Goal: Task Accomplishment & Management: Manage account settings

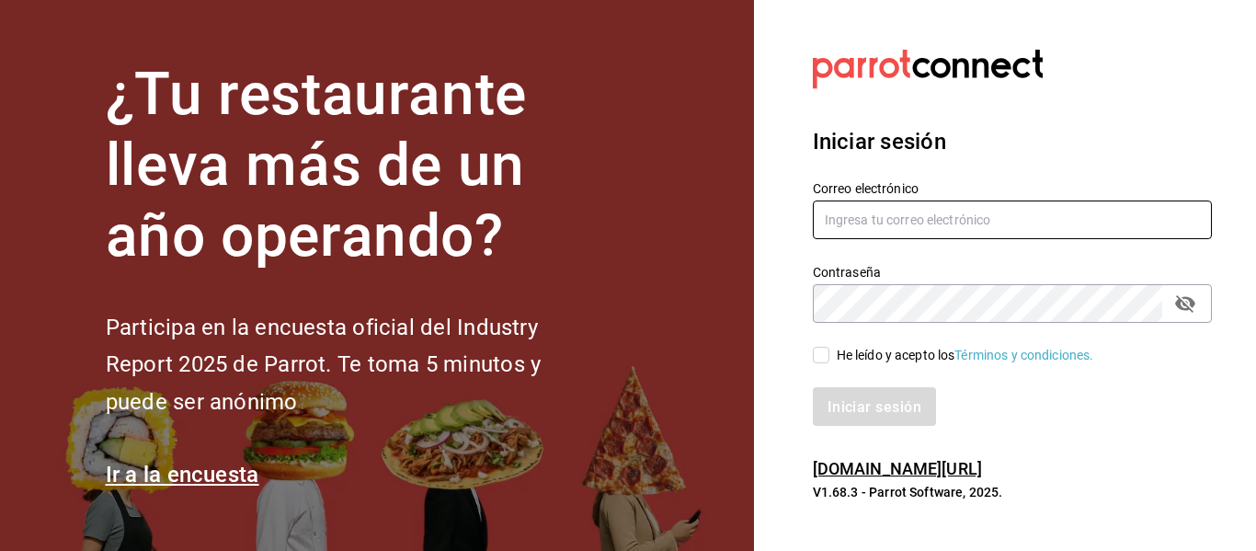
click at [837, 223] on input "text" at bounding box center [1012, 219] width 399 height 39
type input "[EMAIL_ADDRESS][DOMAIN_NAME]"
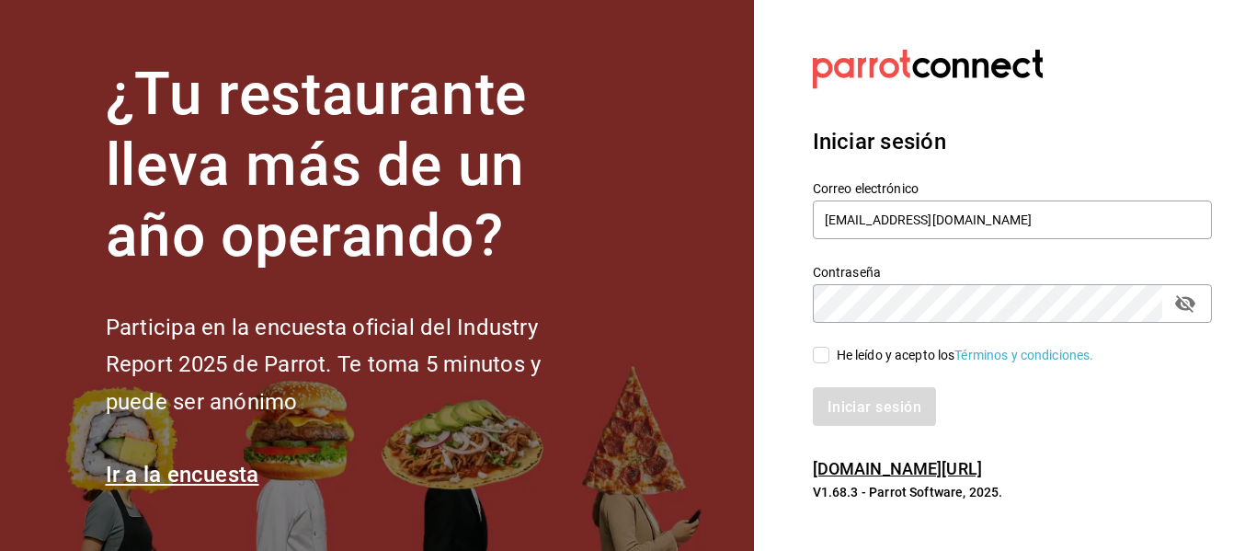
click at [813, 353] on input "He leído y acepto los Términos y condiciones." at bounding box center [821, 355] width 17 height 17
checkbox input "true"
click at [836, 389] on button "Iniciar sesión" at bounding box center [875, 406] width 125 height 39
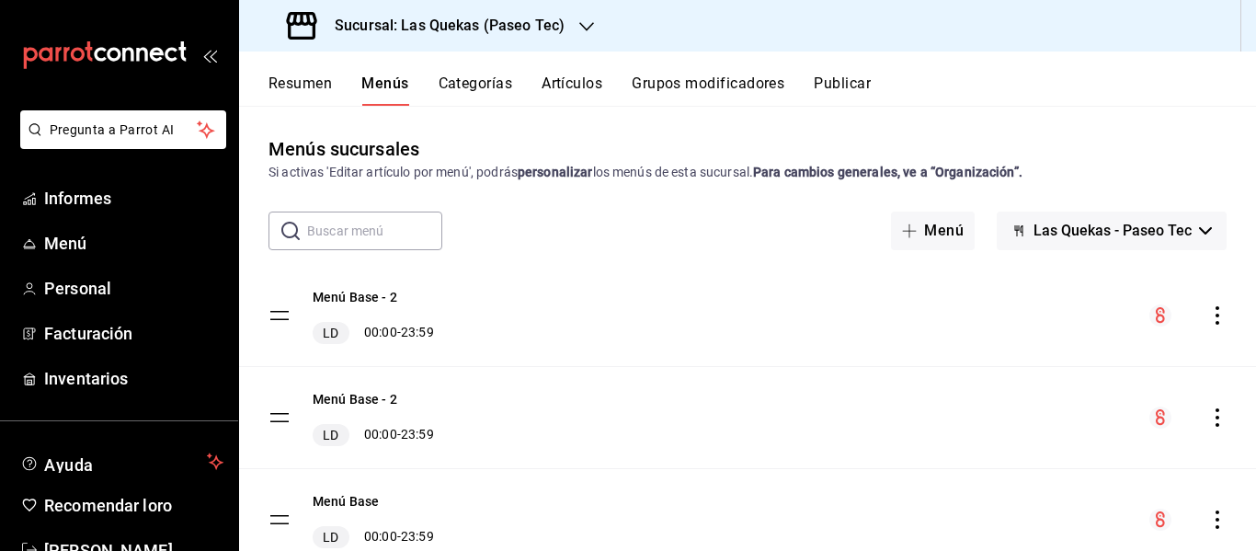
click at [575, 38] on div "Sucursal: Las Quekas (Paseo Tec)" at bounding box center [428, 25] width 348 height 51
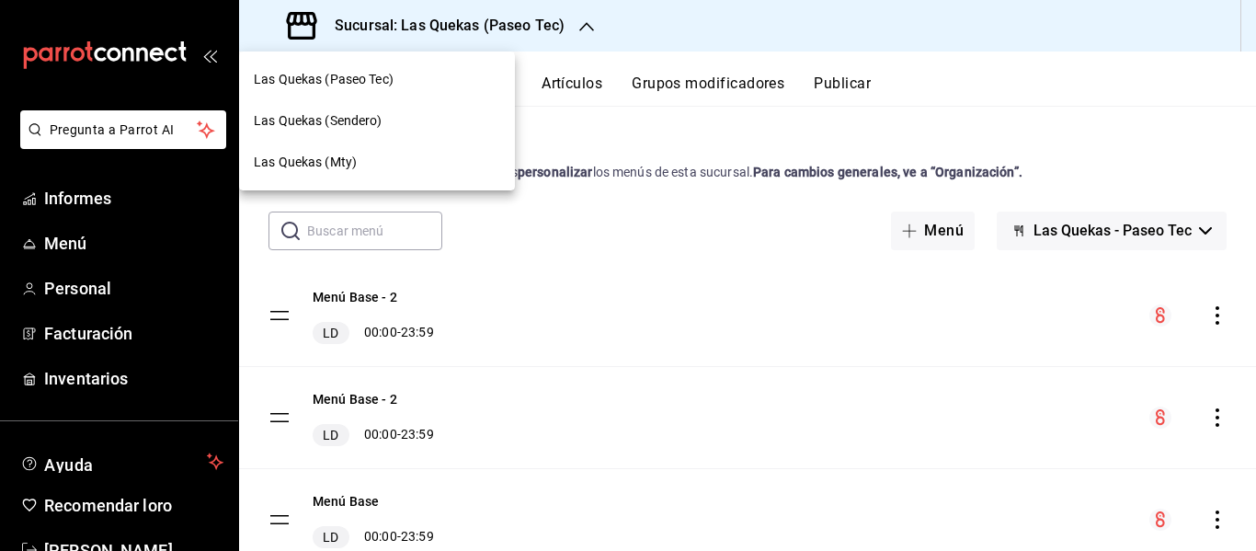
click at [331, 166] on font "Las Quekas (Mty)" at bounding box center [305, 161] width 103 height 15
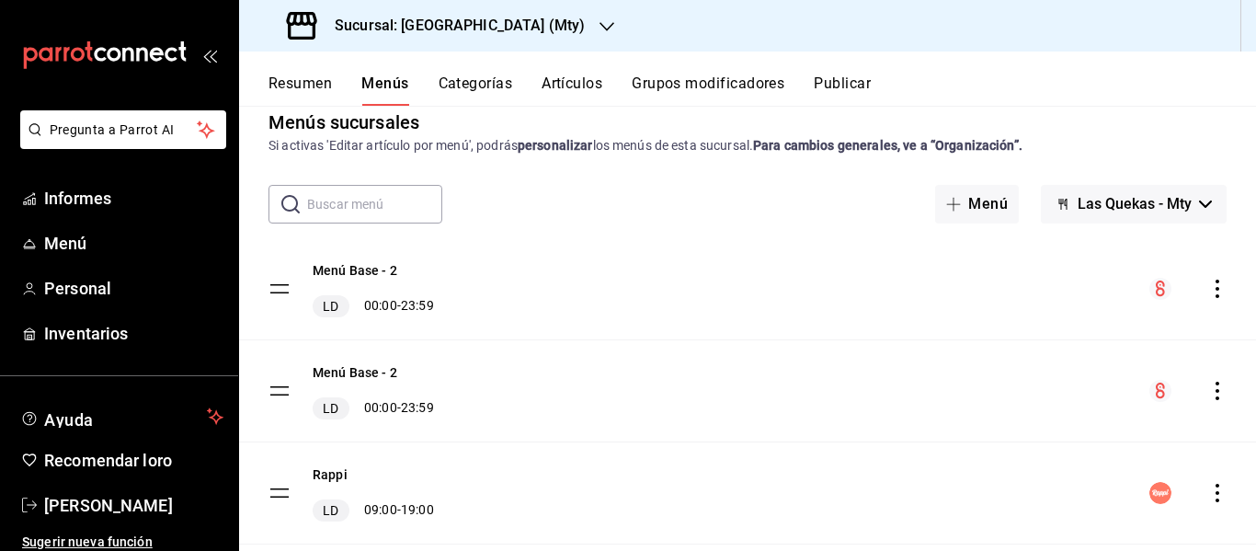
scroll to position [30, 0]
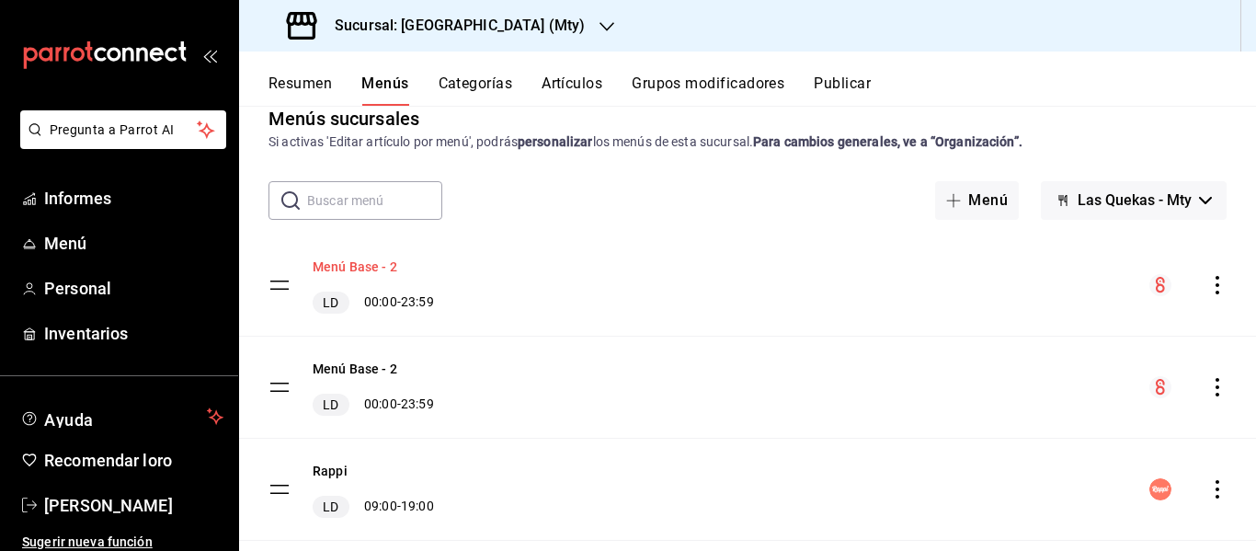
click at [360, 270] on font "Menú Base - 2" at bounding box center [355, 267] width 85 height 15
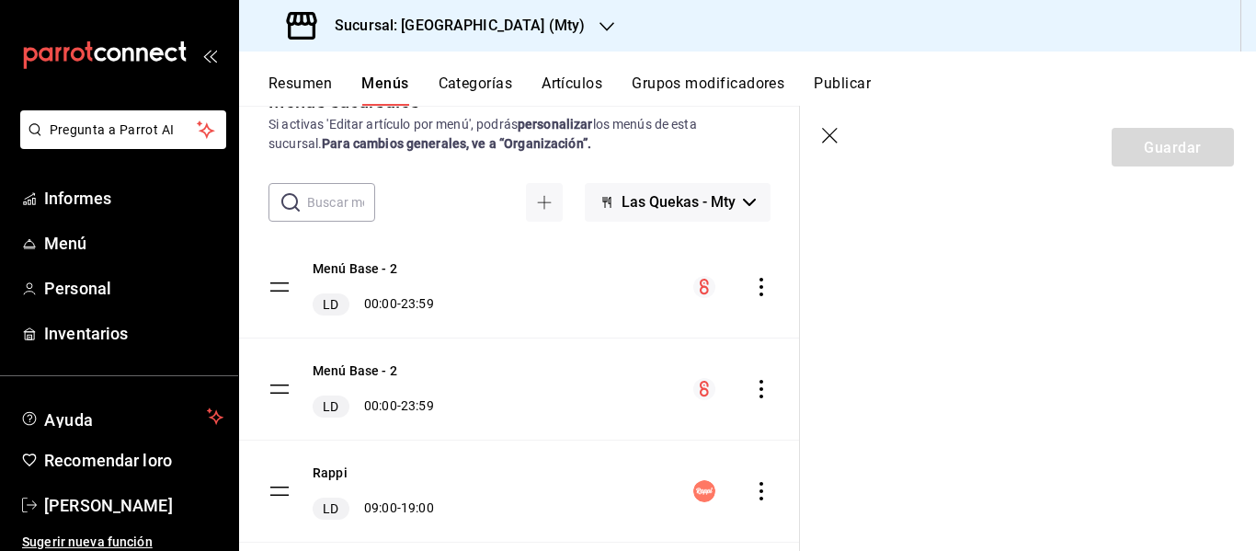
scroll to position [51, 0]
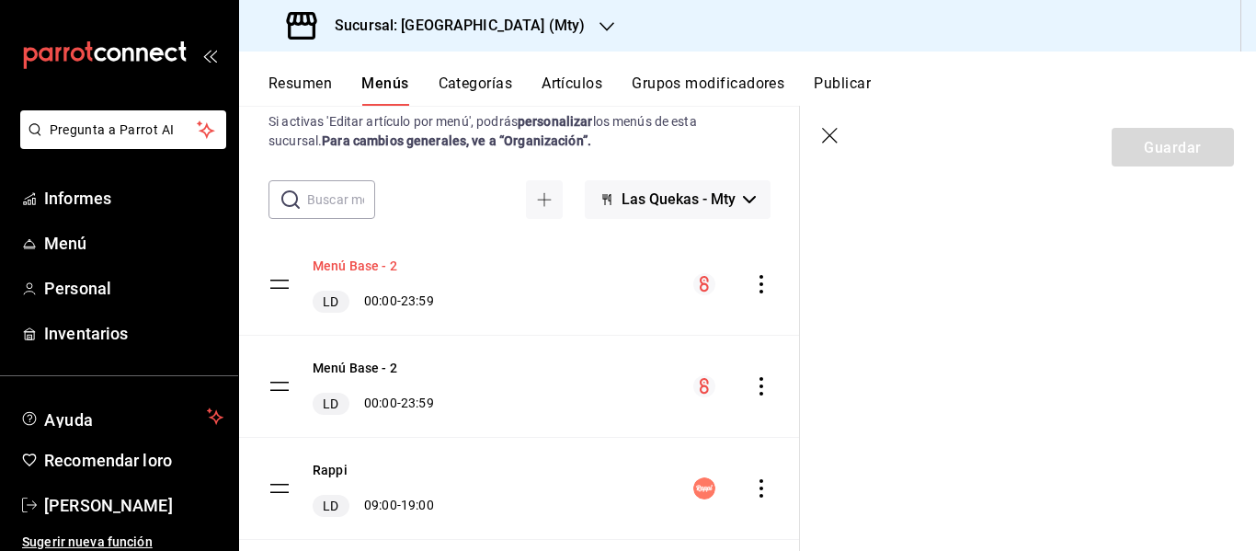
click at [343, 263] on font "Menú Base - 2" at bounding box center [355, 266] width 85 height 15
click at [96, 254] on span "Menú" at bounding box center [133, 243] width 179 height 25
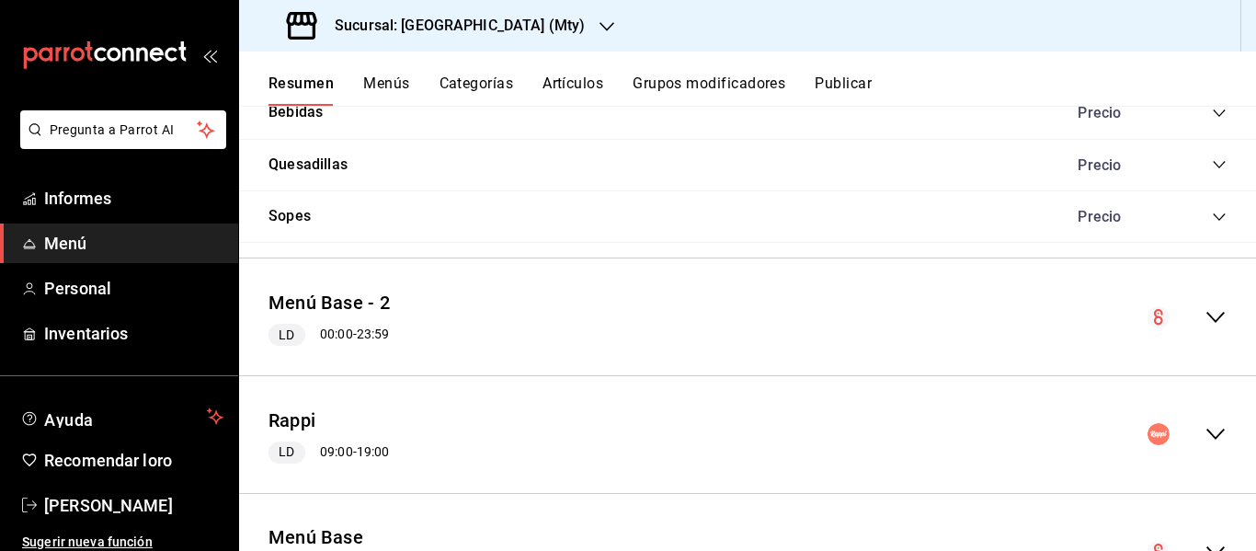
scroll to position [1926, 0]
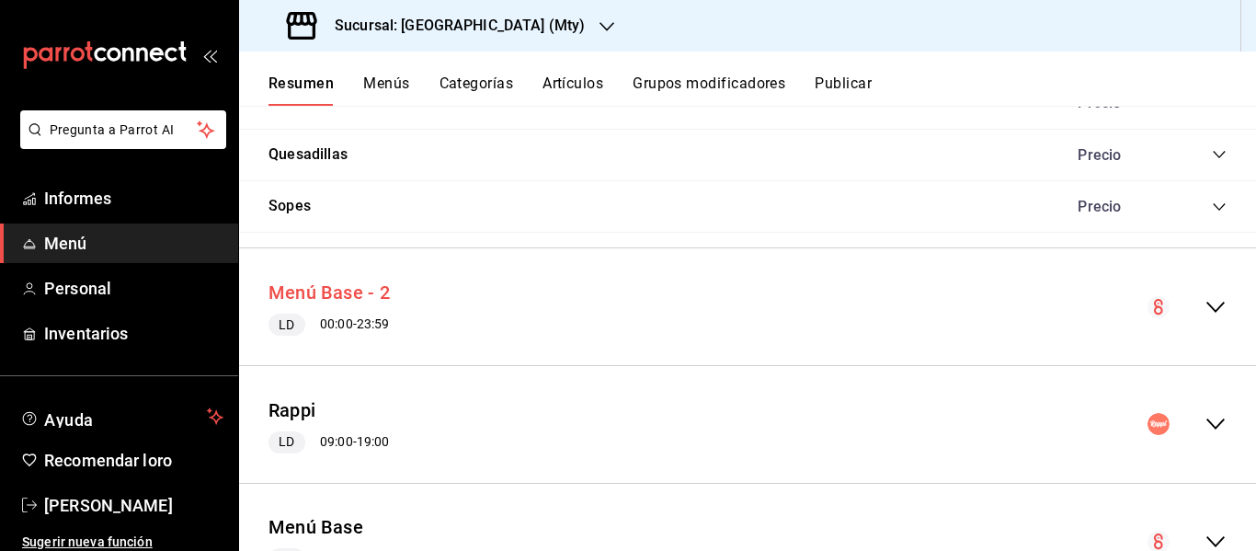
click at [318, 292] on font "Menú Base - 2" at bounding box center [329, 292] width 121 height 22
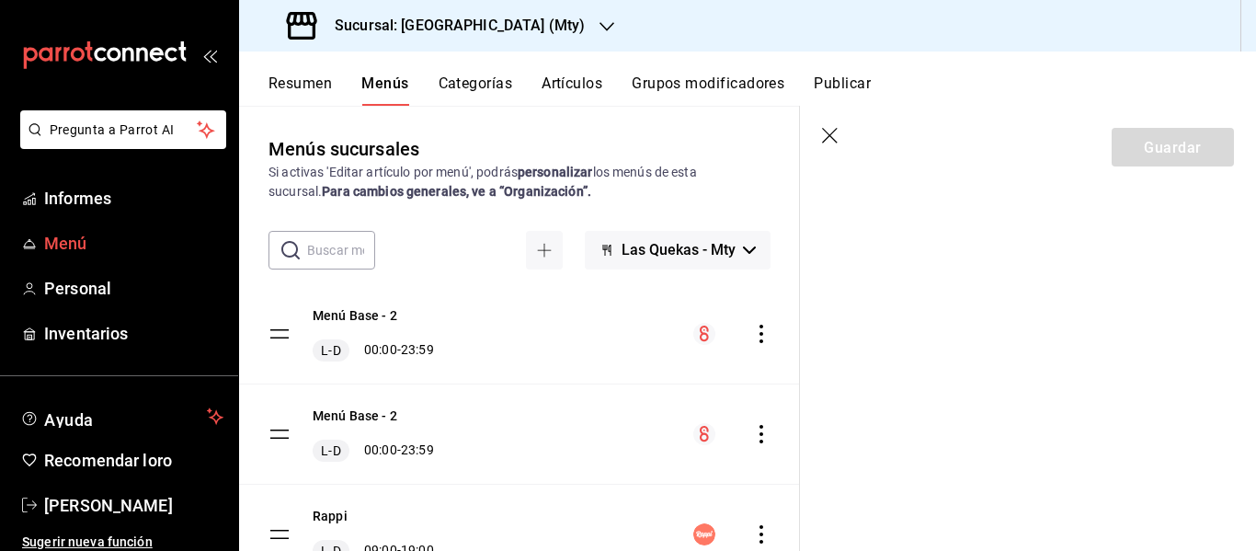
click at [34, 239] on icon "carpetas de buzón" at bounding box center [29, 243] width 15 height 15
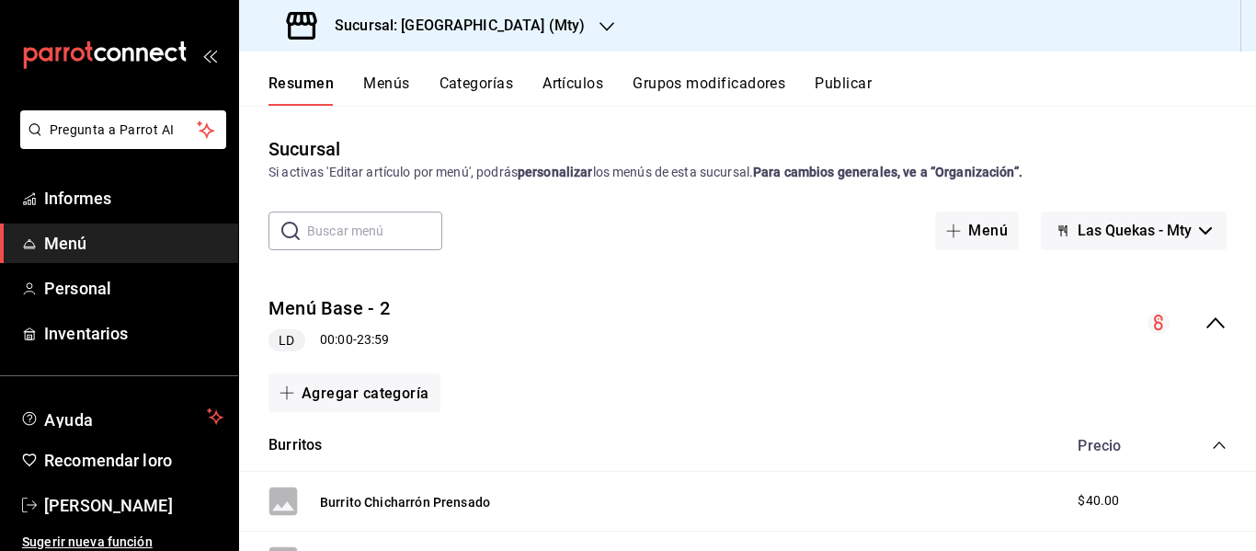
click at [1206, 317] on icon "colapsar-fila-del-menú" at bounding box center [1216, 323] width 22 height 22
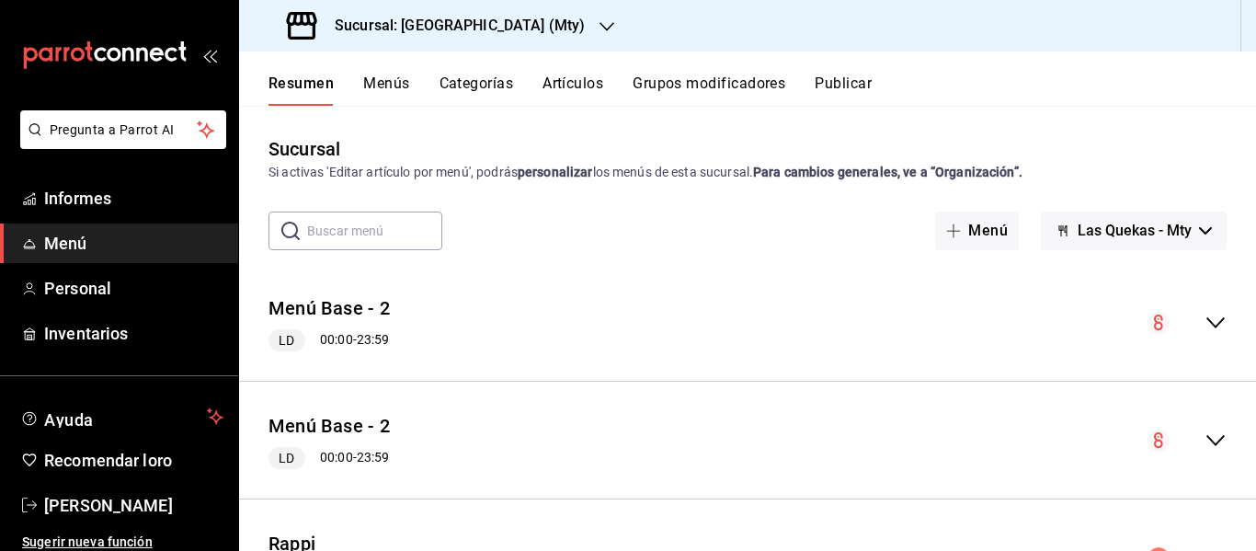
click at [1206, 317] on icon "colapsar-fila-del-menú" at bounding box center [1216, 323] width 22 height 22
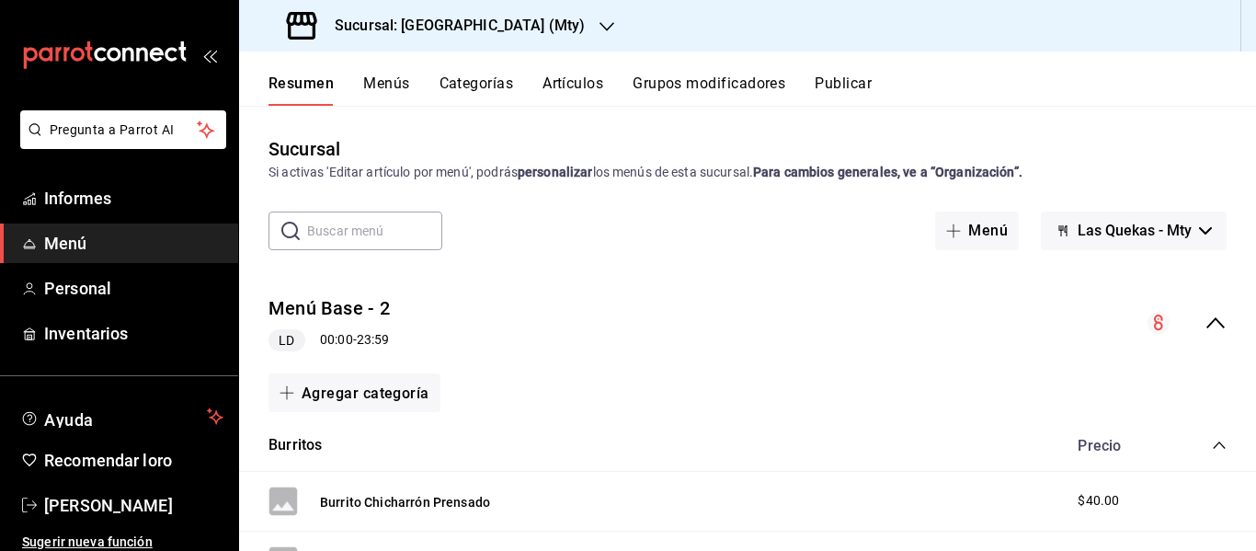
click at [1206, 317] on icon "colapsar-fila-del-menú" at bounding box center [1216, 323] width 22 height 22
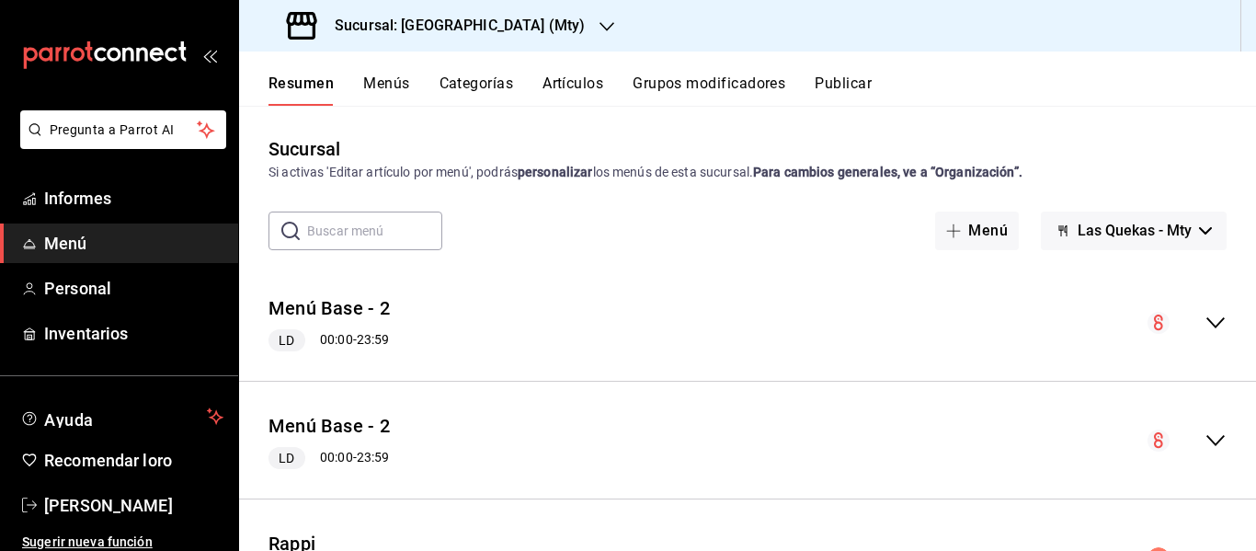
click at [1205, 440] on icon "colapsar-fila-del-menú" at bounding box center [1216, 440] width 22 height 22
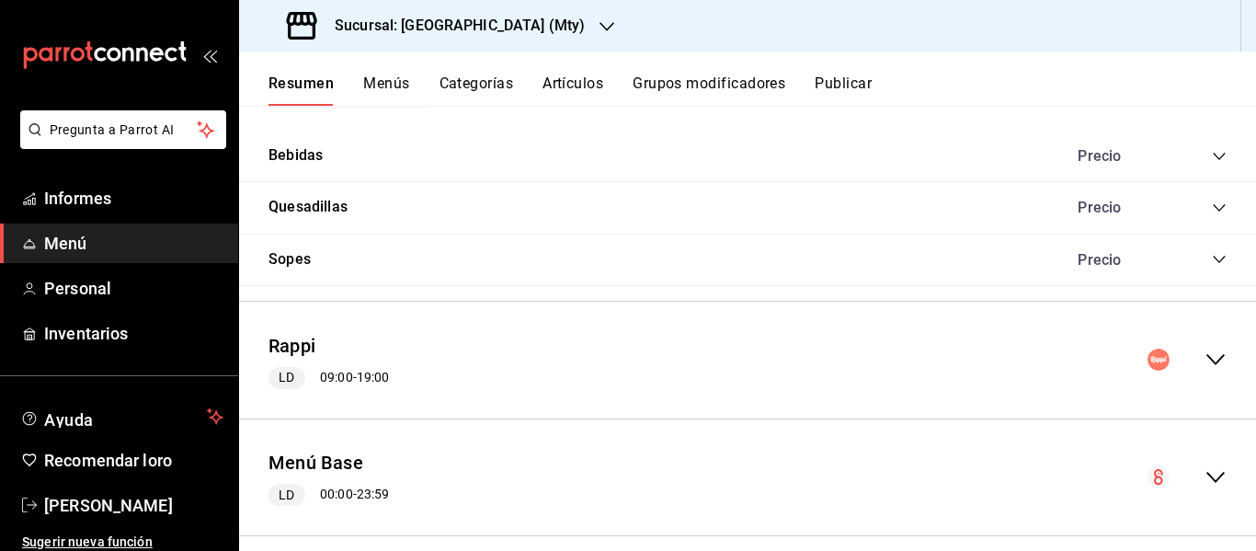
scroll to position [2013, 0]
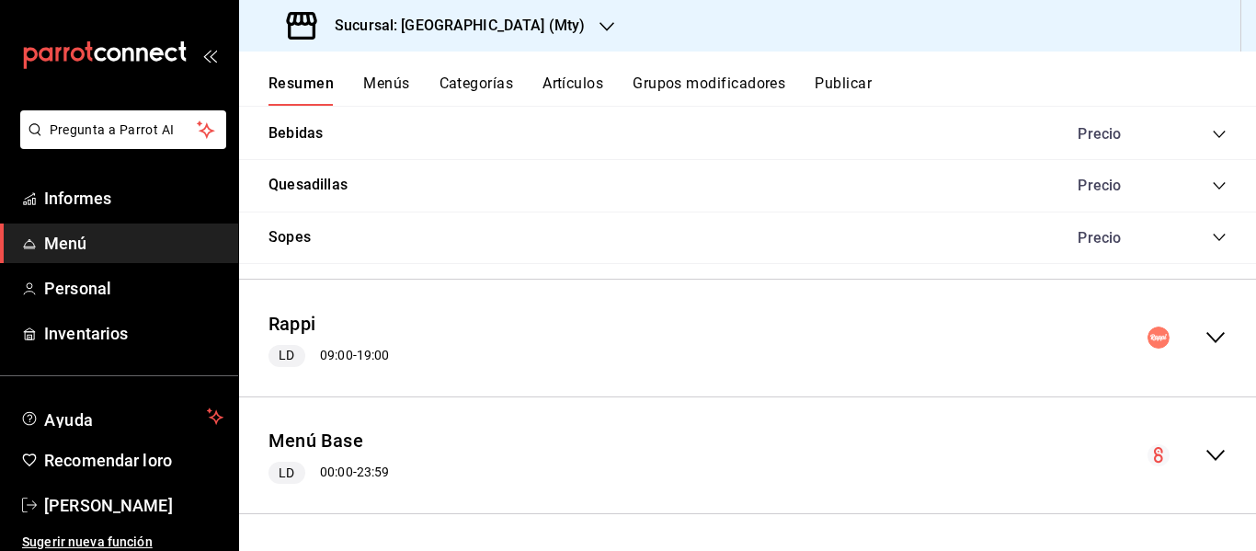
click at [1205, 460] on icon "colapsar-fila-del-menú" at bounding box center [1216, 455] width 22 height 22
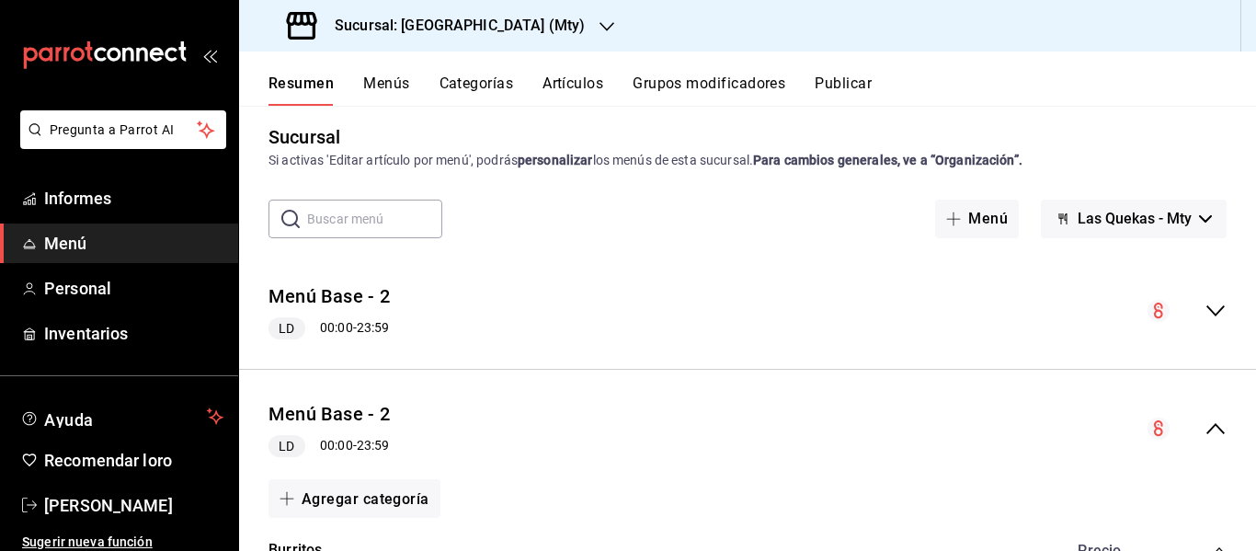
scroll to position [0, 0]
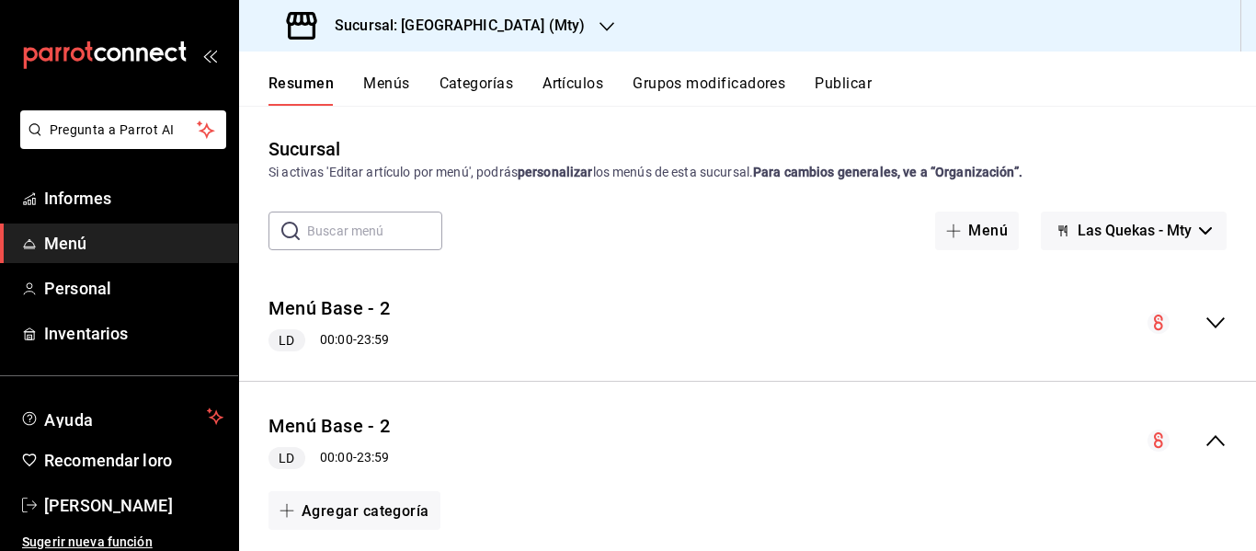
click at [1208, 325] on icon "colapsar-fila-del-menú" at bounding box center [1216, 323] width 22 height 22
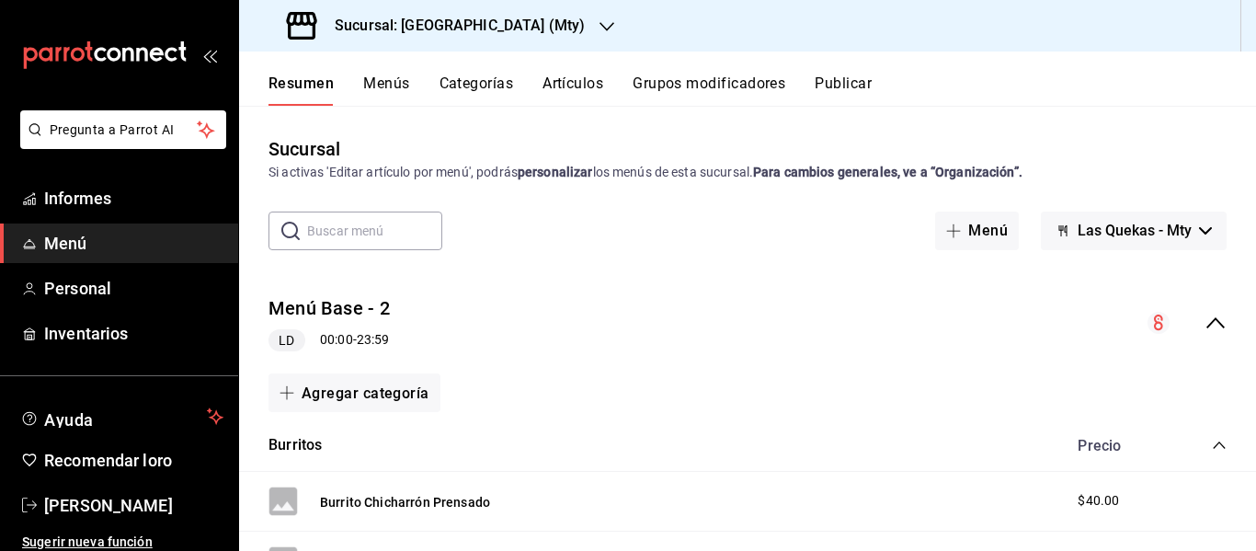
click at [1208, 325] on icon "colapsar-fila-del-menú" at bounding box center [1215, 322] width 18 height 11
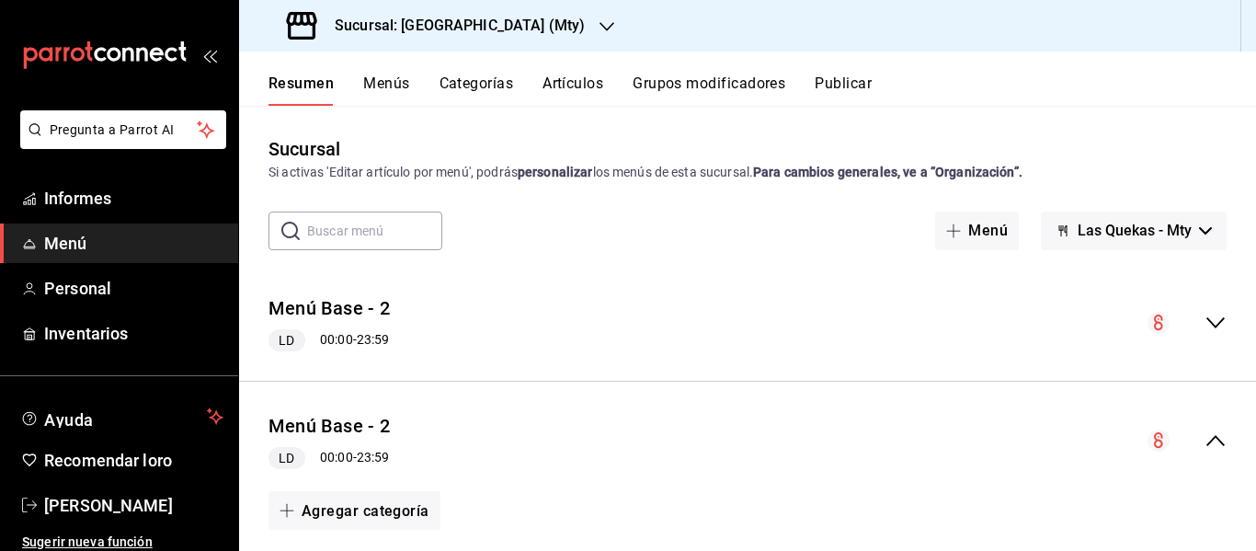
click at [1206, 449] on icon "colapsar-fila-del-menú" at bounding box center [1216, 440] width 22 height 22
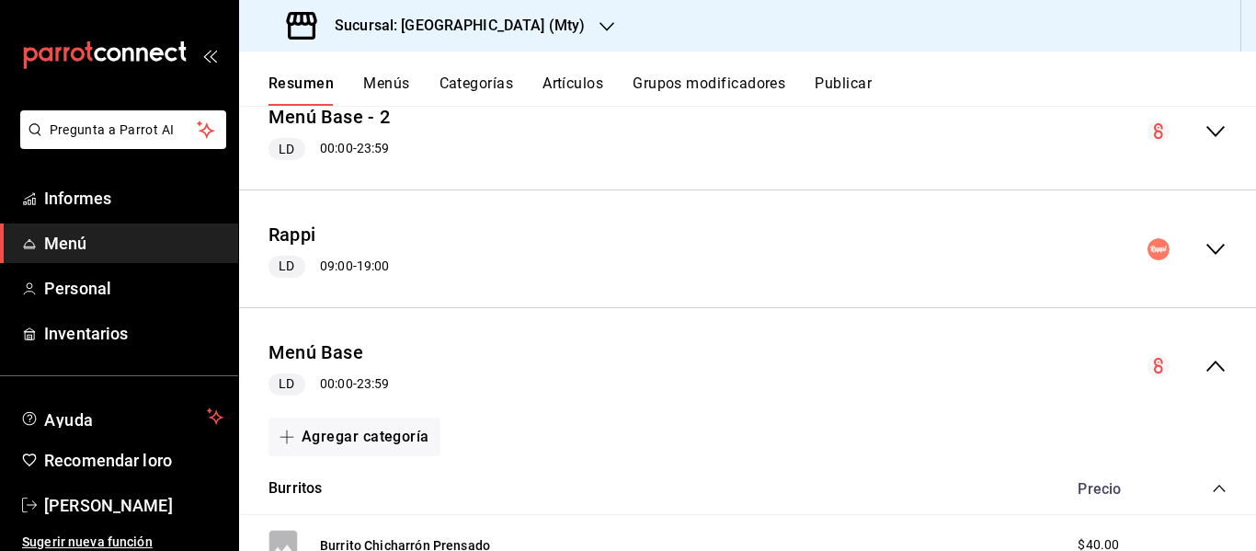
scroll to position [310, 0]
click at [1206, 361] on icon "colapsar-fila-del-menú" at bounding box center [1215, 365] width 18 height 11
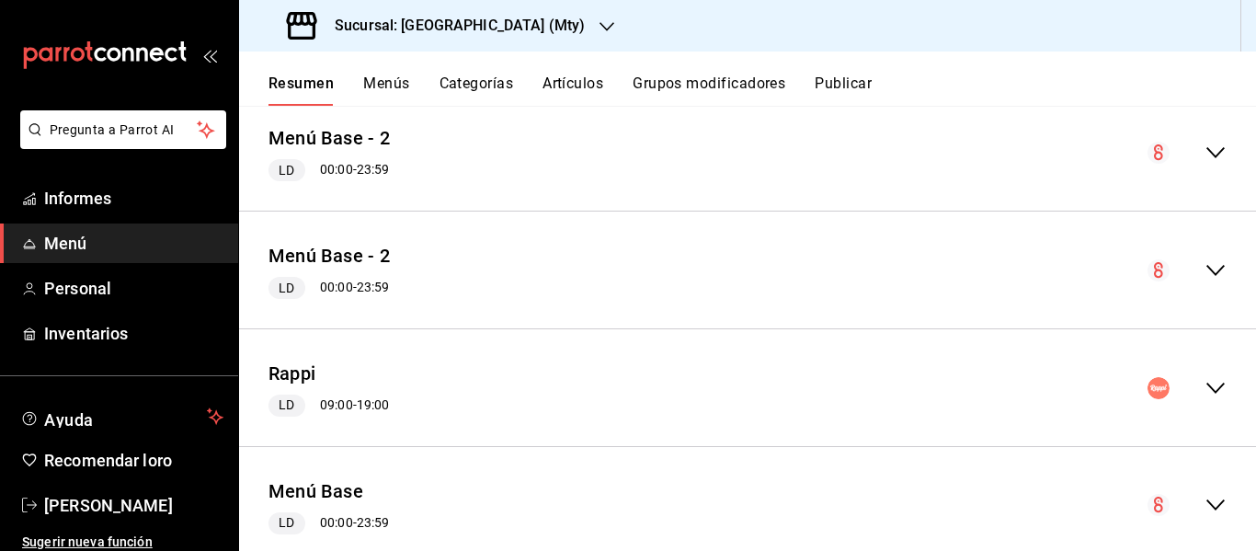
scroll to position [221, 0]
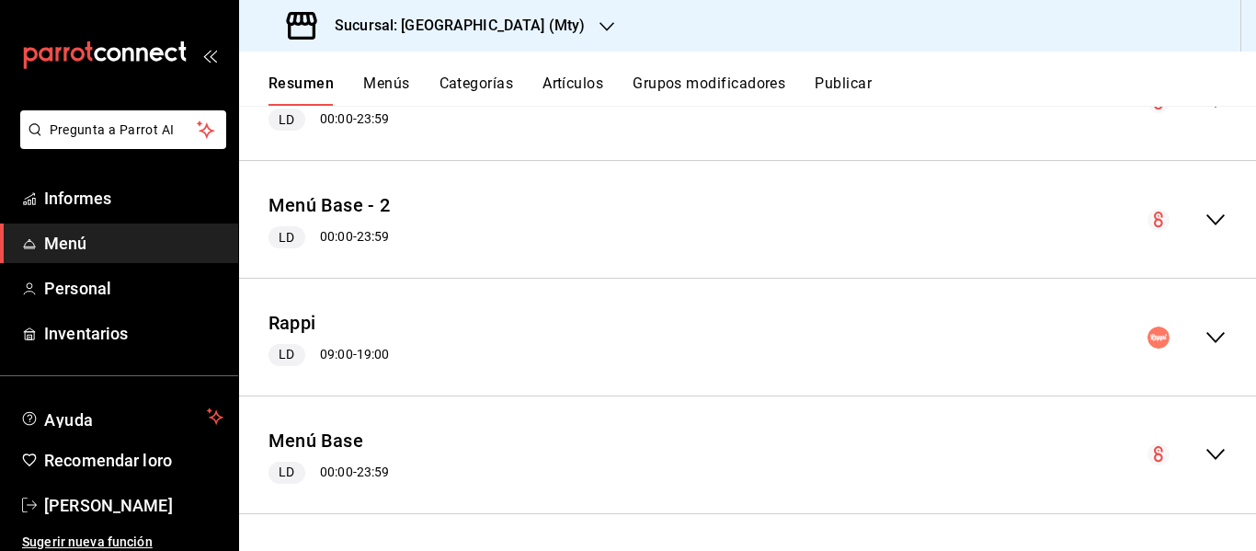
click at [1205, 452] on icon "colapsar-fila-del-menú" at bounding box center [1216, 454] width 22 height 22
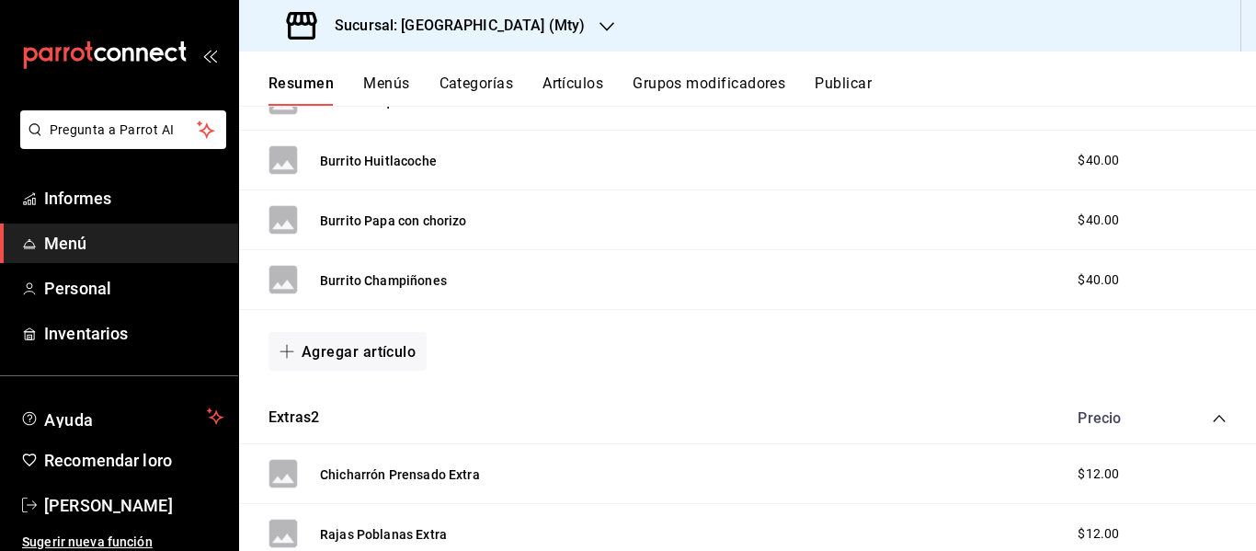
scroll to position [1053, 0]
click at [380, 360] on button "Agregar artículo" at bounding box center [348, 350] width 158 height 39
click at [379, 399] on font "Artículo existente" at bounding box center [341, 400] width 100 height 15
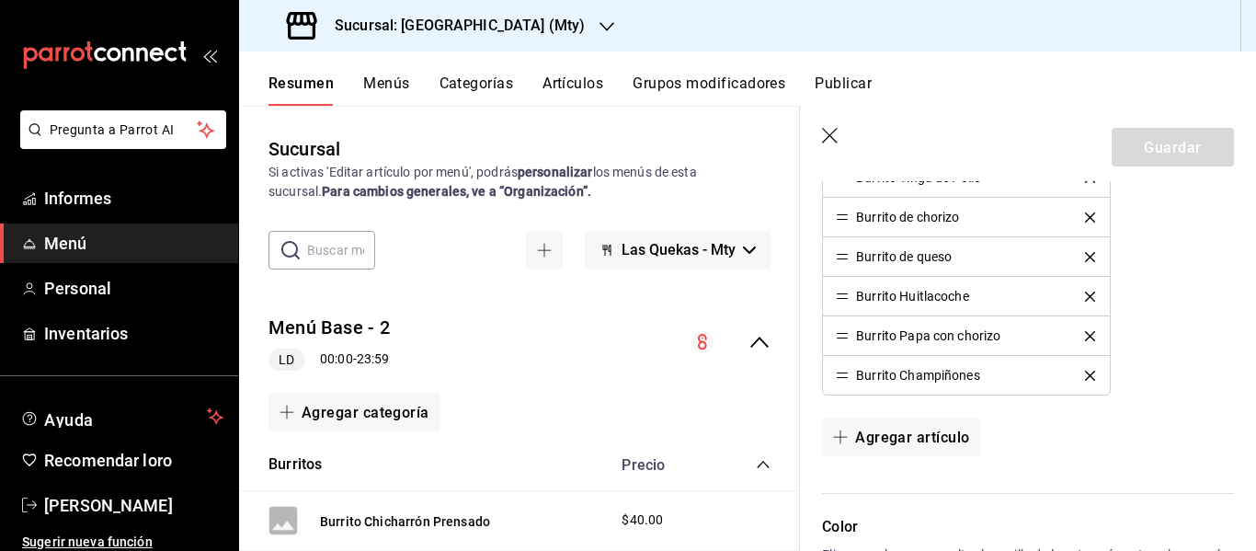
scroll to position [797, 0]
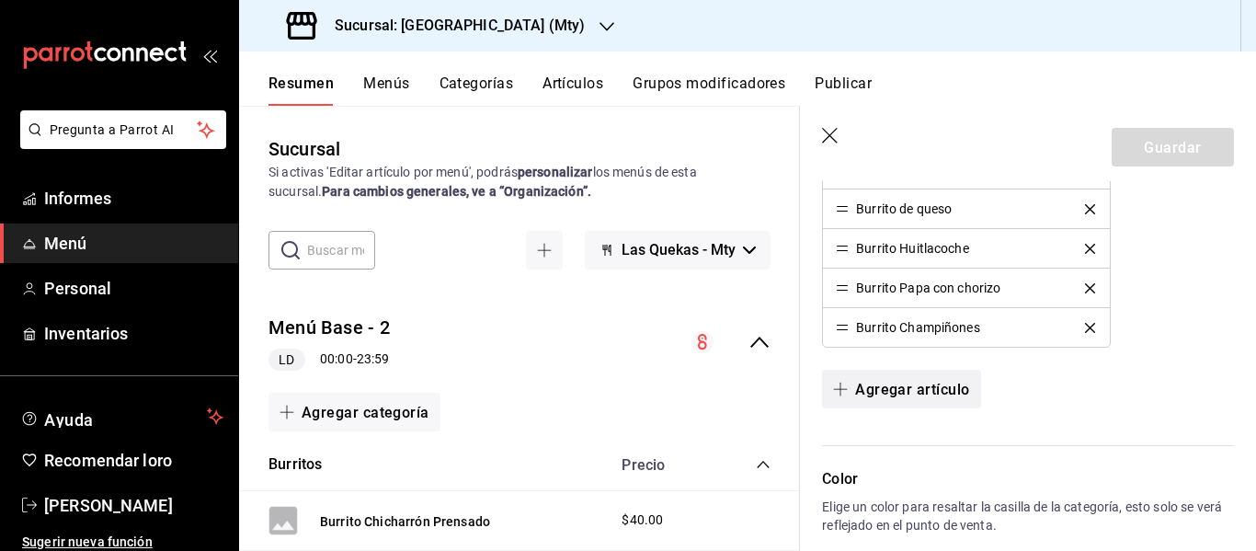
click at [894, 389] on font "Agregar artículo" at bounding box center [912, 389] width 114 height 17
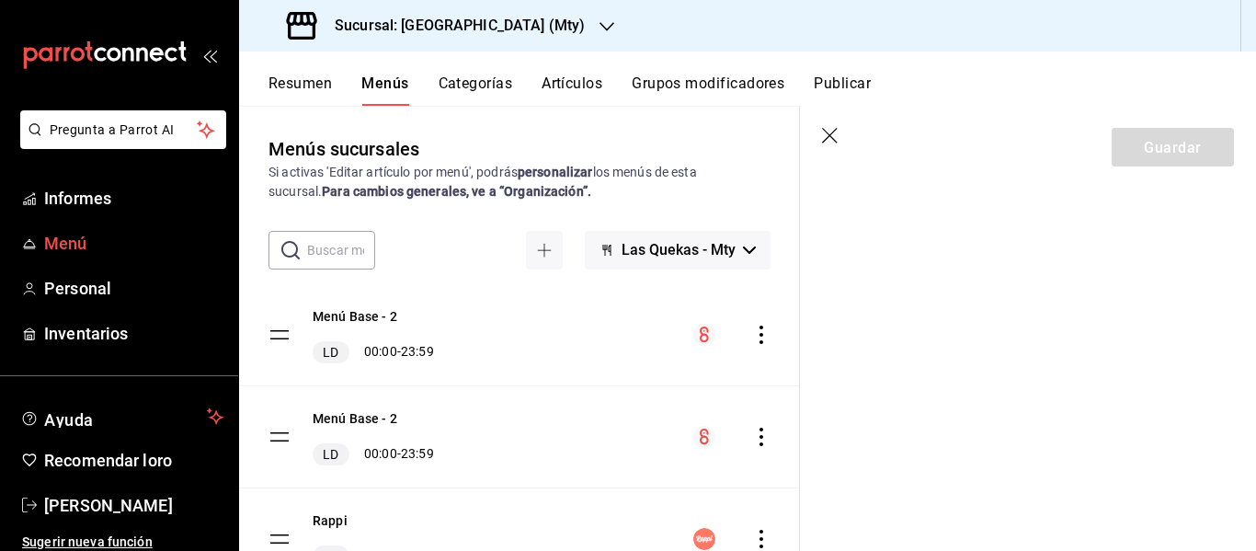
click at [56, 247] on font "Menú" at bounding box center [65, 243] width 43 height 19
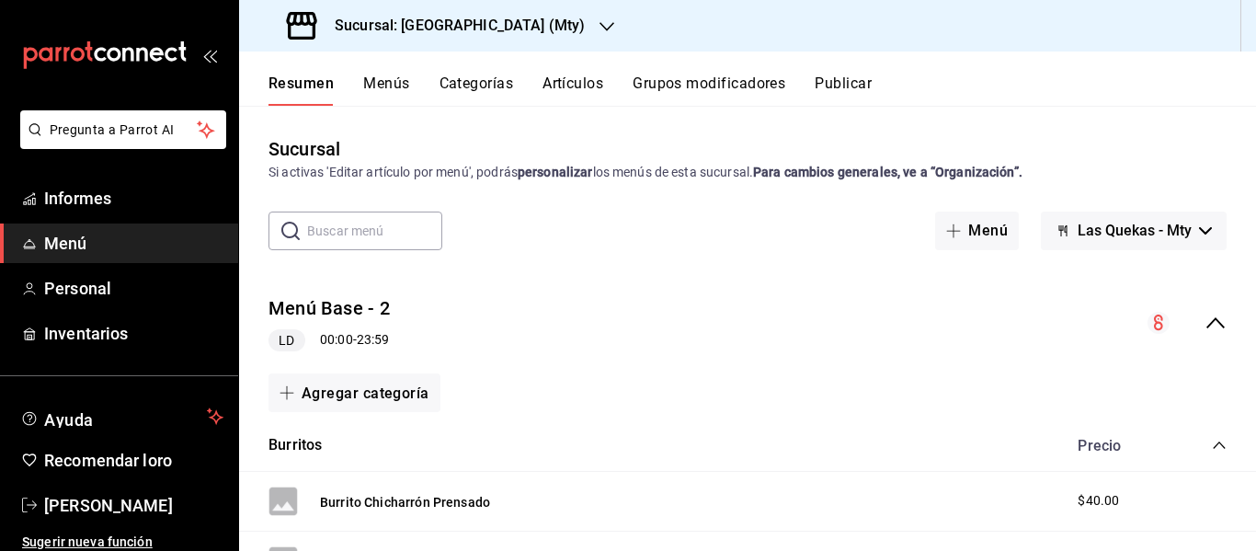
click at [566, 74] on font "Artículos" at bounding box center [573, 82] width 61 height 17
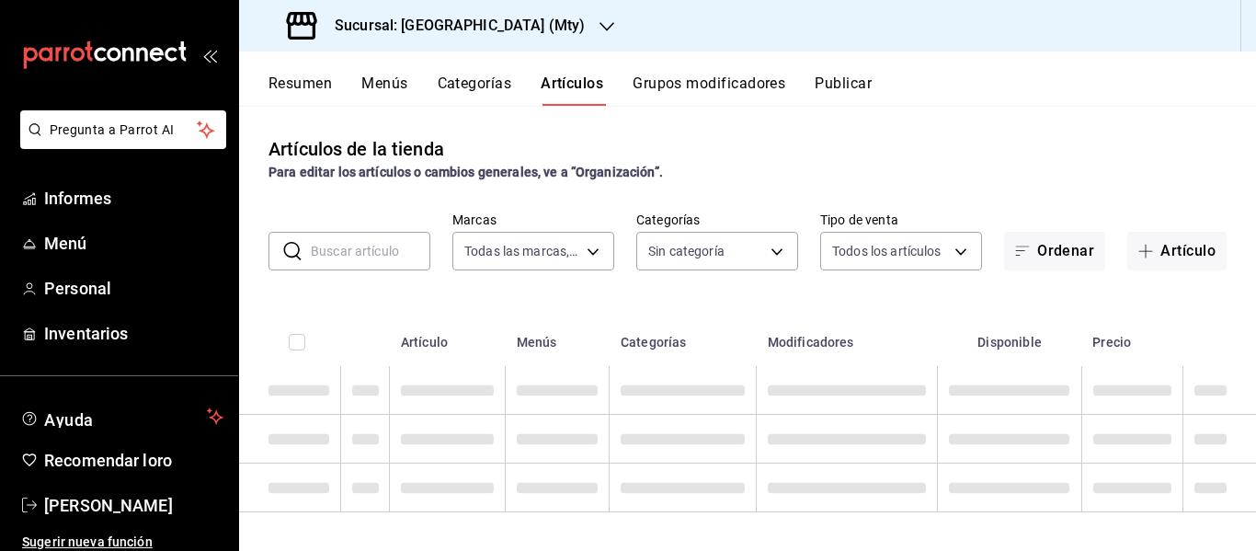
type input "eeb6ea17-fe7d-4f68-9932-f33fb42bf8d1"
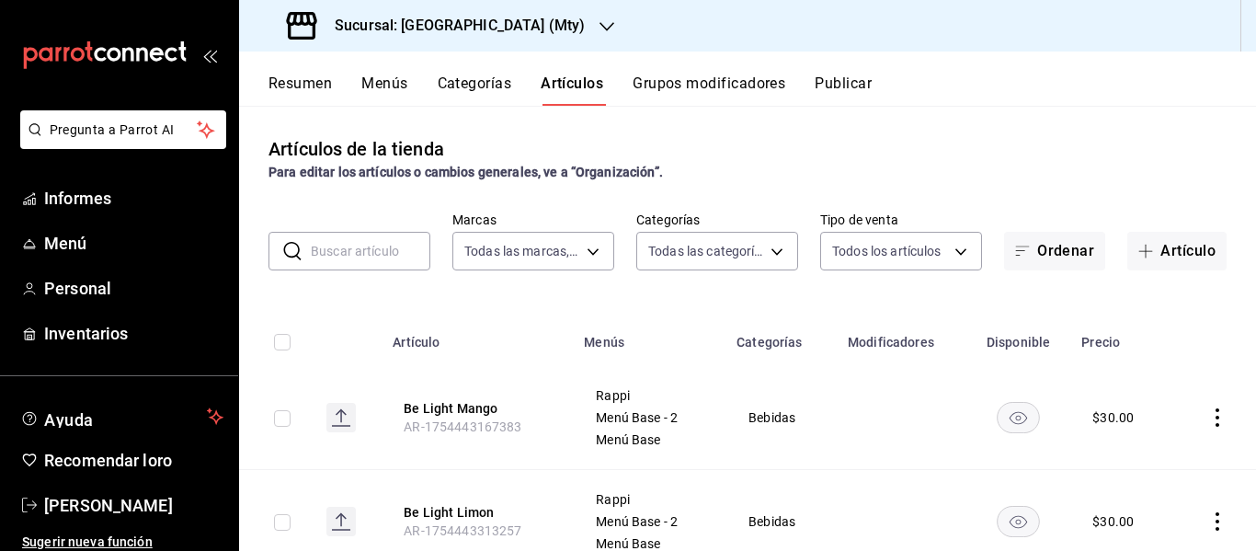
type input "835cc6e1-1bdb-4aae-95fc-1d158cfb171b,dbb648f0-bb07-4eec-8b78-83c301d0dde7,0371c…"
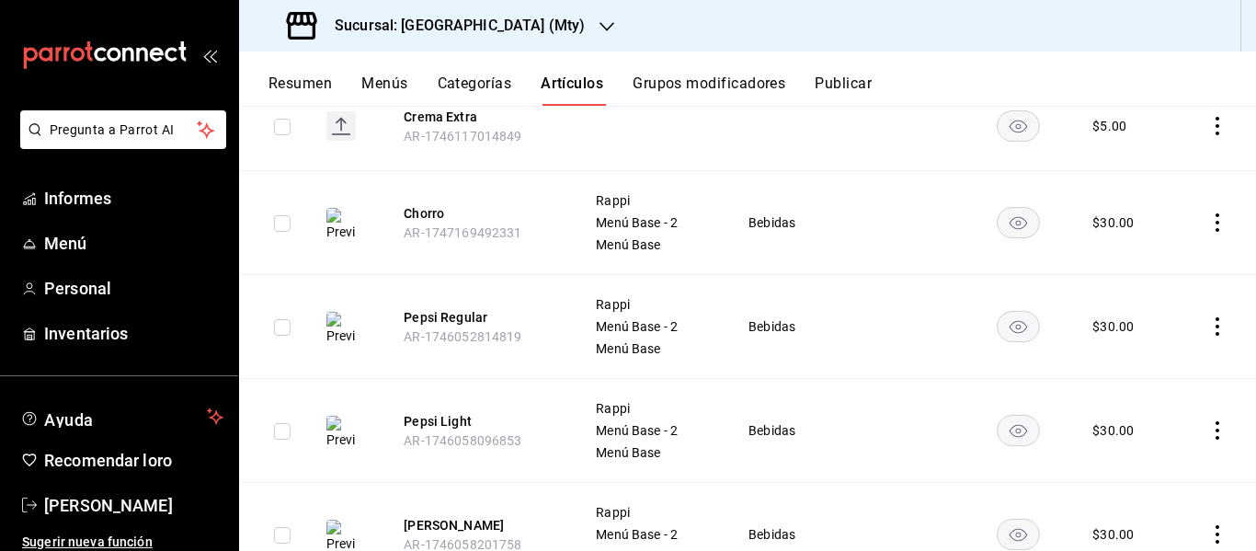
scroll to position [3597, 0]
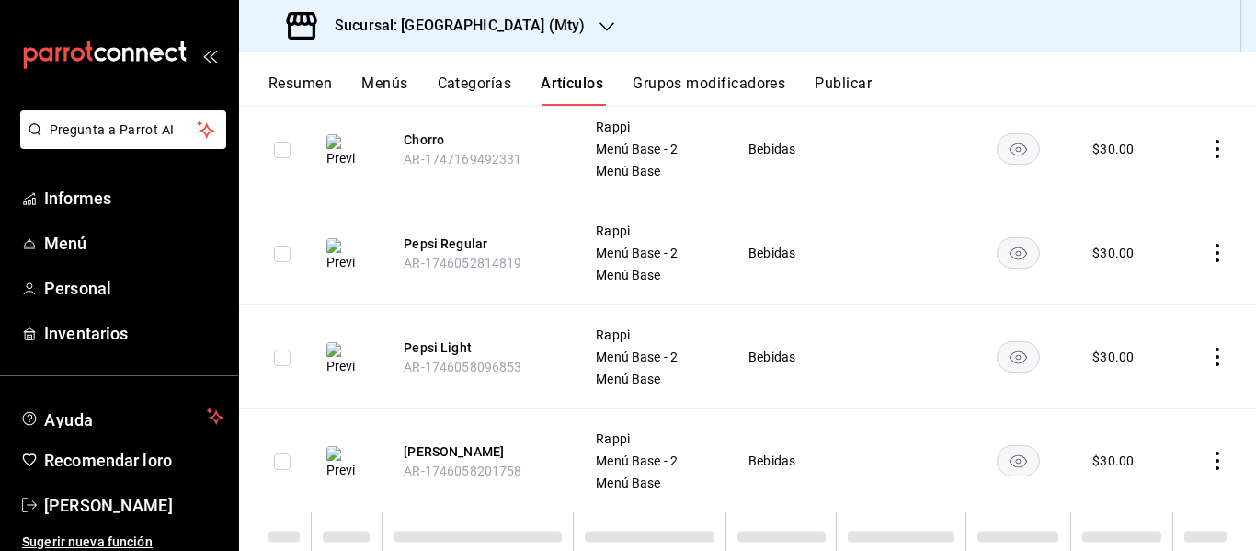
click at [677, 85] on font "Grupos modificadores" at bounding box center [709, 82] width 153 height 17
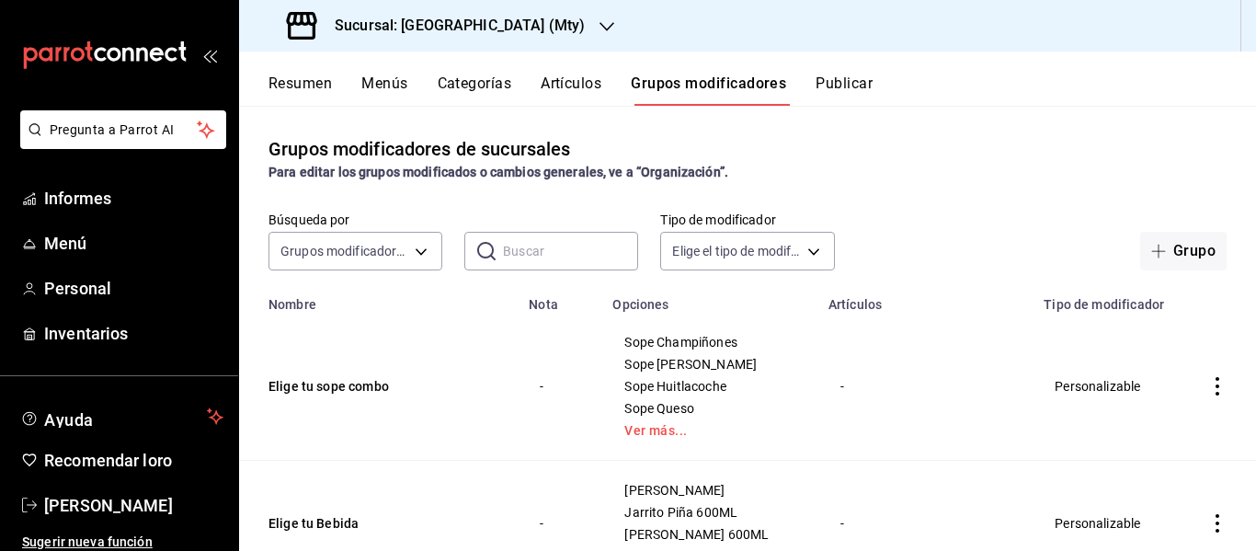
click at [518, 431] on td "-" at bounding box center [560, 387] width 84 height 148
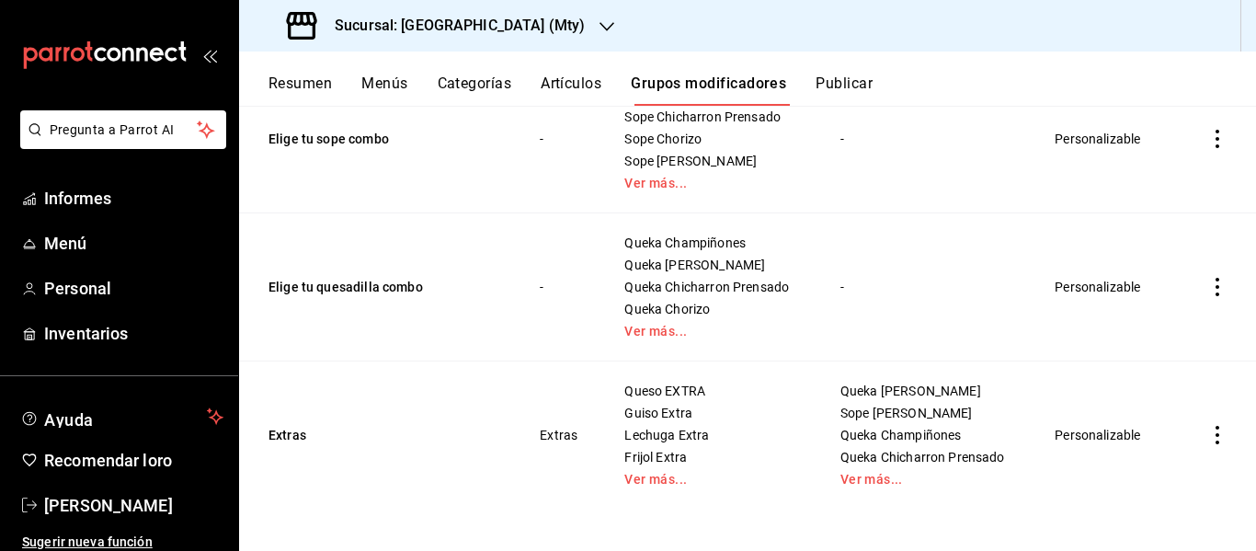
scroll to position [819, 0]
click at [379, 84] on font "Menús" at bounding box center [384, 82] width 46 height 17
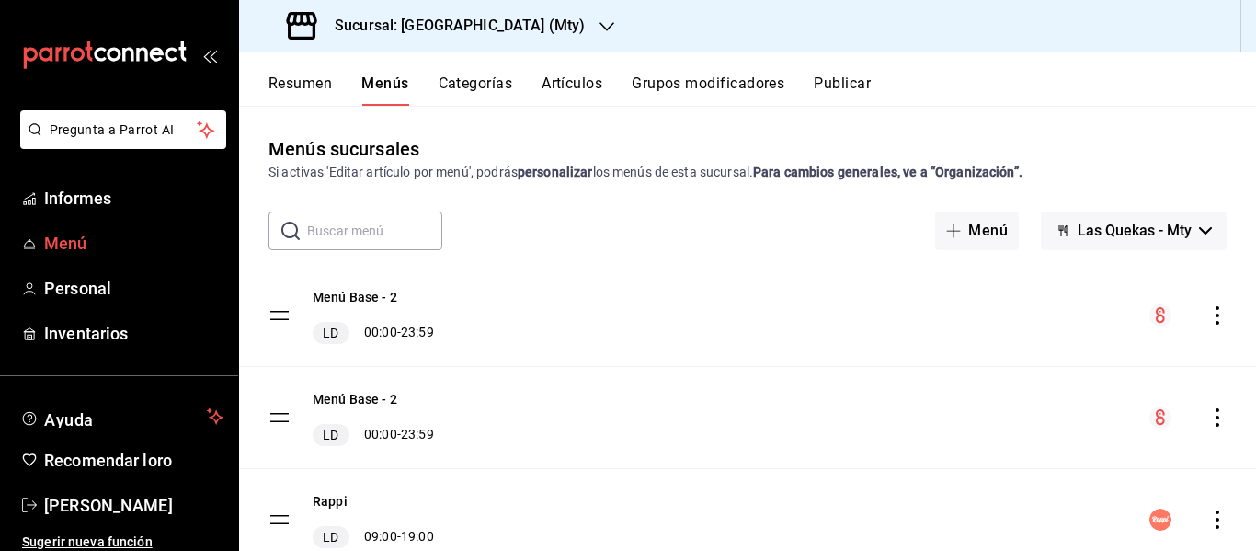
click at [138, 248] on span "Menú" at bounding box center [133, 243] width 179 height 25
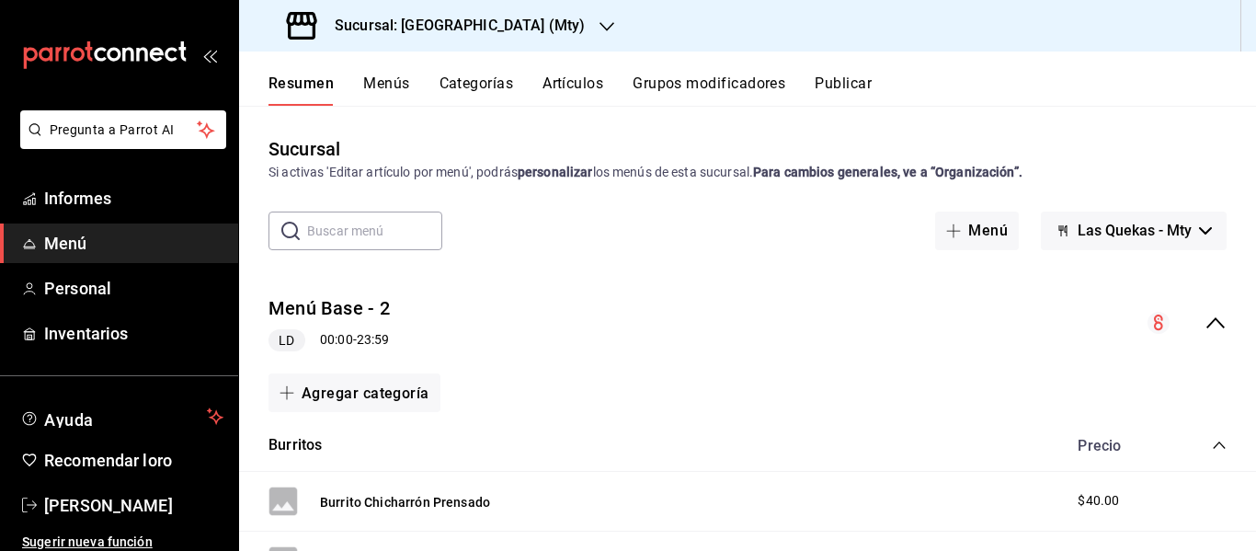
click at [389, 86] on font "Menús" at bounding box center [386, 82] width 46 height 17
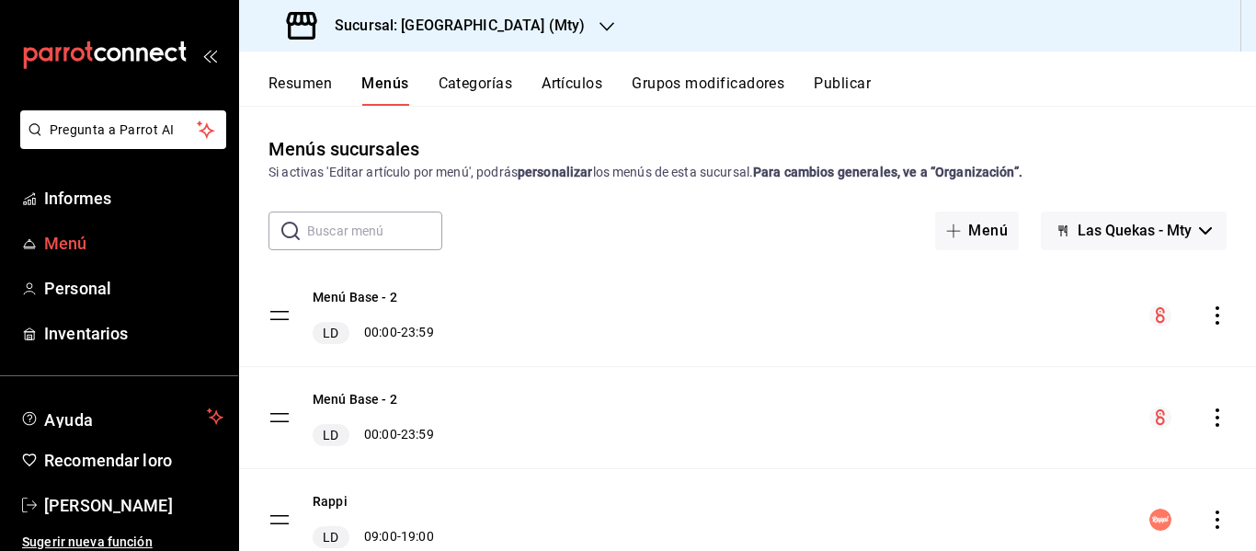
click at [62, 244] on font "Menú" at bounding box center [65, 243] width 43 height 19
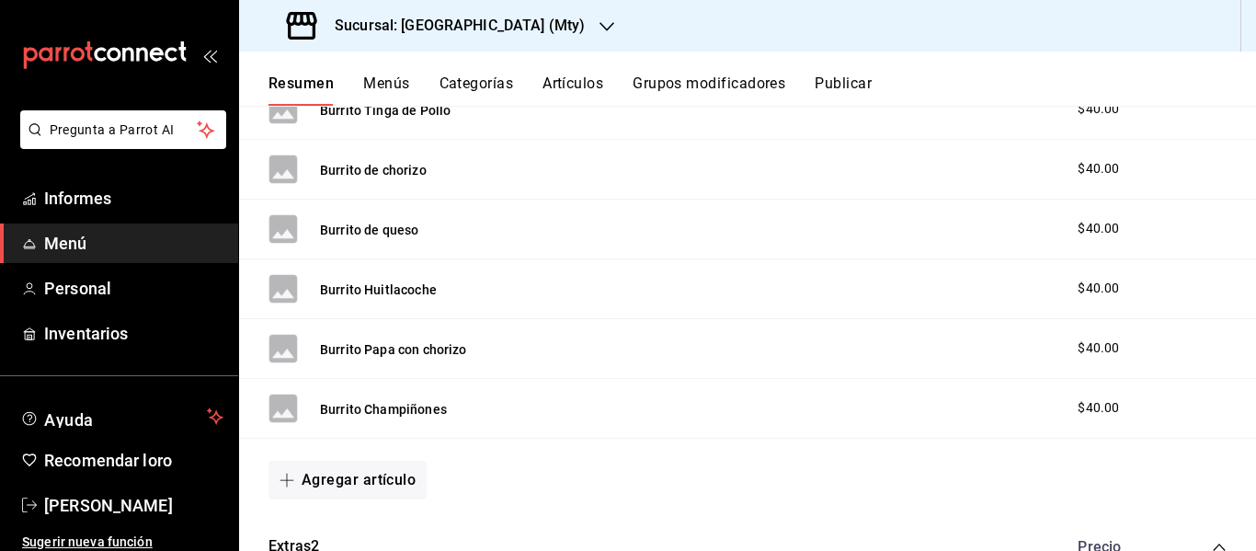
scroll to position [600, 0]
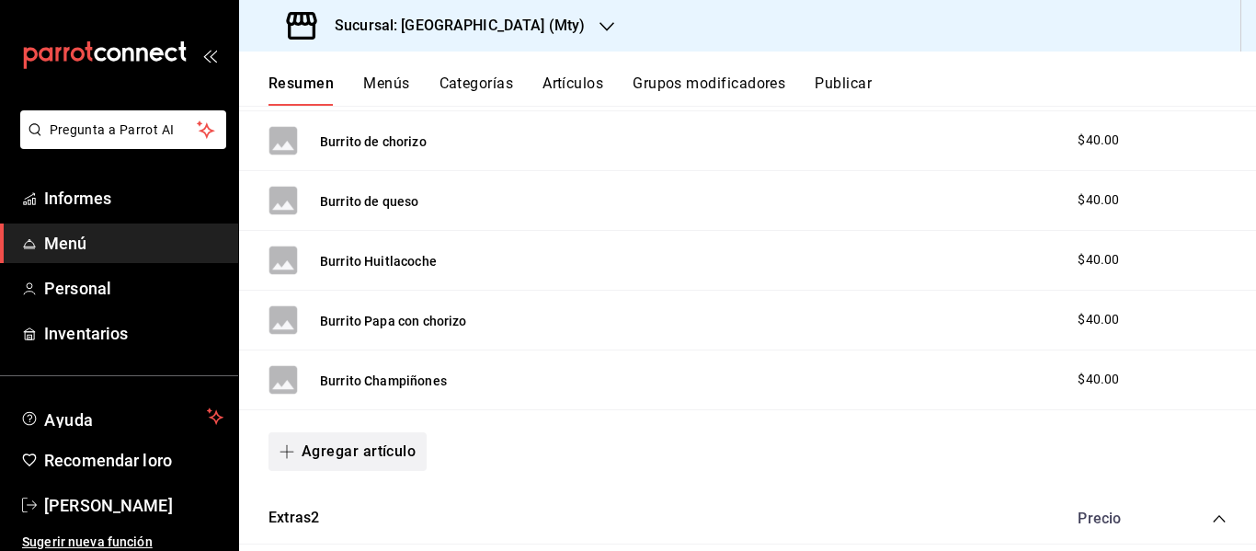
click at [359, 444] on font "Agregar artículo" at bounding box center [359, 450] width 114 height 17
click at [331, 510] on font "Artículo nuevo" at bounding box center [333, 505] width 84 height 15
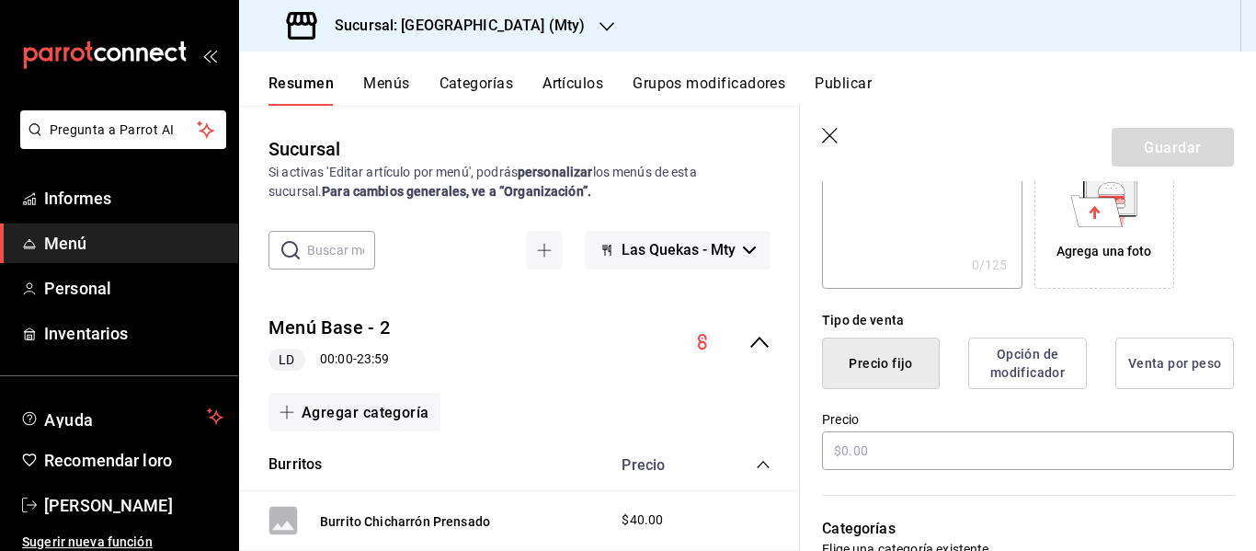
scroll to position [334, 0]
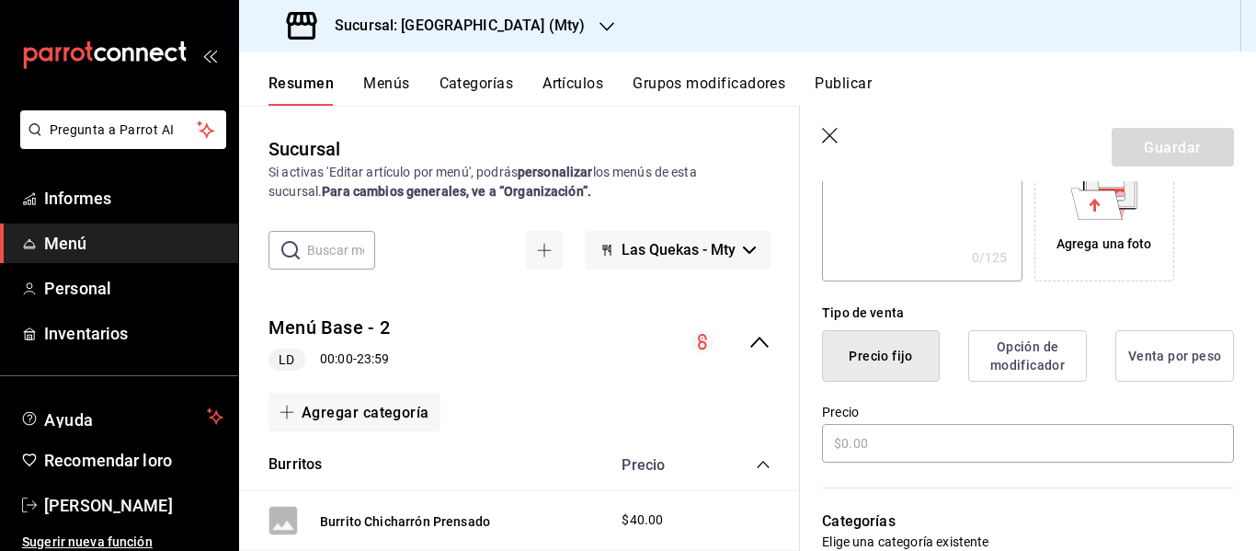
type input "burrito de carne asada"
drag, startPoint x: 898, startPoint y: 427, endPoint x: 881, endPoint y: 464, distance: 41.6
click at [881, 463] on input "text" at bounding box center [1028, 443] width 412 height 39
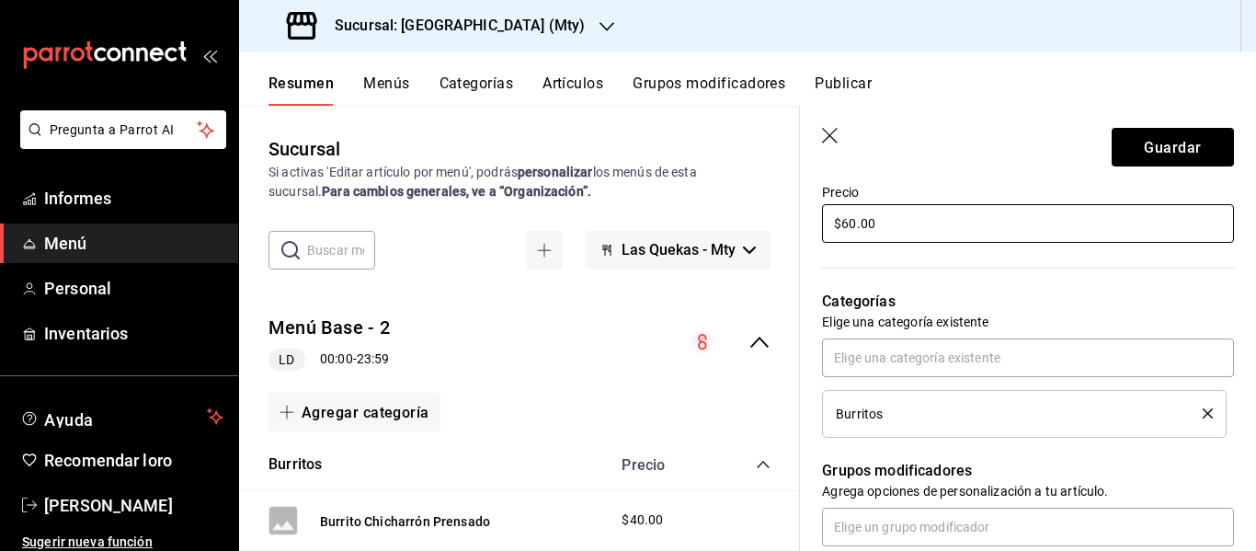
scroll to position [577, 0]
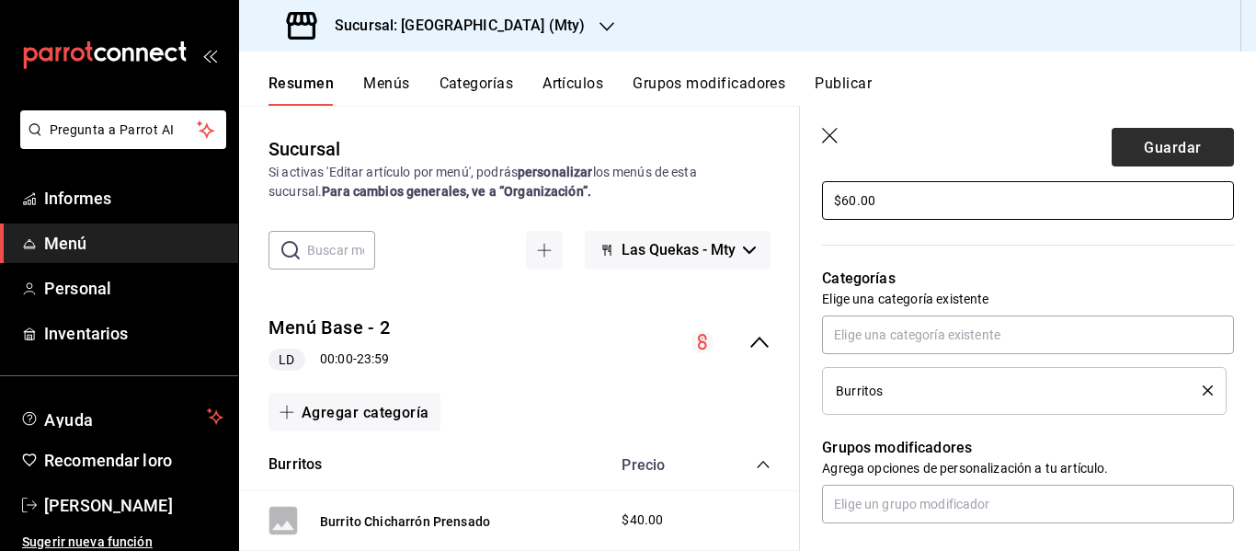
type input "$60.00"
click at [1144, 153] on font "Guardar" at bounding box center [1172, 146] width 57 height 17
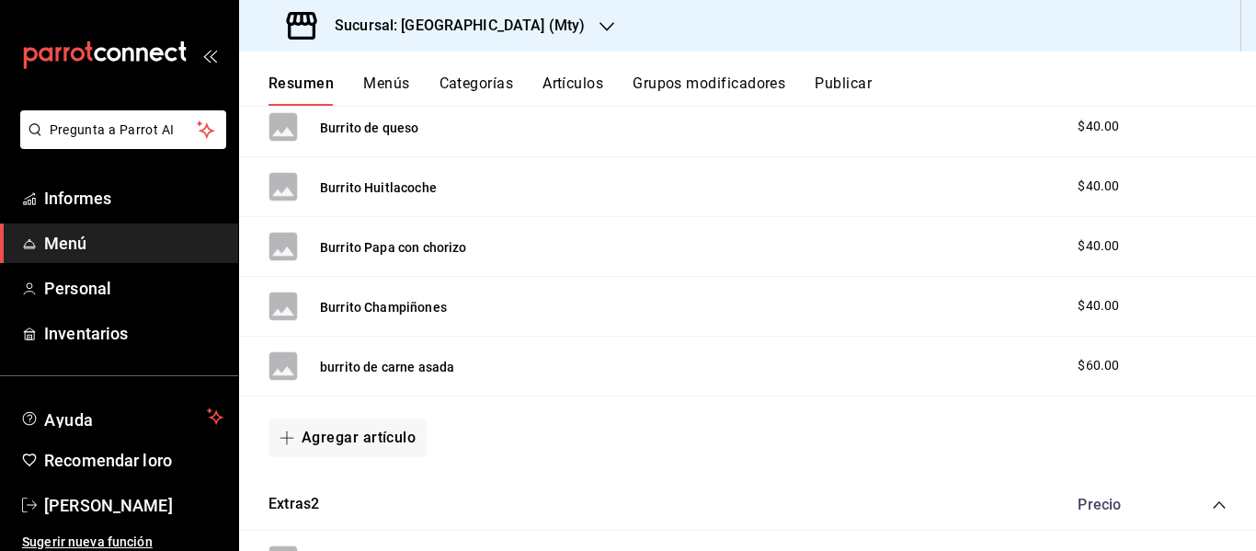
scroll to position [674, 0]
click at [349, 447] on button "Agregar artículo" at bounding box center [348, 436] width 158 height 39
click at [335, 504] on font "Artículo nuevo" at bounding box center [333, 505] width 84 height 15
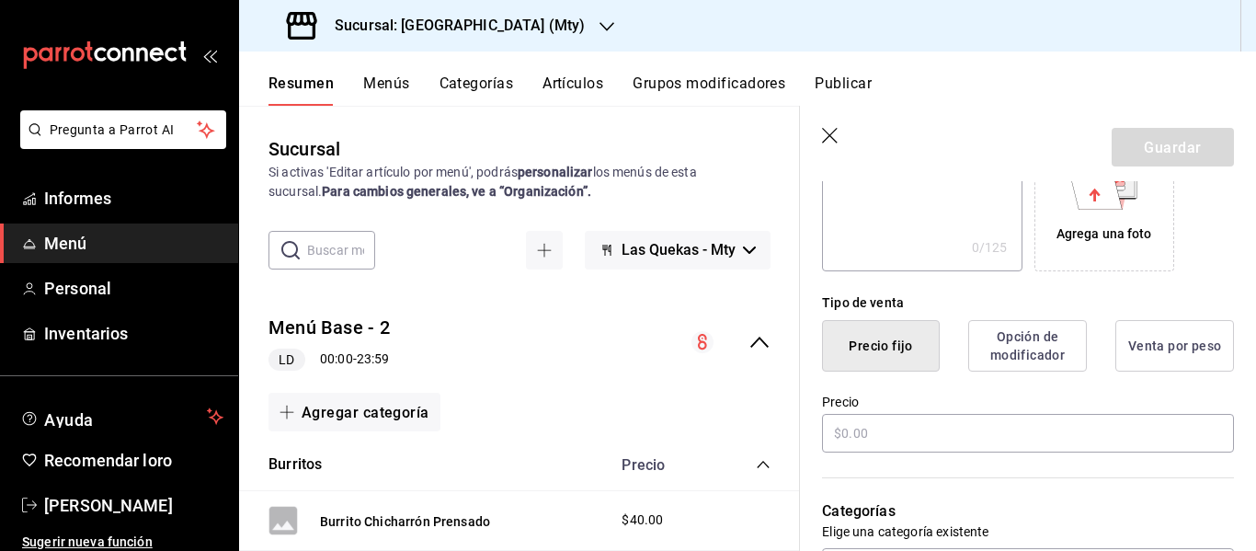
scroll to position [365, 0]
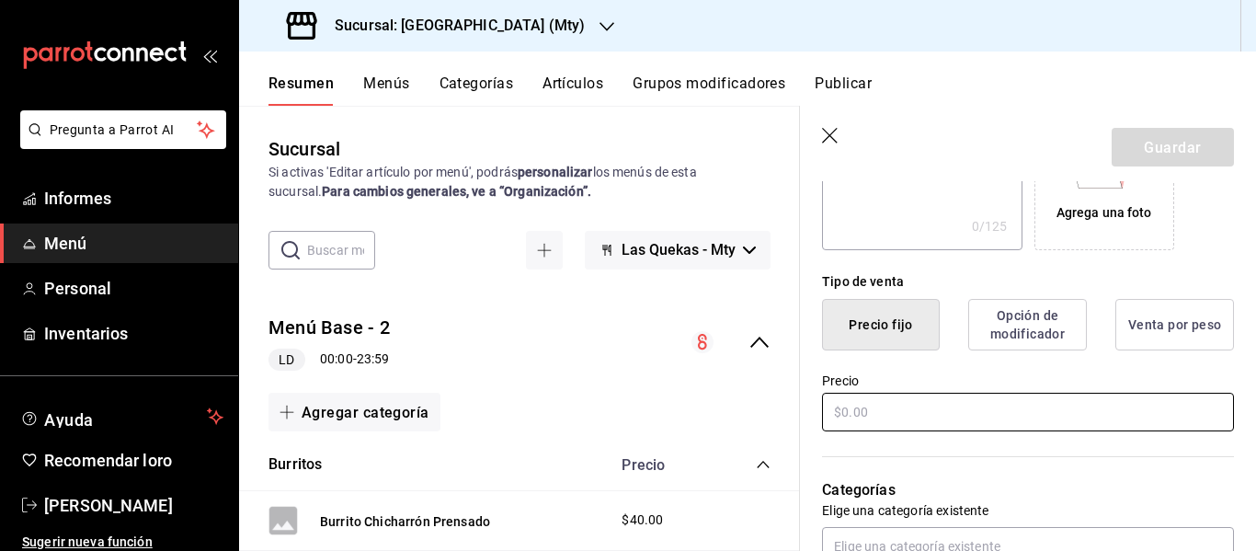
type input "Burrito de discada"
click at [885, 429] on input "text" at bounding box center [1028, 412] width 412 height 39
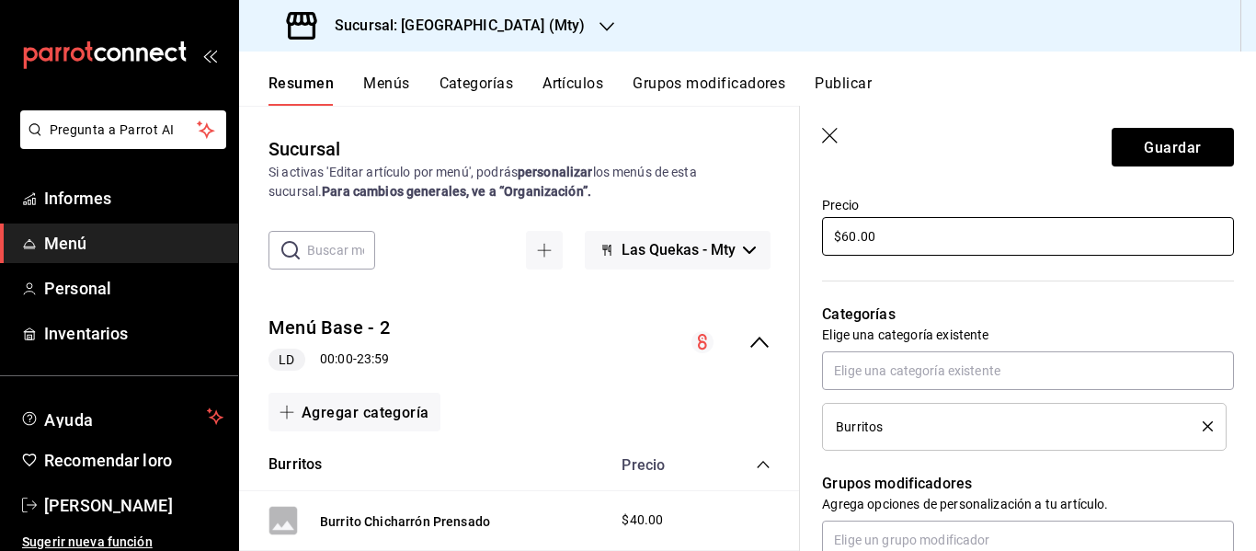
scroll to position [543, 0]
type input "$60.00"
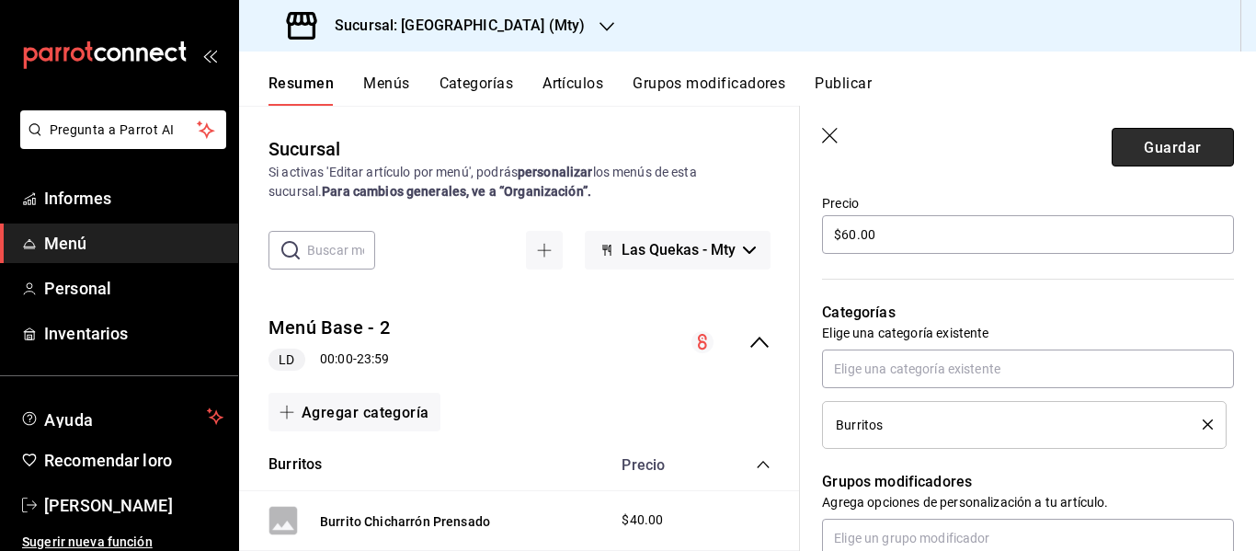
click at [1144, 138] on font "Guardar" at bounding box center [1172, 146] width 57 height 17
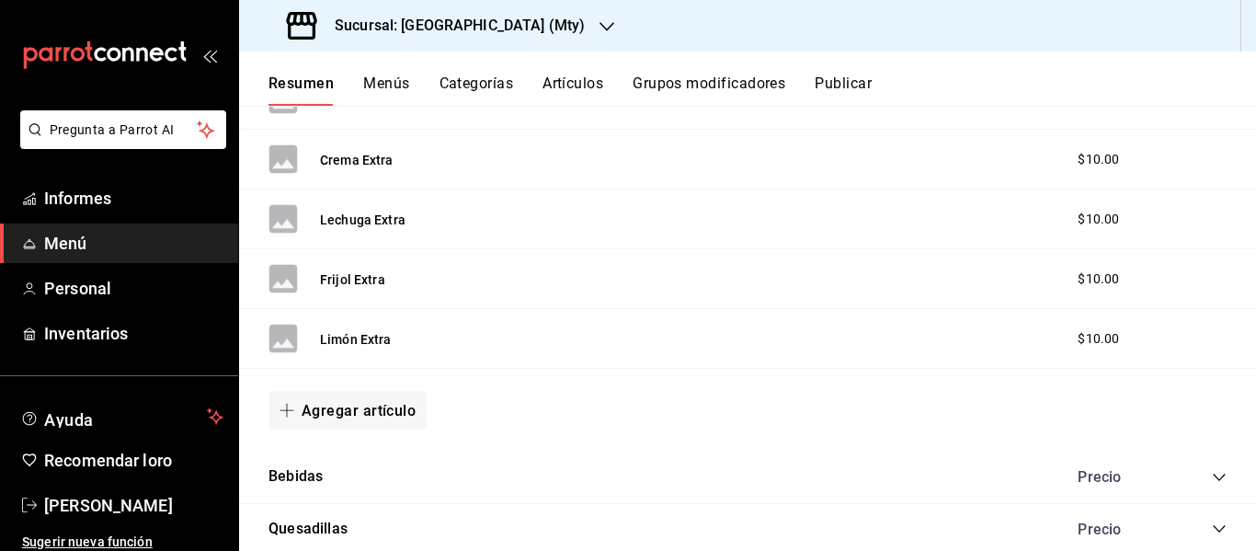
scroll to position [1674, 0]
click at [363, 407] on font "Agregar artículo" at bounding box center [359, 408] width 114 height 17
click at [333, 495] on font "Artículo nuevo" at bounding box center [333, 504] width 84 height 20
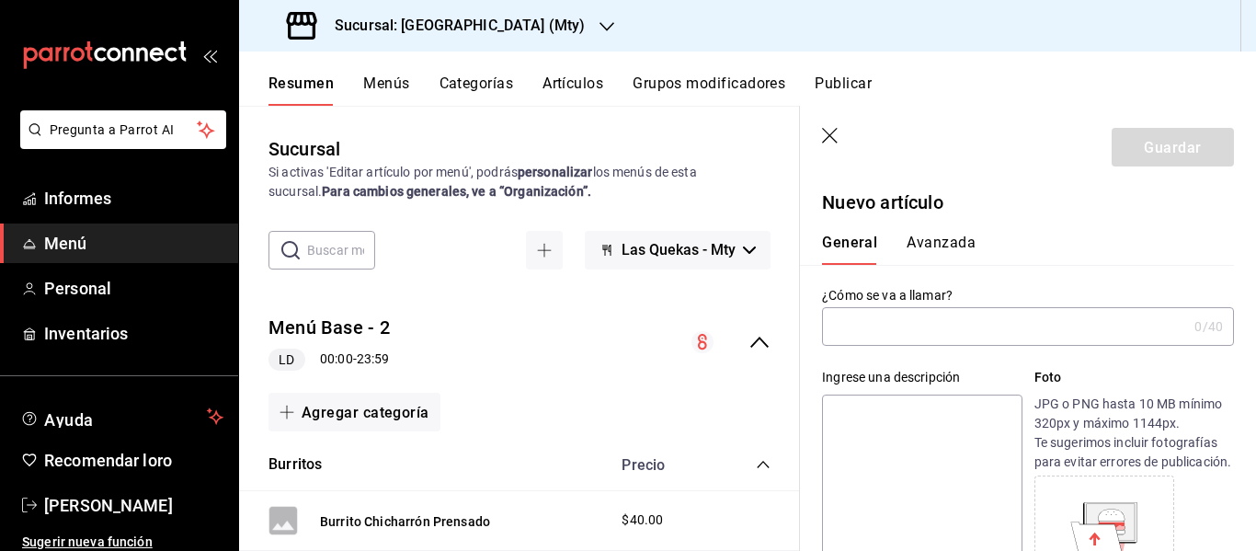
click at [878, 318] on input "text" at bounding box center [1004, 326] width 365 height 37
type input "v"
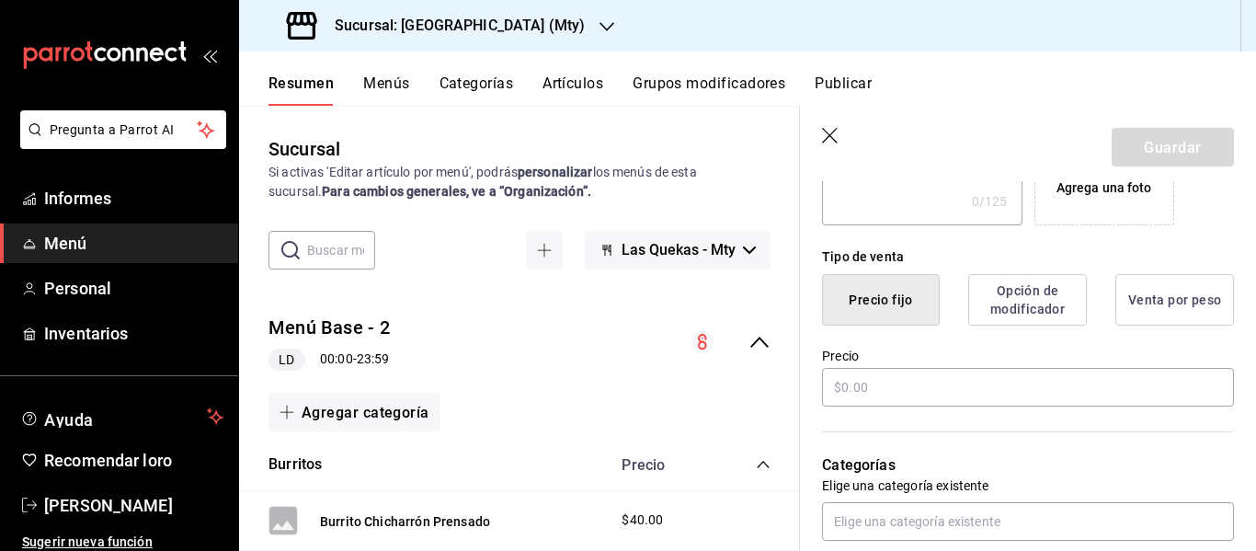
scroll to position [391, 0]
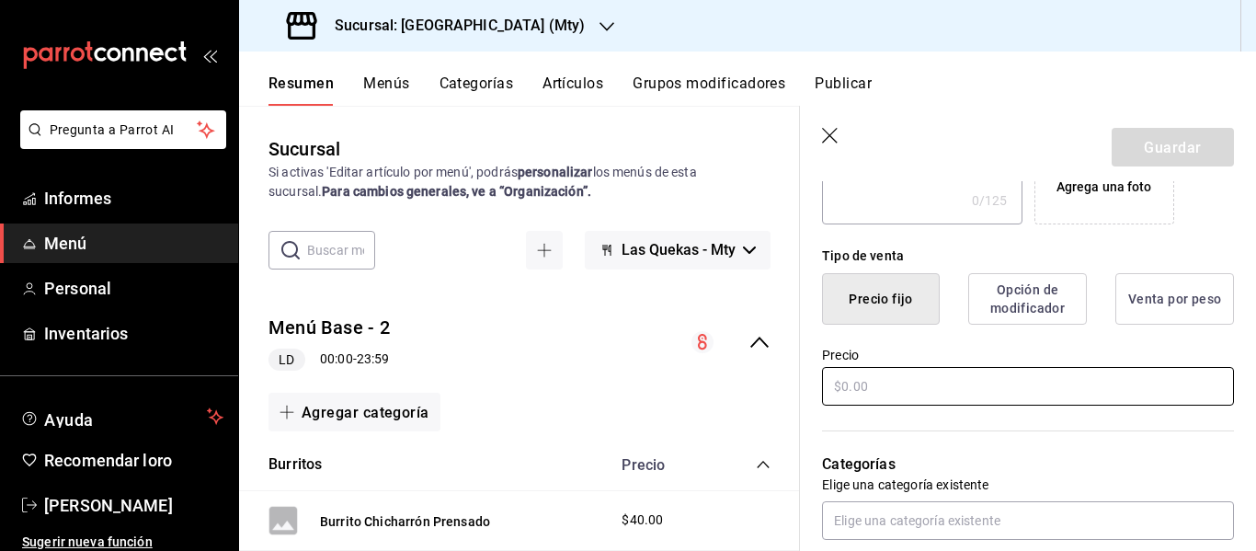
type input "Vaso extra"
click at [876, 406] on input "text" at bounding box center [1028, 386] width 412 height 39
type input "$5.00"
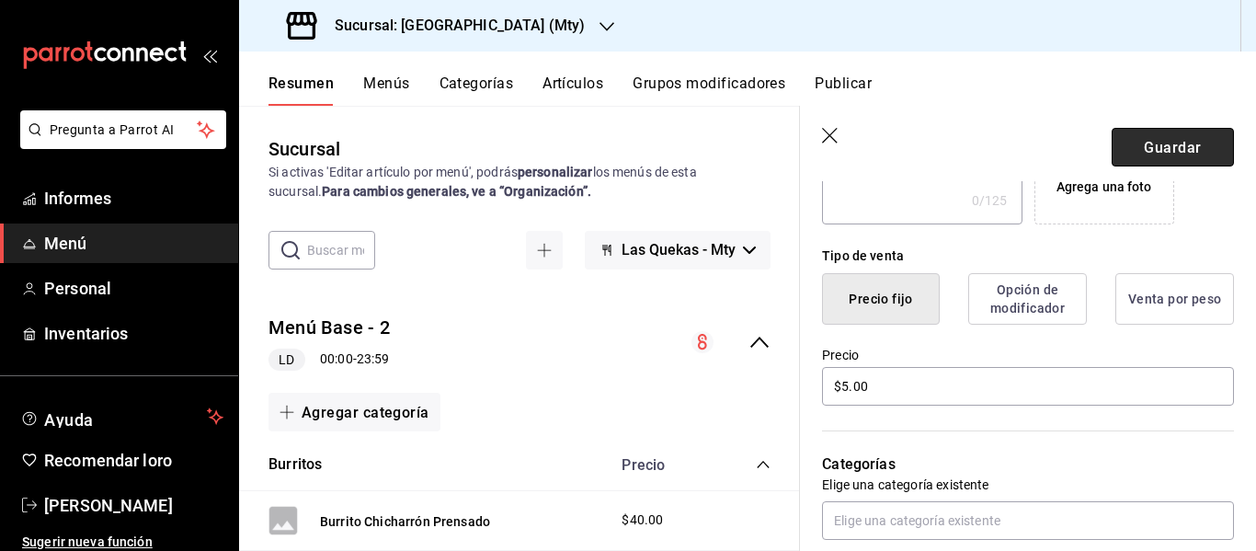
click at [1153, 142] on font "Guardar" at bounding box center [1172, 146] width 57 height 17
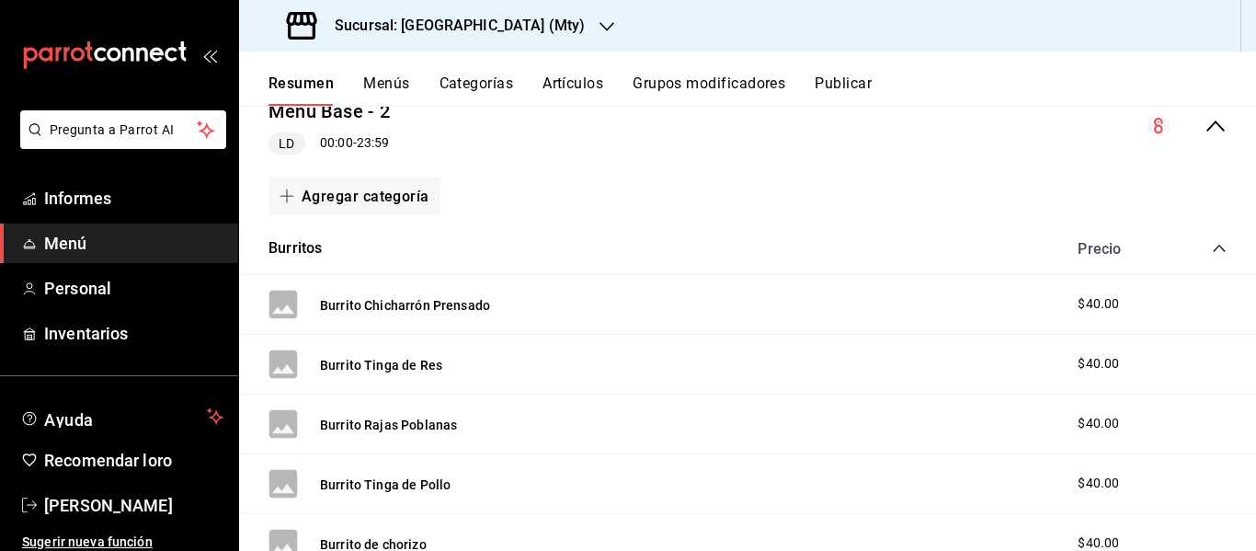
scroll to position [196, 0]
click at [1216, 246] on div "Burritos Precio" at bounding box center [747, 248] width 1017 height 51
click at [1212, 249] on icon "colapsar-categoría-fila" at bounding box center [1219, 249] width 15 height 15
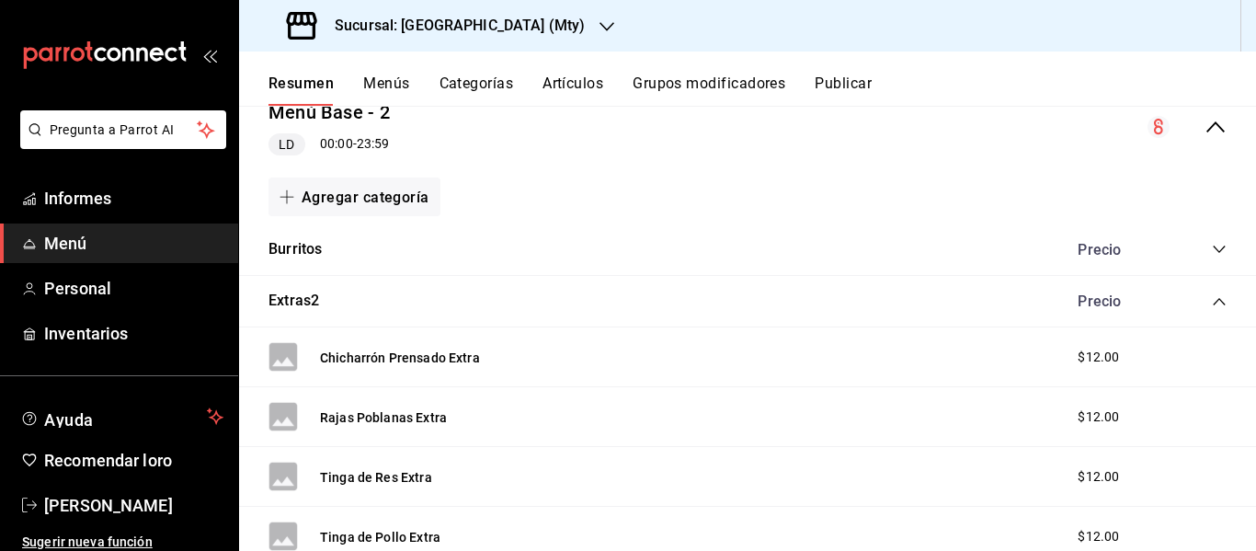
click at [598, 339] on div "Chicharrón Prensado Extra $12.00" at bounding box center [747, 357] width 1017 height 60
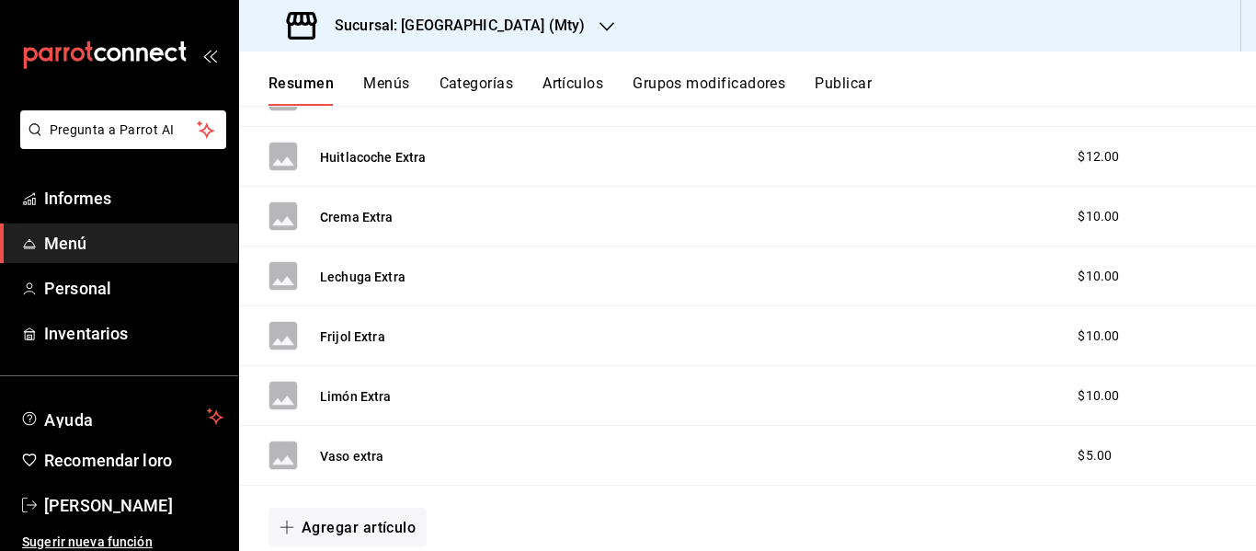
scroll to position [908, 0]
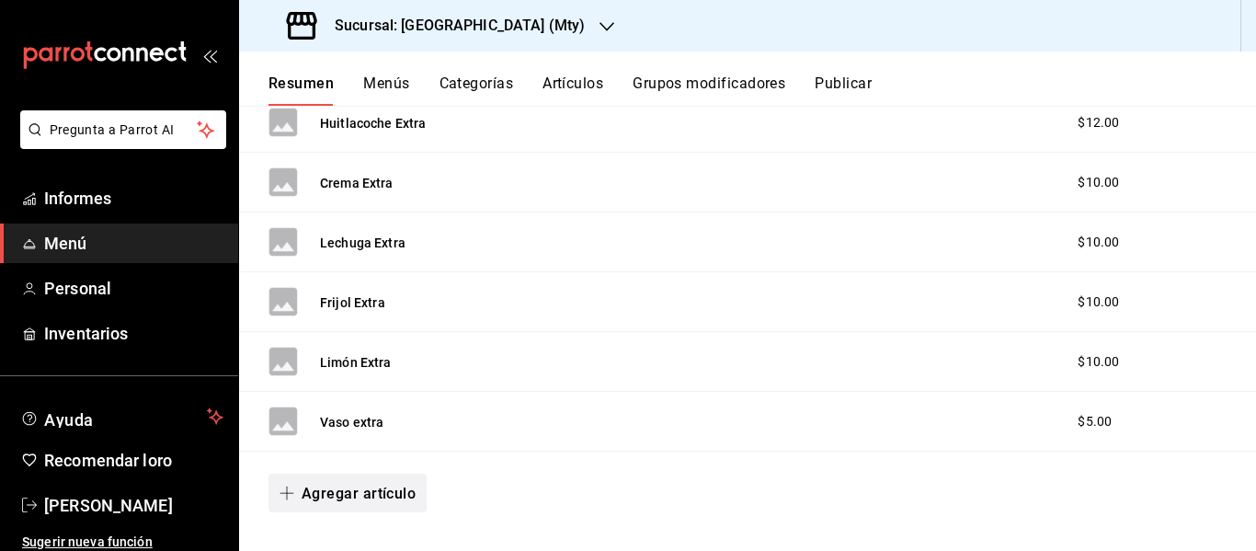
click at [356, 485] on font "Agregar artículo" at bounding box center [359, 493] width 114 height 17
click at [332, 498] on font "Artículo nuevo" at bounding box center [333, 505] width 84 height 15
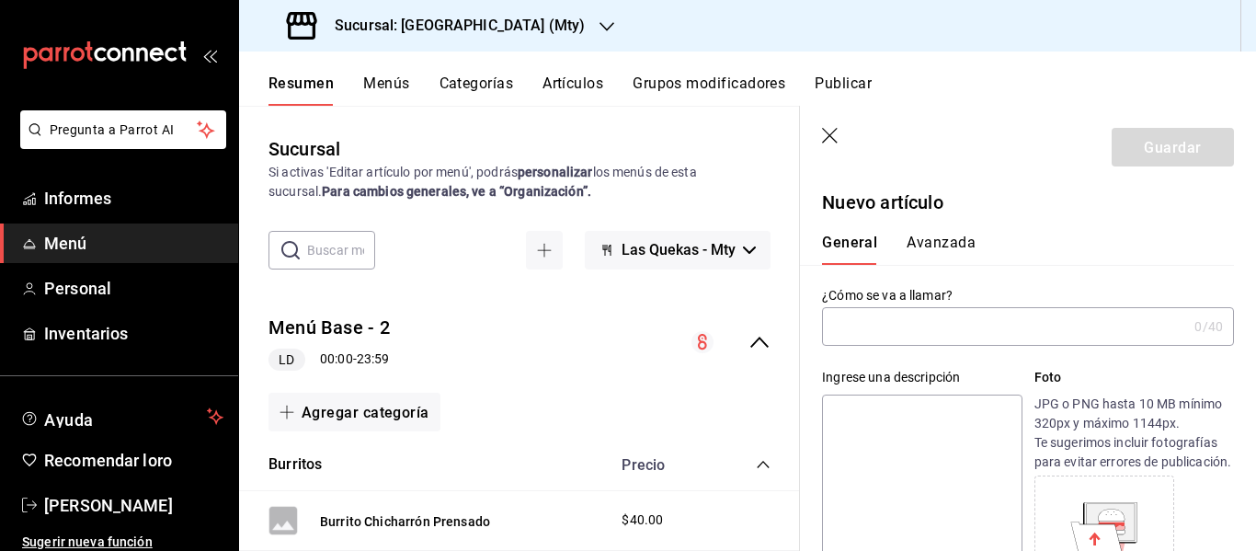
click at [853, 315] on input "text" at bounding box center [1004, 326] width 365 height 37
click at [837, 326] on input "plato extra" at bounding box center [1004, 326] width 365 height 37
click at [838, 324] on input "plato extra" at bounding box center [1004, 326] width 365 height 37
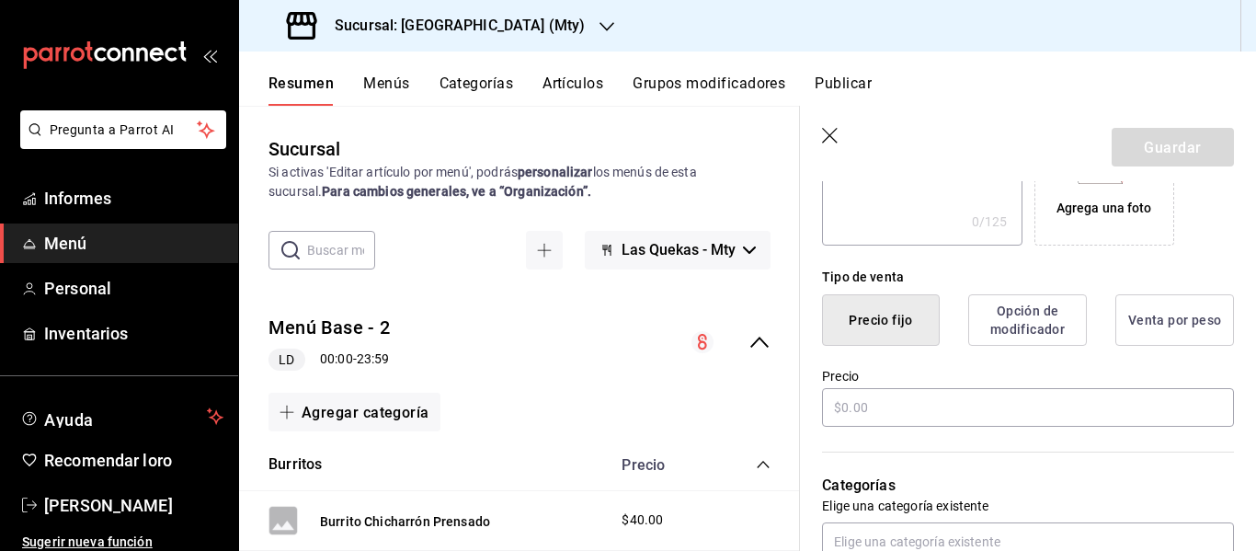
scroll to position [412, 0]
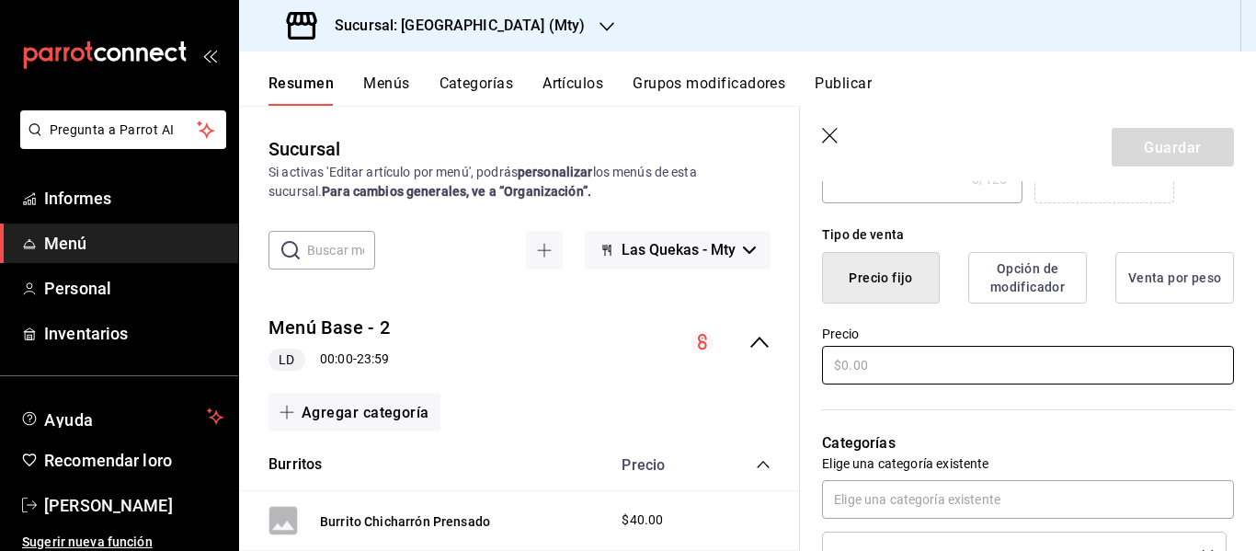
type input "Plato extra"
click at [901, 380] on input "text" at bounding box center [1028, 365] width 412 height 39
type input "$5.00"
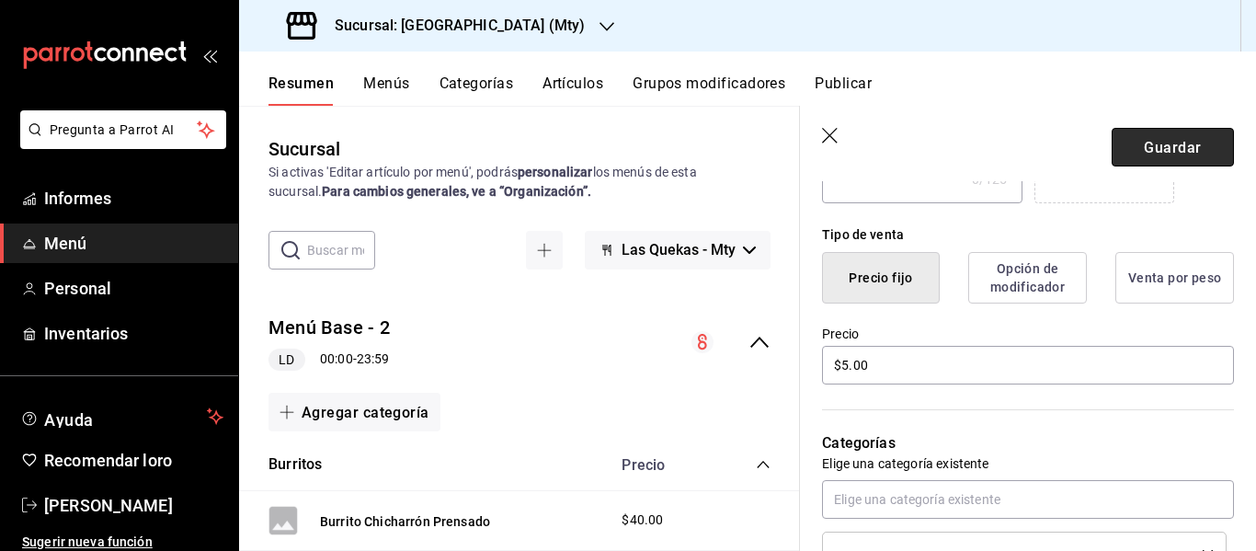
click at [1129, 137] on button "Guardar" at bounding box center [1173, 147] width 122 height 39
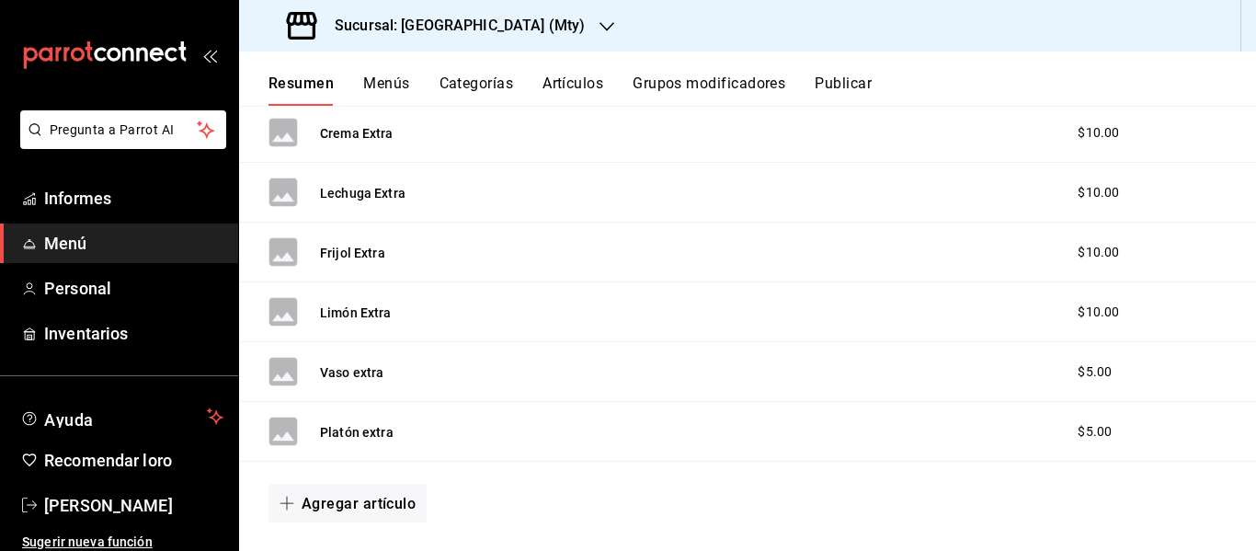
scroll to position [1703, 0]
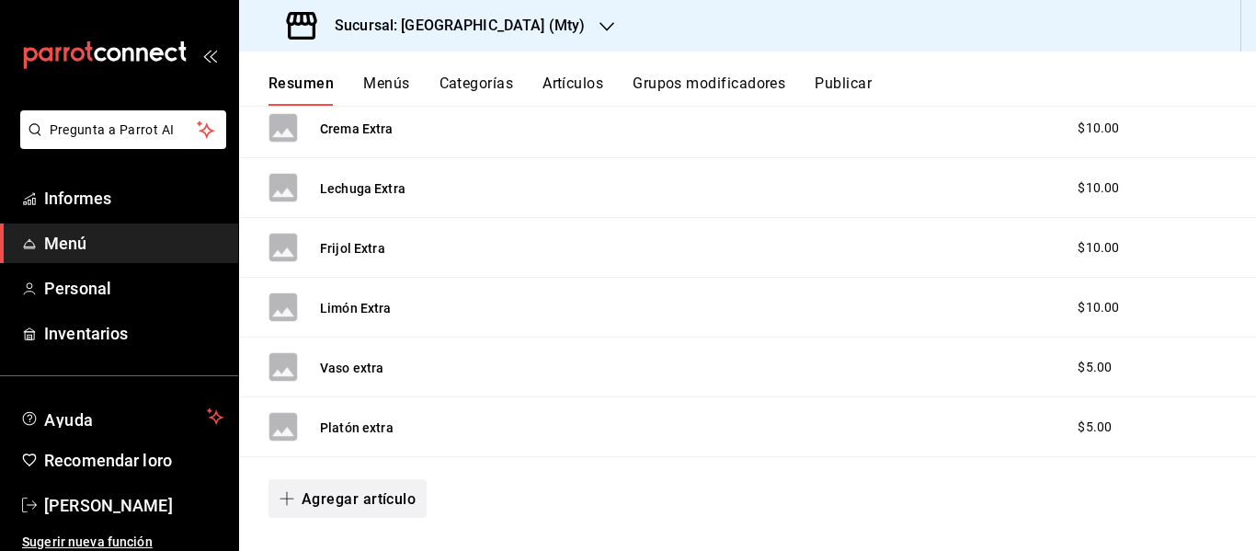
click at [376, 501] on font "Agregar artículo" at bounding box center [359, 498] width 114 height 17
click at [376, 501] on li "Artículo nuevo" at bounding box center [341, 506] width 144 height 46
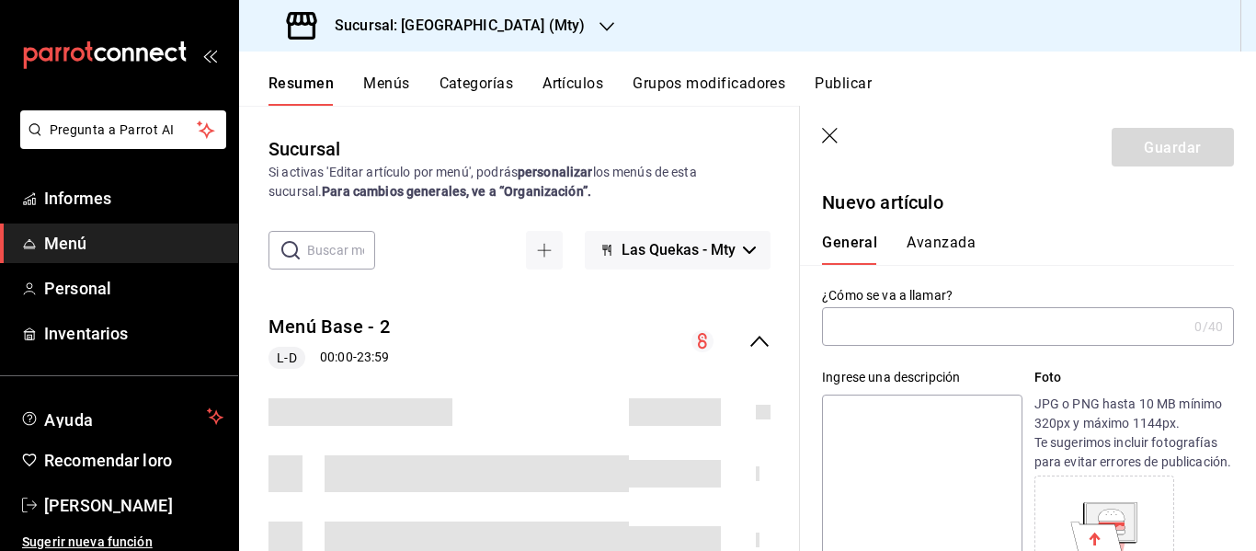
click at [852, 326] on input "text" at bounding box center [1004, 326] width 365 height 37
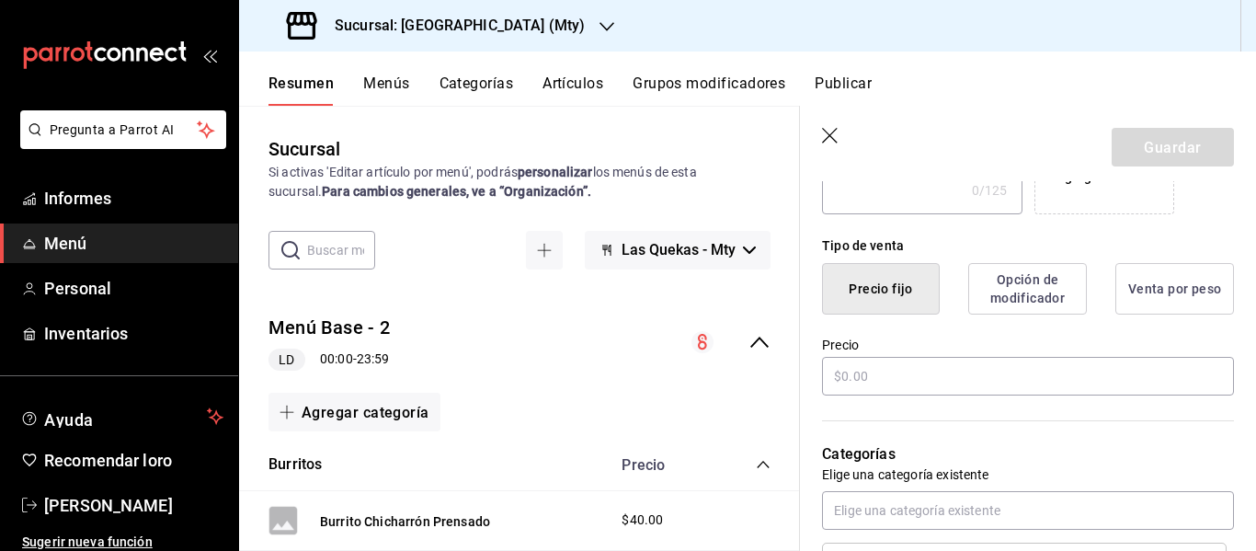
scroll to position [402, 0]
type input "popote y cubierto"
click at [867, 394] on input "text" at bounding box center [1028, 375] width 412 height 39
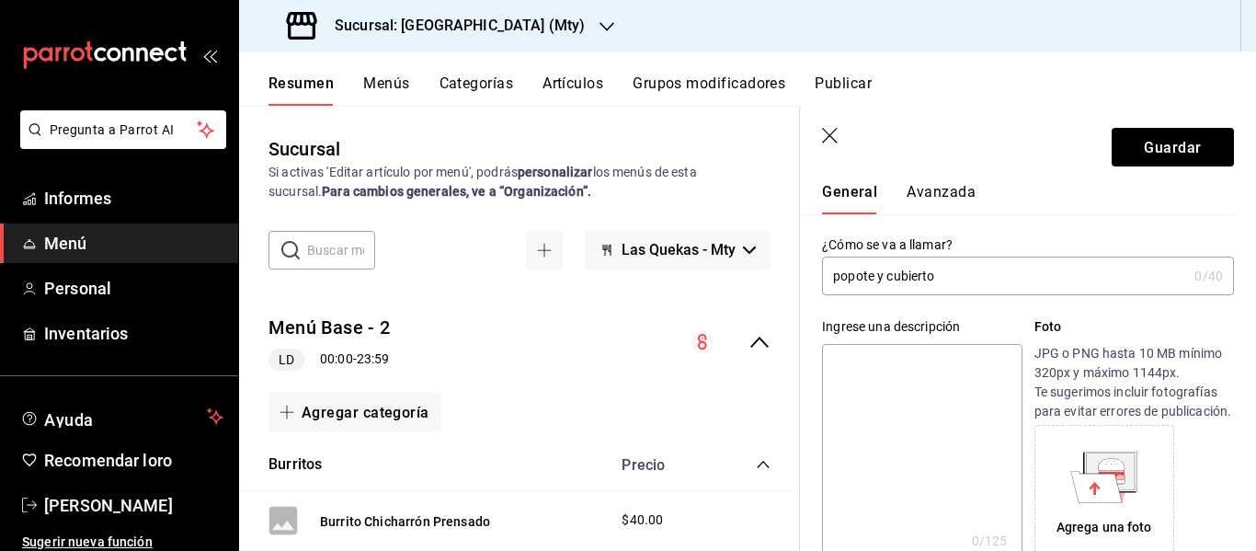
scroll to position [41, 0]
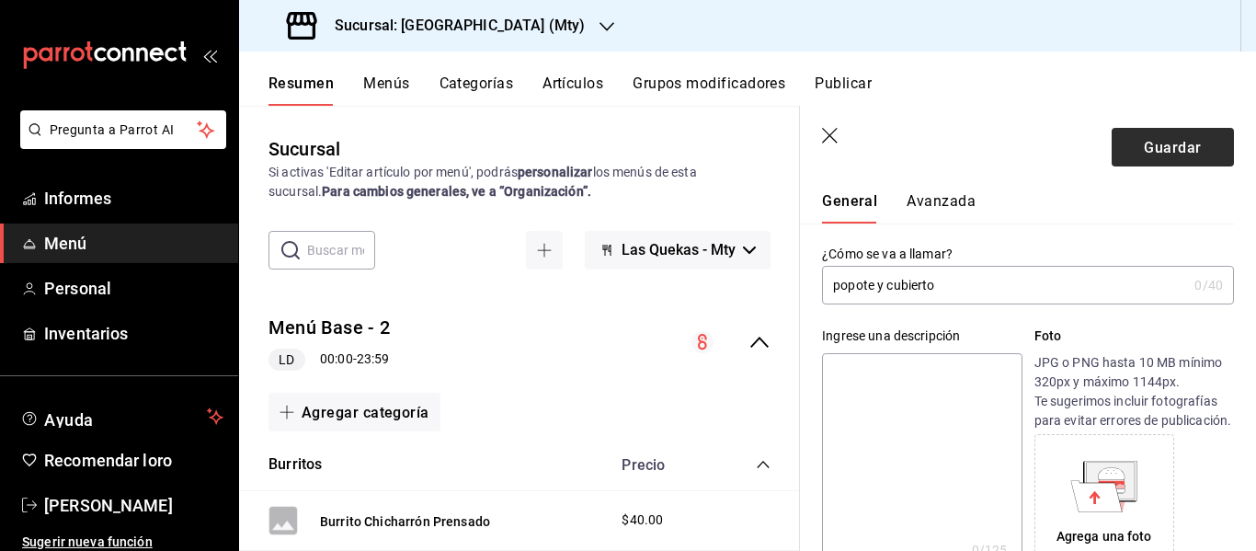
type input "$5.00"
click at [1144, 149] on font "Guardar" at bounding box center [1172, 146] width 57 height 17
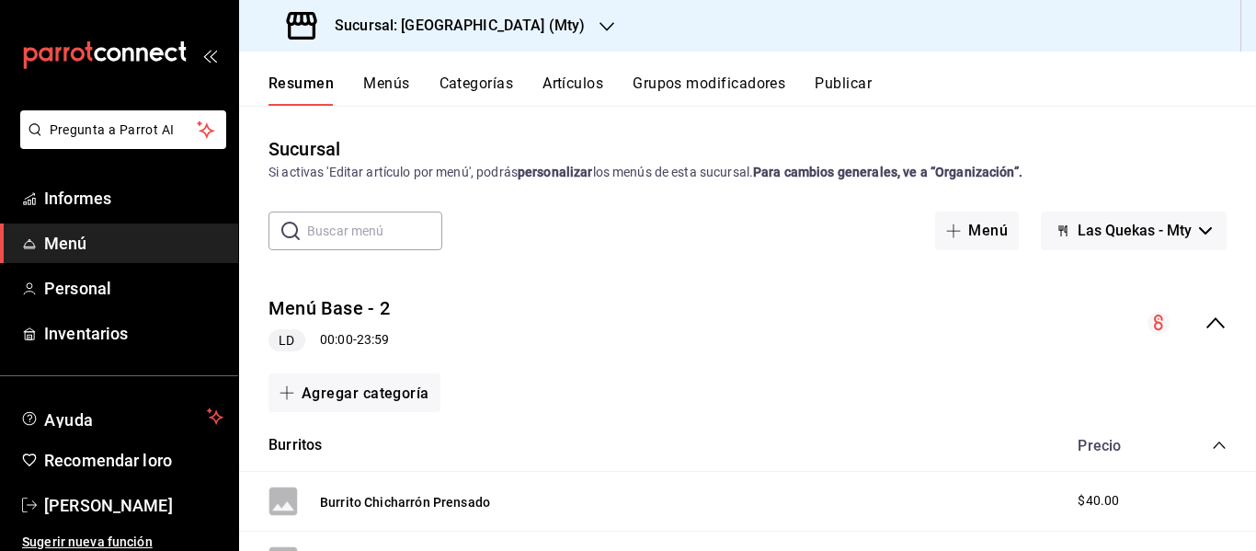
click at [1212, 444] on icon "colapsar-categoría-fila" at bounding box center [1219, 445] width 15 height 15
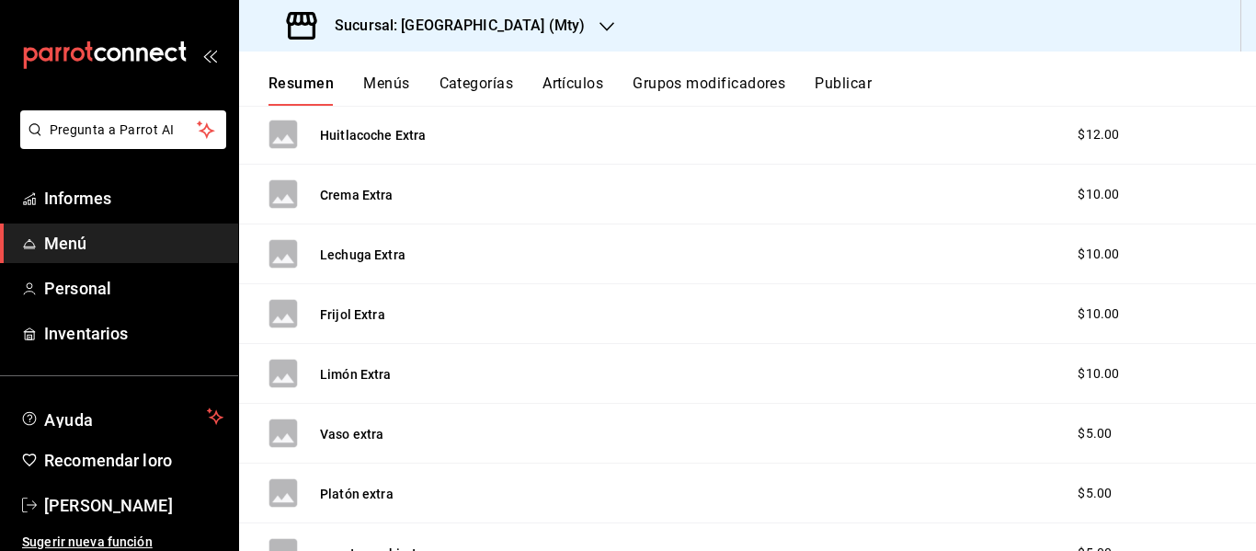
scroll to position [913, 0]
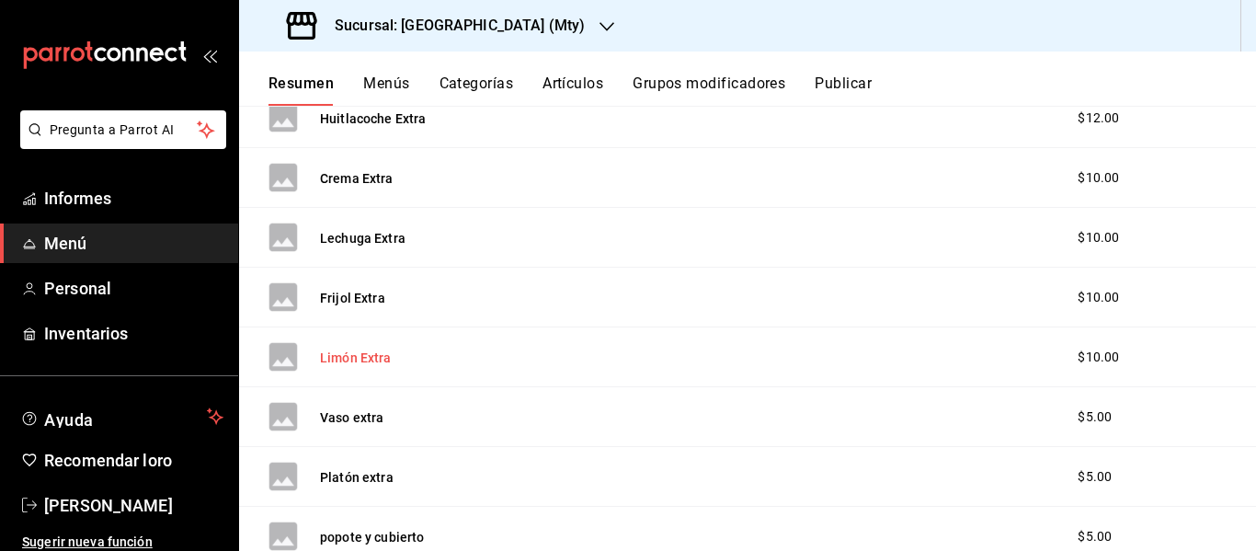
click at [370, 358] on font "Limón Extra" at bounding box center [356, 357] width 72 height 15
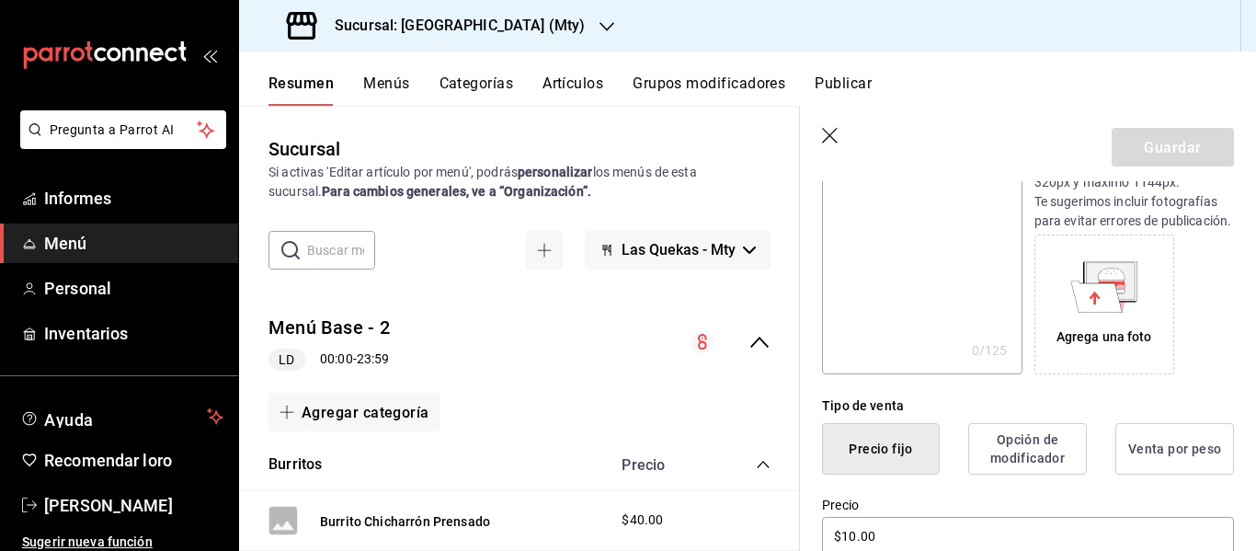
scroll to position [205, 0]
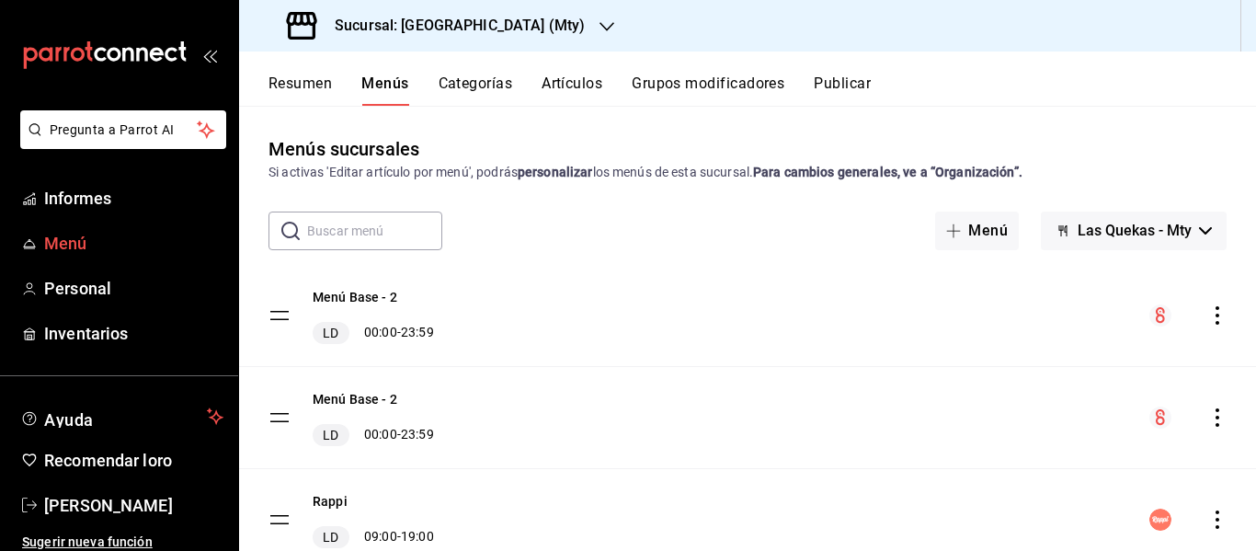
click at [80, 246] on font "Menú" at bounding box center [65, 243] width 43 height 19
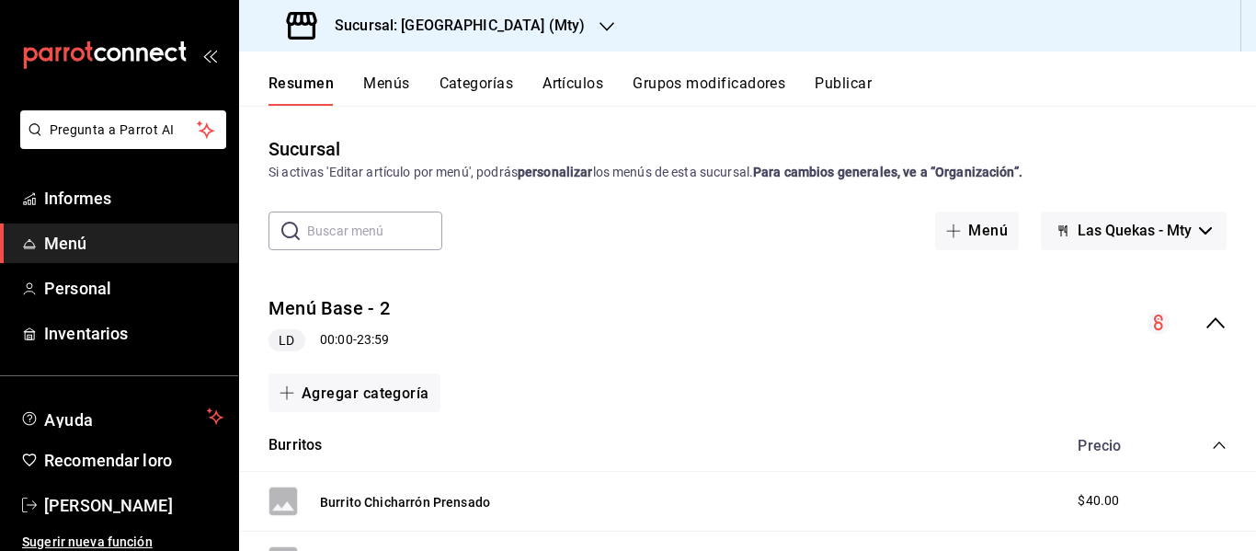
click at [1212, 444] on icon "colapsar-categoría-fila" at bounding box center [1219, 445] width 15 height 15
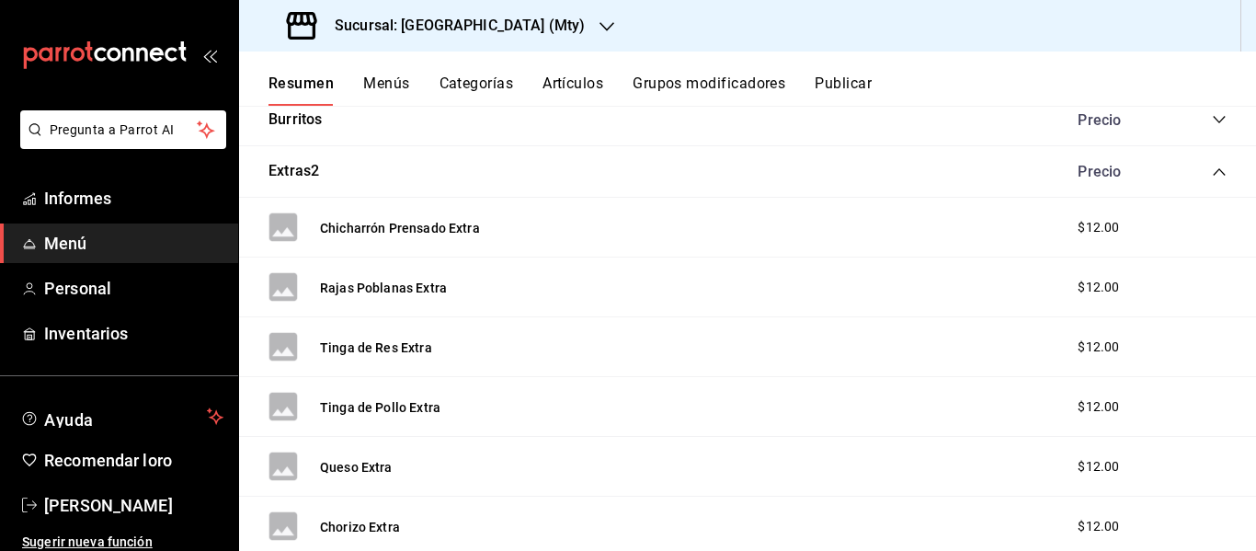
scroll to position [310, 0]
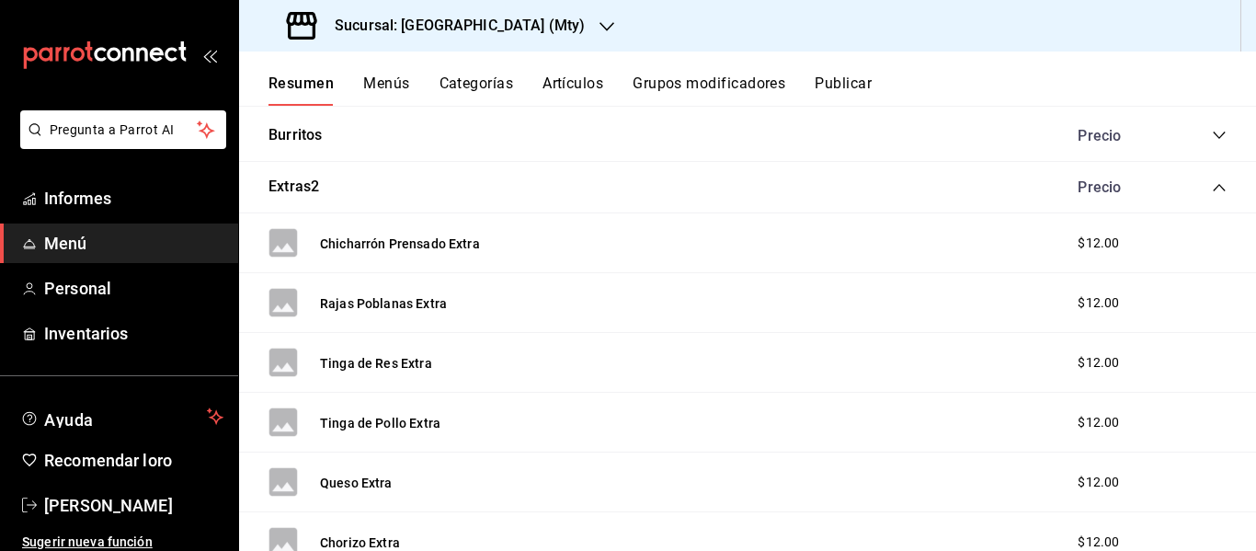
click at [1212, 192] on icon "colapsar-categoría-fila" at bounding box center [1219, 187] width 15 height 15
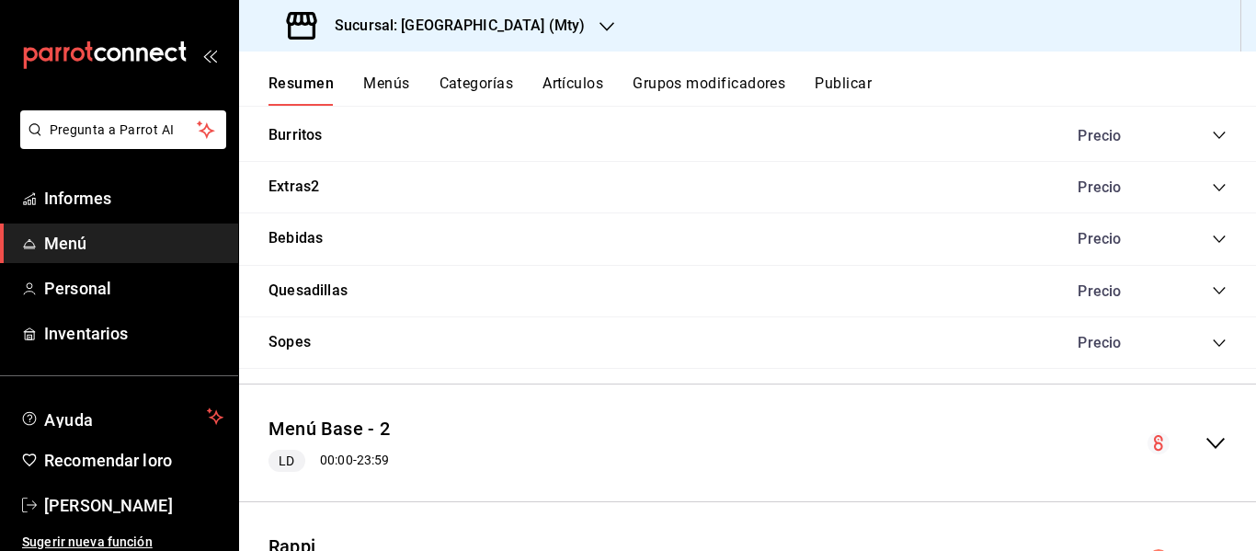
click at [1212, 283] on icon "colapsar-categoría-fila" at bounding box center [1219, 290] width 15 height 15
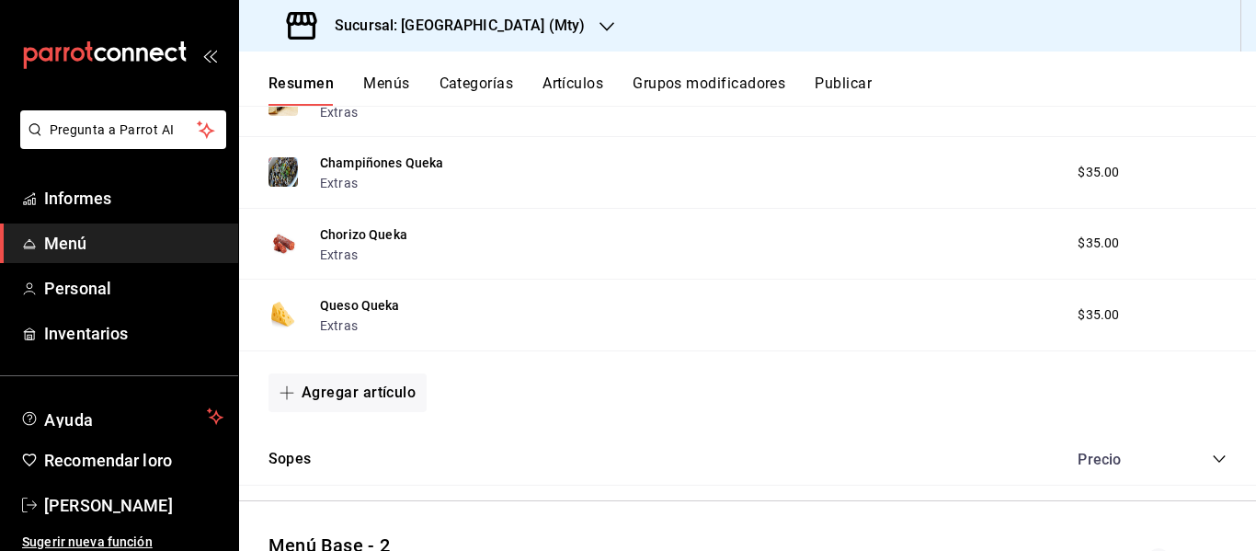
scroll to position [920, 0]
click at [364, 382] on font "Agregar artículo" at bounding box center [359, 390] width 114 height 17
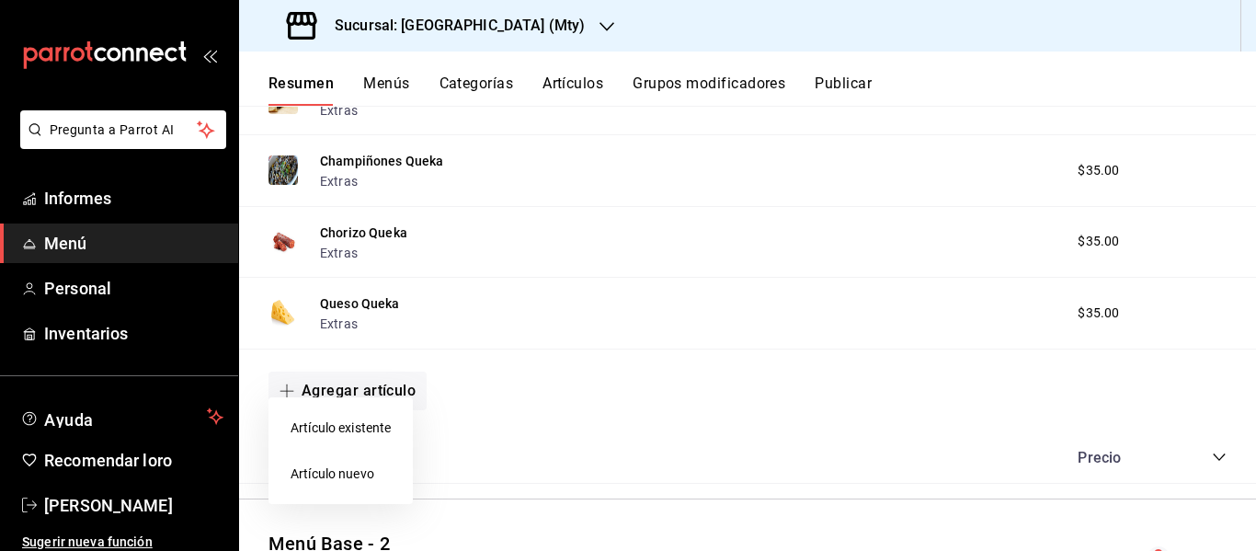
click at [322, 459] on li "Artículo nuevo" at bounding box center [341, 474] width 144 height 46
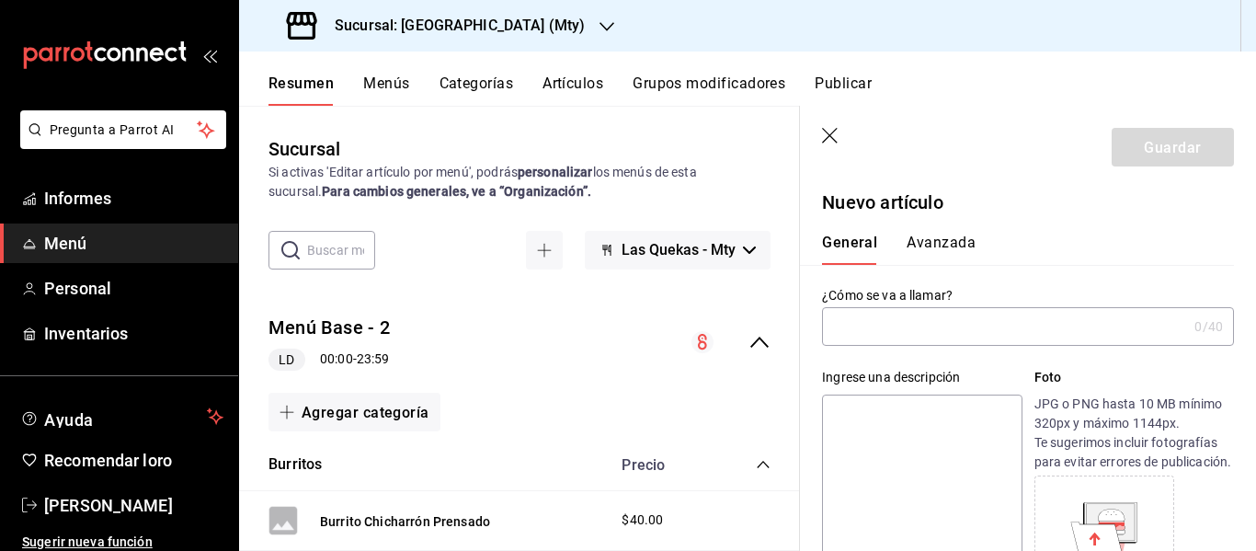
click at [863, 328] on input "text" at bounding box center [1004, 326] width 365 height 37
click at [1020, 328] on input "Queka de carne asada" at bounding box center [1004, 326] width 365 height 37
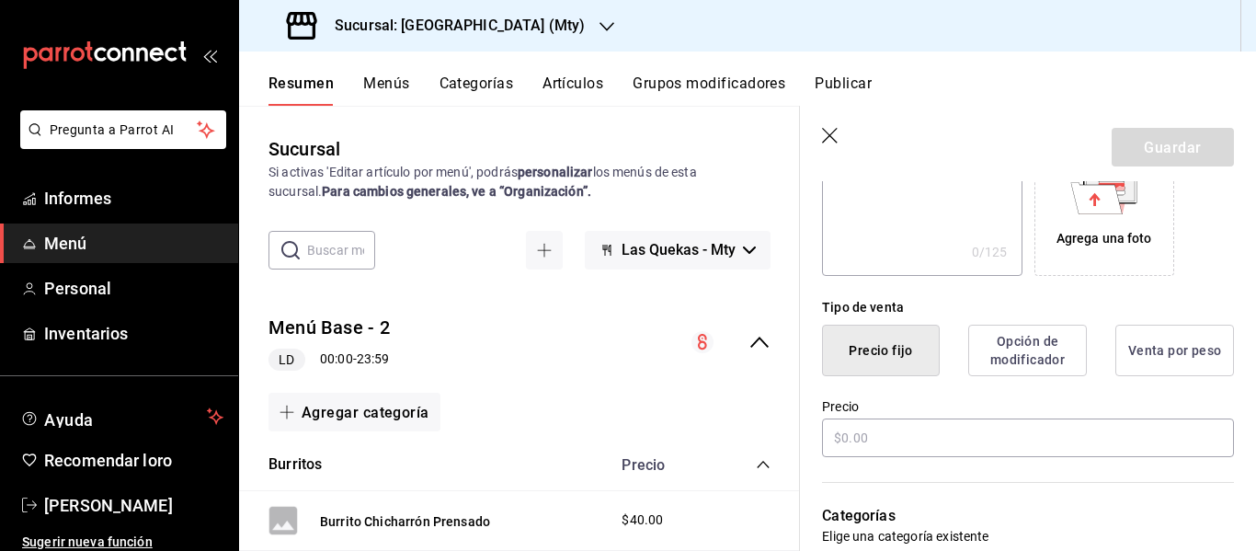
scroll to position [348, 0]
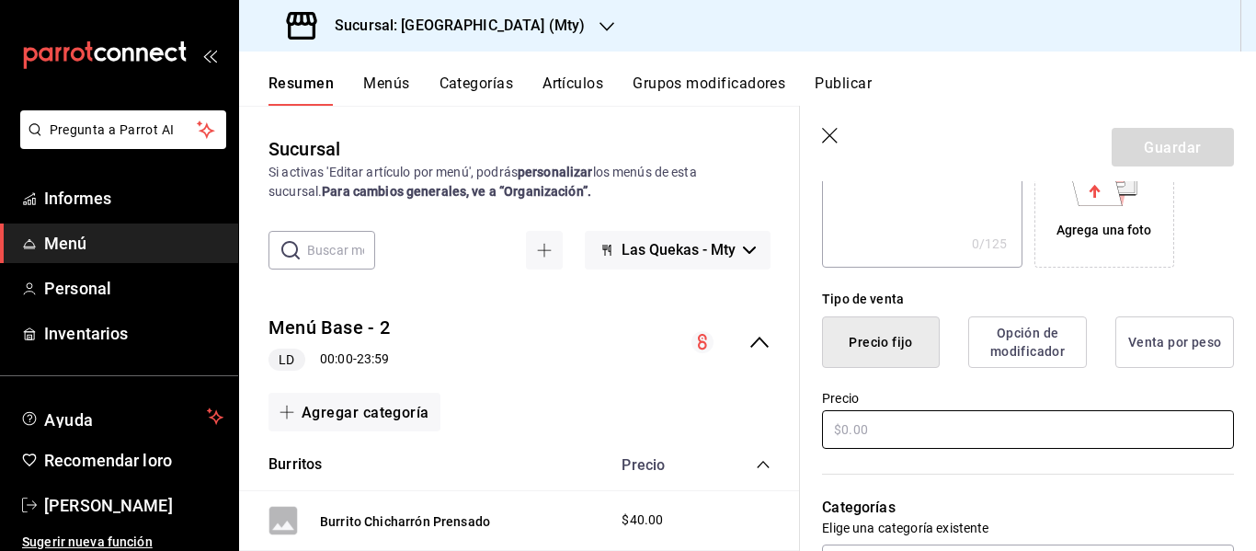
type input "Queka de carne asada"
click at [897, 448] on input "text" at bounding box center [1028, 429] width 412 height 39
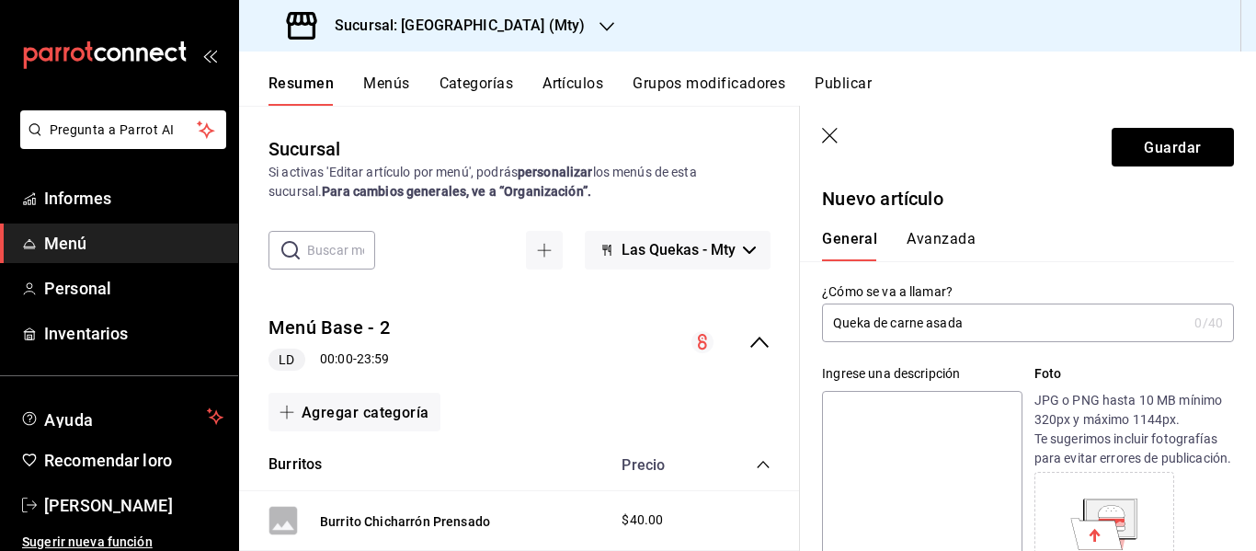
scroll to position [0, 0]
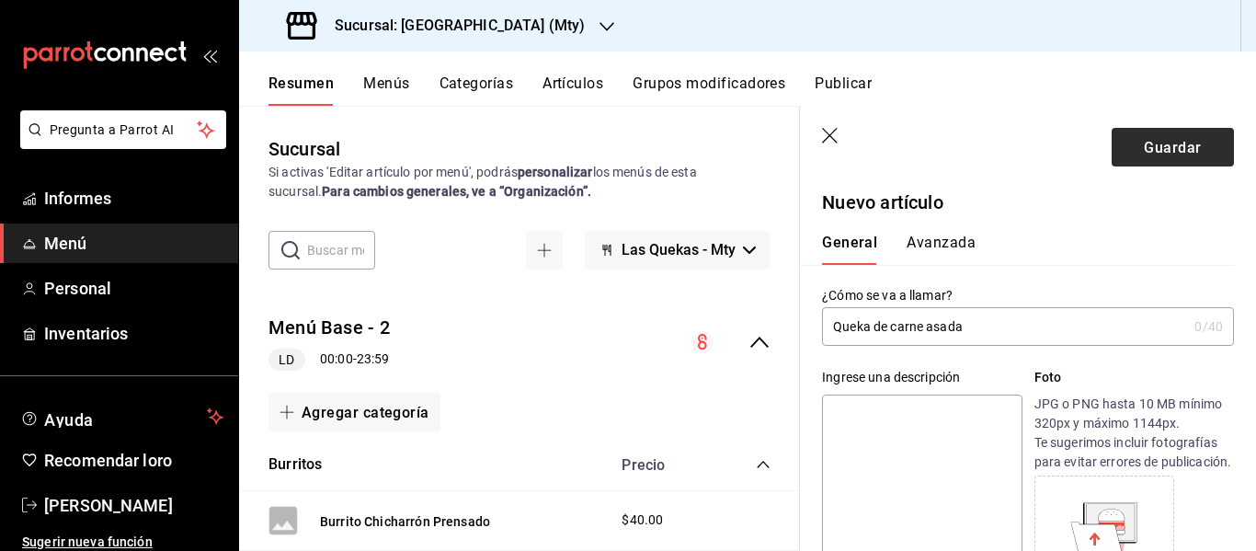
type input "$60.00"
click at [1144, 148] on font "Guardar" at bounding box center [1172, 146] width 57 height 17
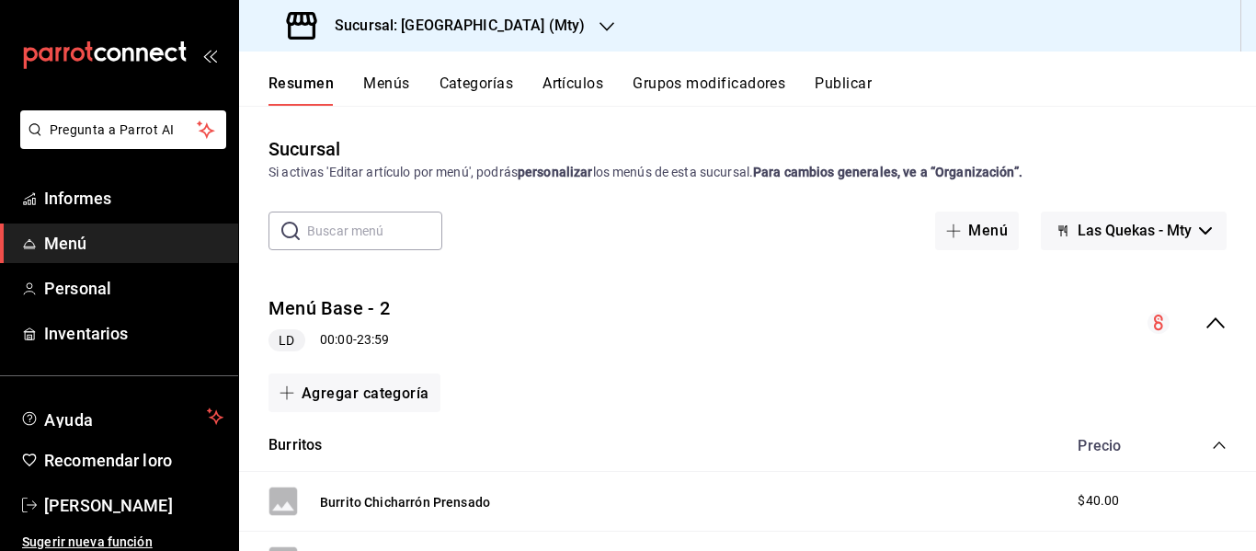
click at [1212, 445] on icon "colapsar-categoría-fila" at bounding box center [1219, 445] width 15 height 15
click at [1212, 496] on icon "colapsar-categoría-fila" at bounding box center [1219, 497] width 15 height 15
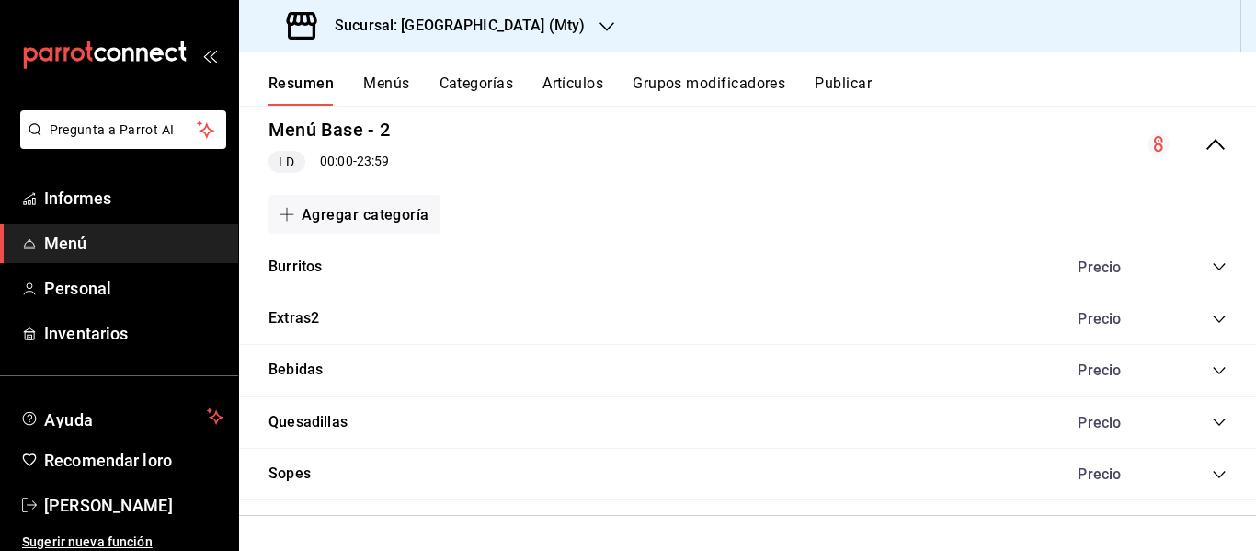
scroll to position [179, 0]
click at [1212, 423] on icon "colapsar-categoría-fila" at bounding box center [1219, 421] width 15 height 15
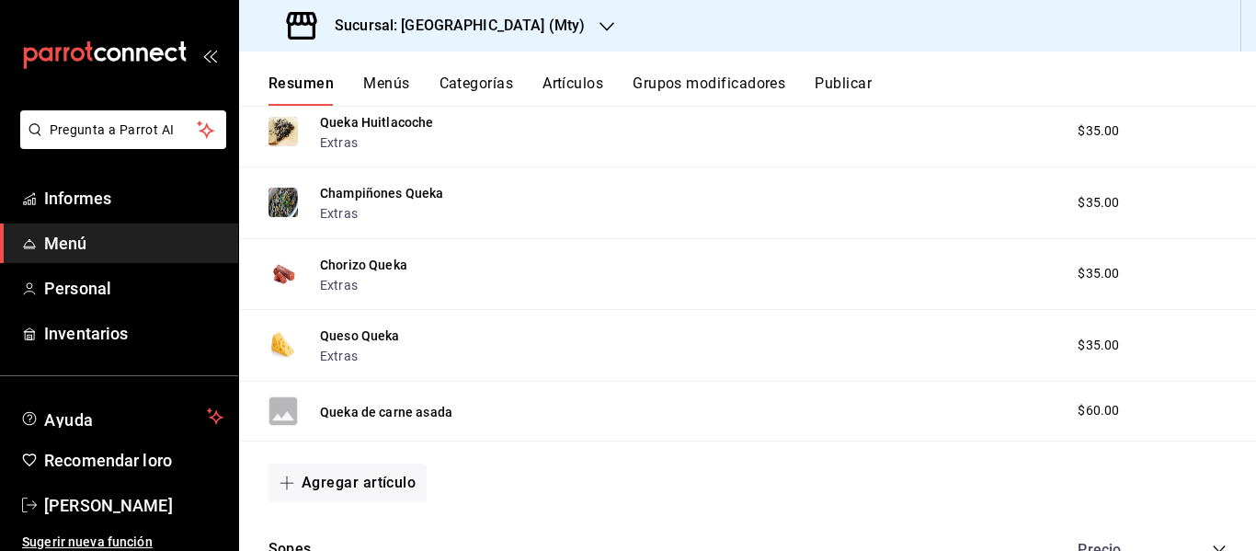
scroll to position [920, 0]
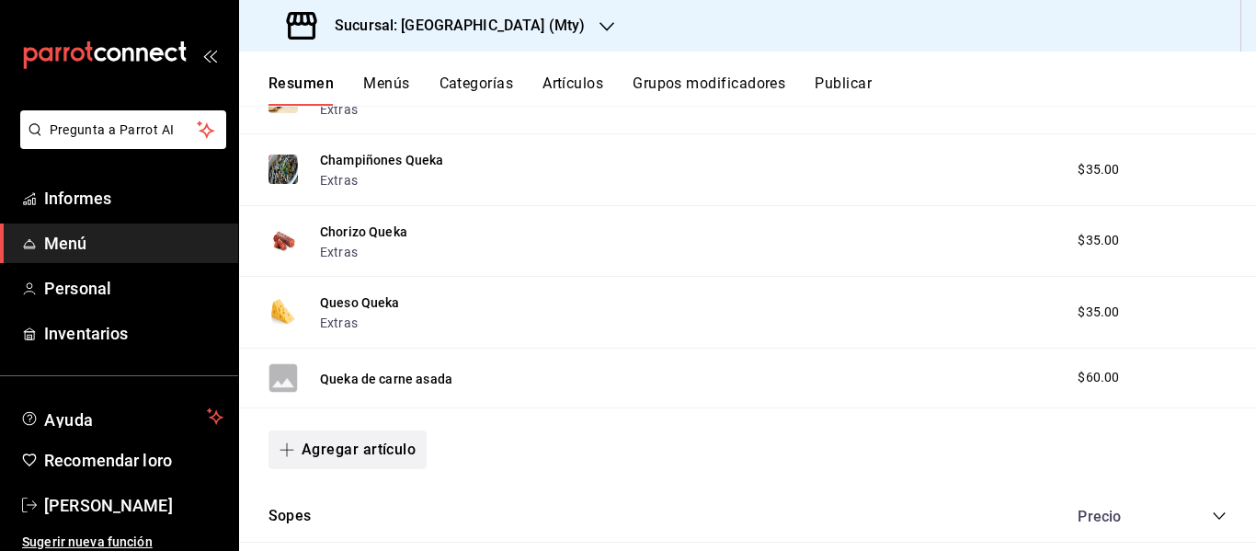
click at [369, 446] on button "Agregar artículo" at bounding box center [348, 449] width 158 height 39
click at [340, 498] on font "Artículo nuevo" at bounding box center [333, 505] width 84 height 15
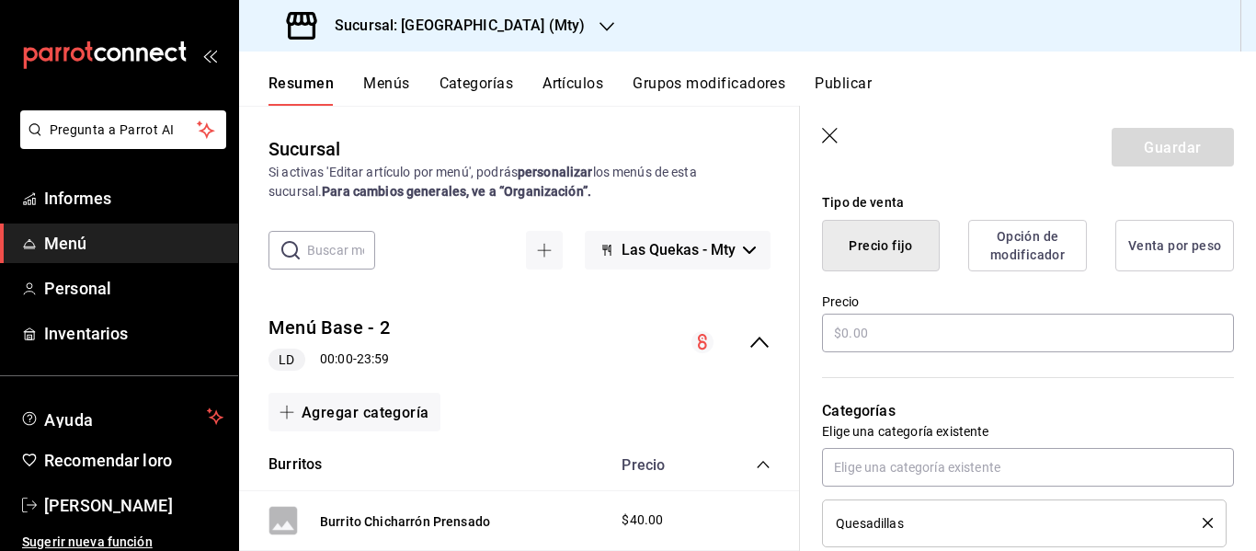
scroll to position [452, 0]
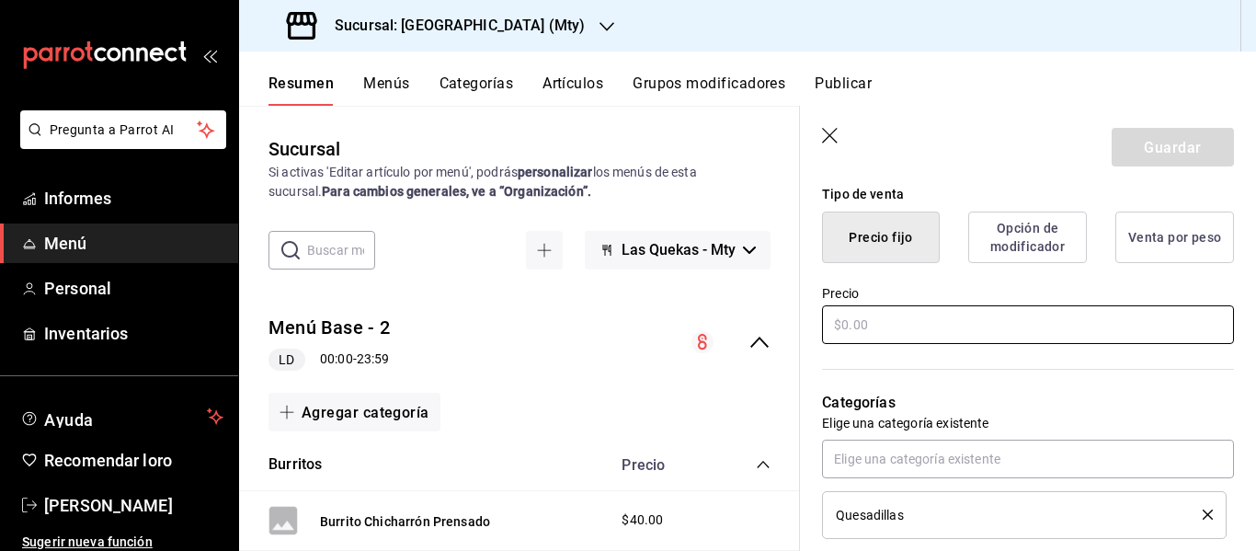
type input "Queka de discada"
click at [884, 340] on input "text" at bounding box center [1028, 324] width 412 height 39
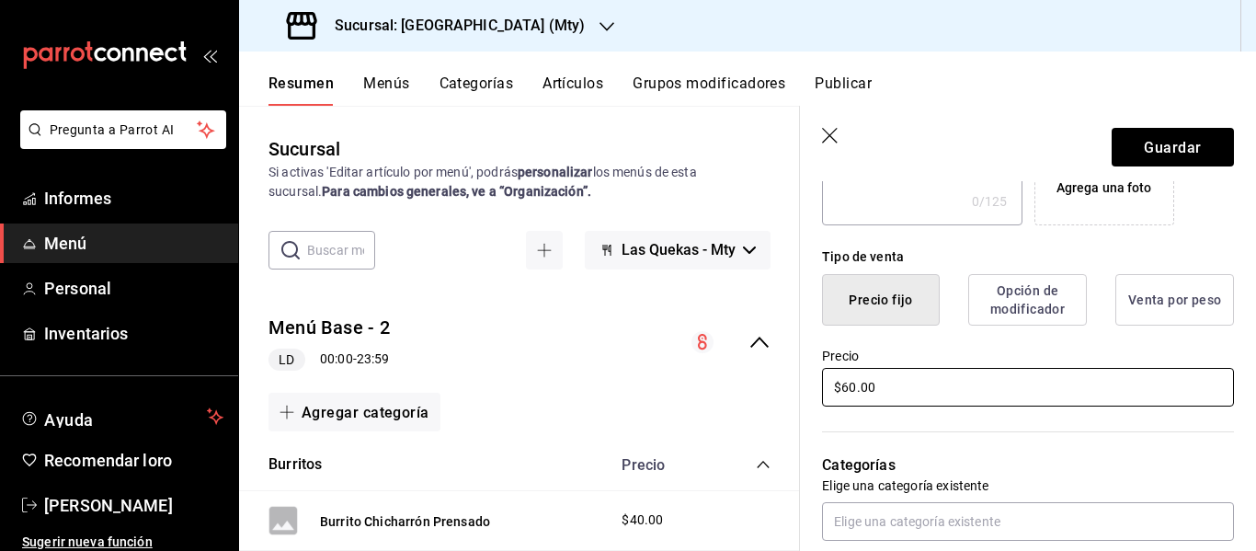
scroll to position [0, 0]
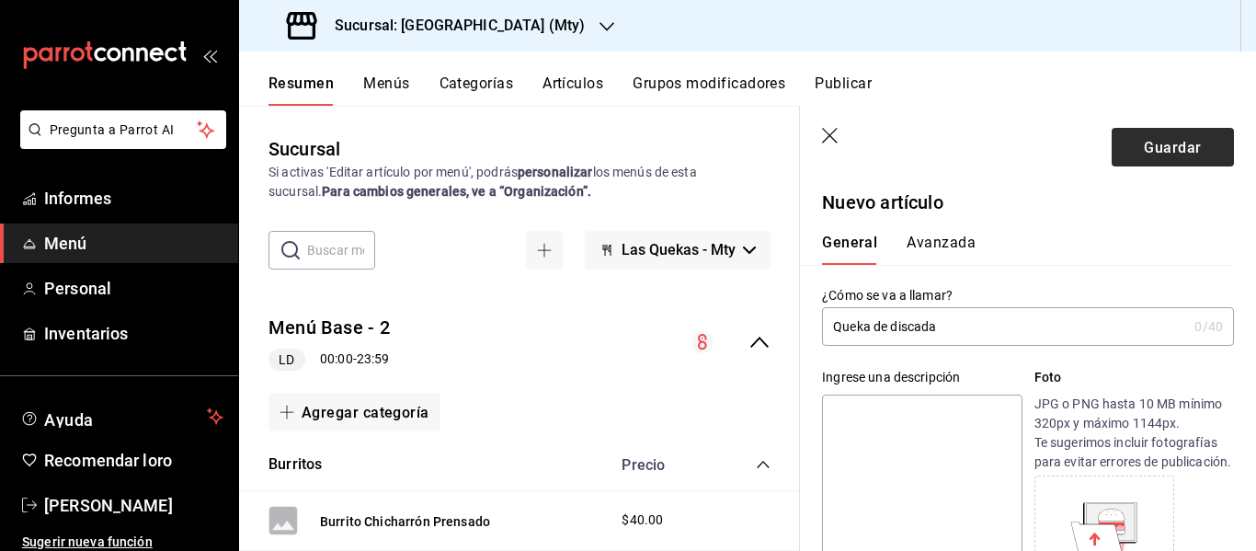
type input "$60.00"
click at [1145, 149] on font "Guardar" at bounding box center [1172, 146] width 57 height 17
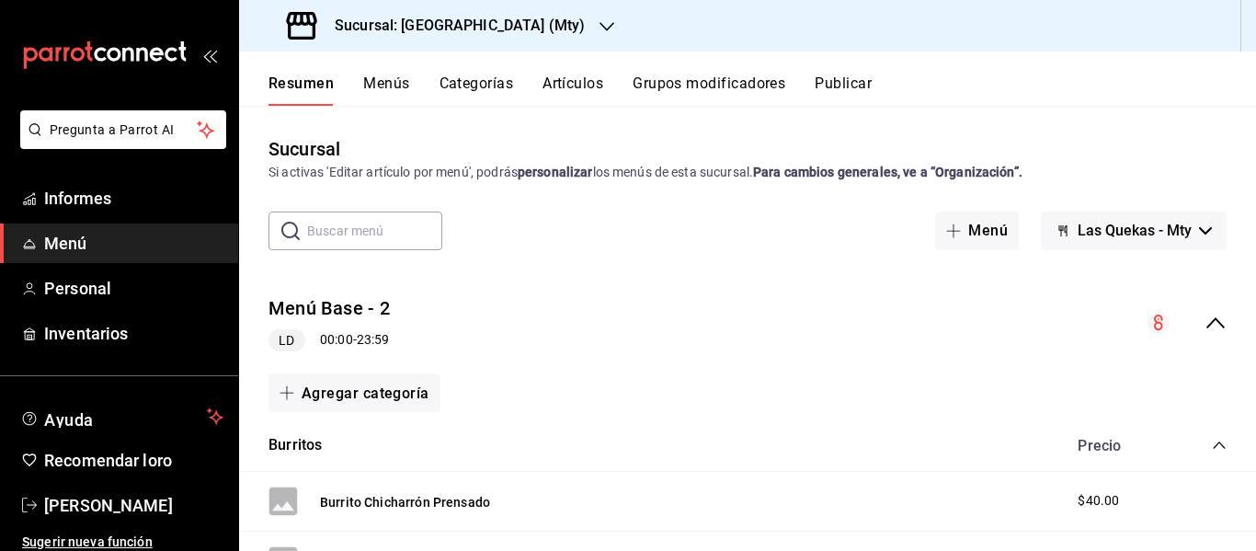
click at [1212, 445] on icon "colapsar-categoría-fila" at bounding box center [1219, 445] width 15 height 15
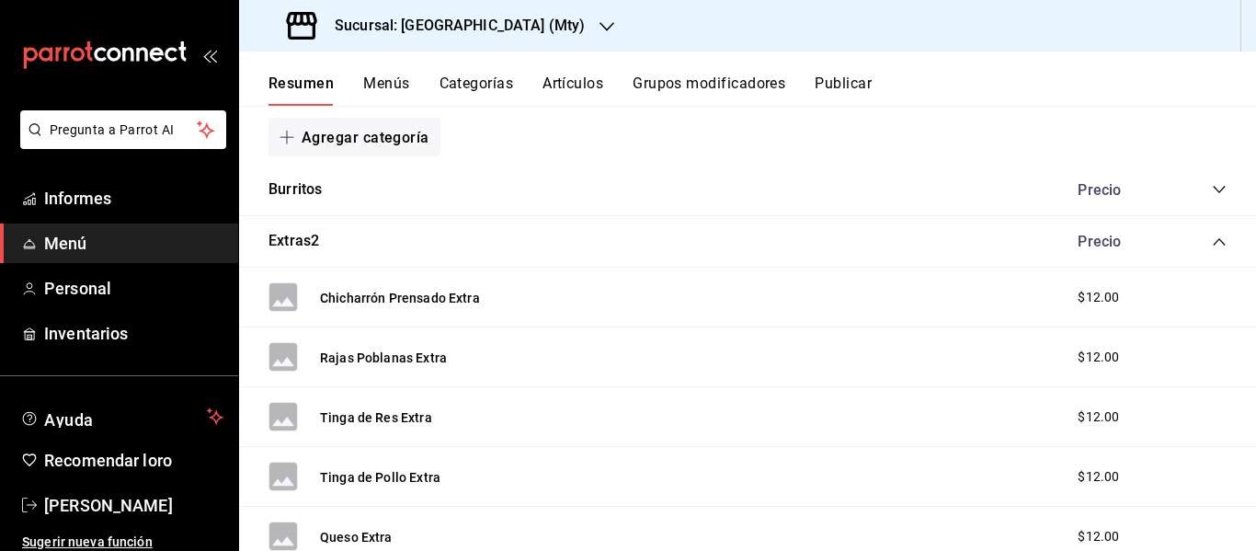
scroll to position [246, 0]
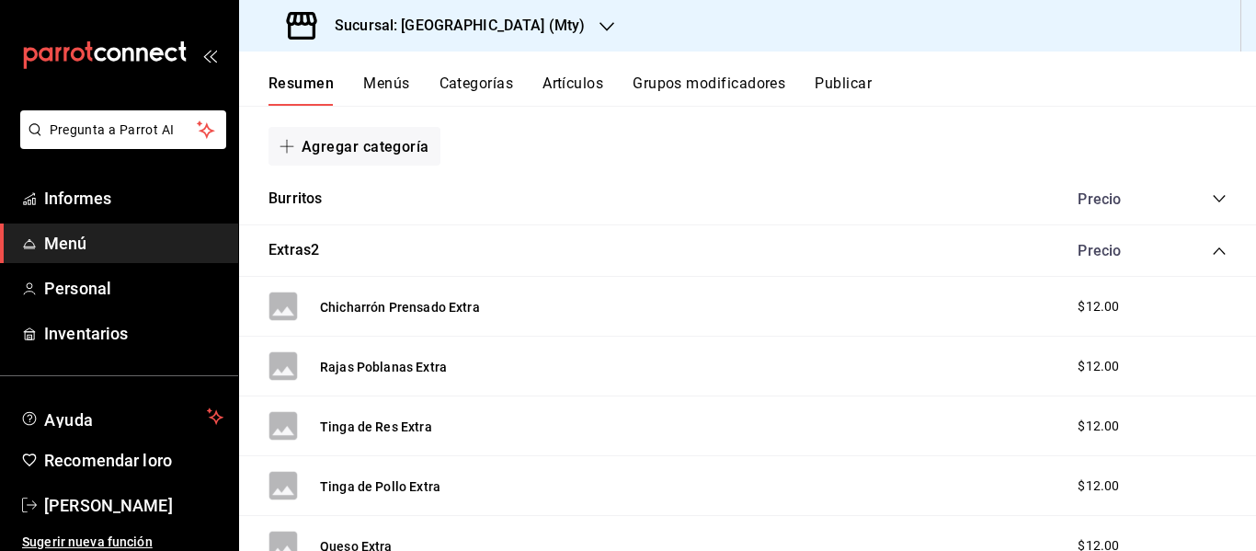
click at [1212, 250] on icon "colapsar-categoría-fila" at bounding box center [1219, 251] width 15 height 15
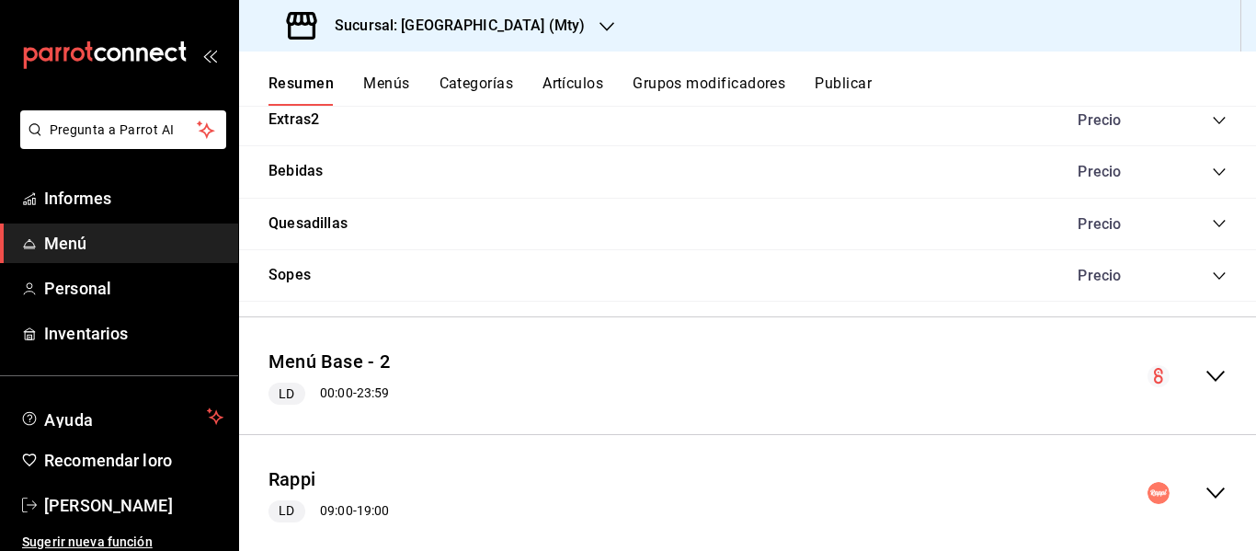
scroll to position [379, 0]
click at [1205, 371] on icon "colapsar-fila-del-menú" at bounding box center [1216, 374] width 22 height 22
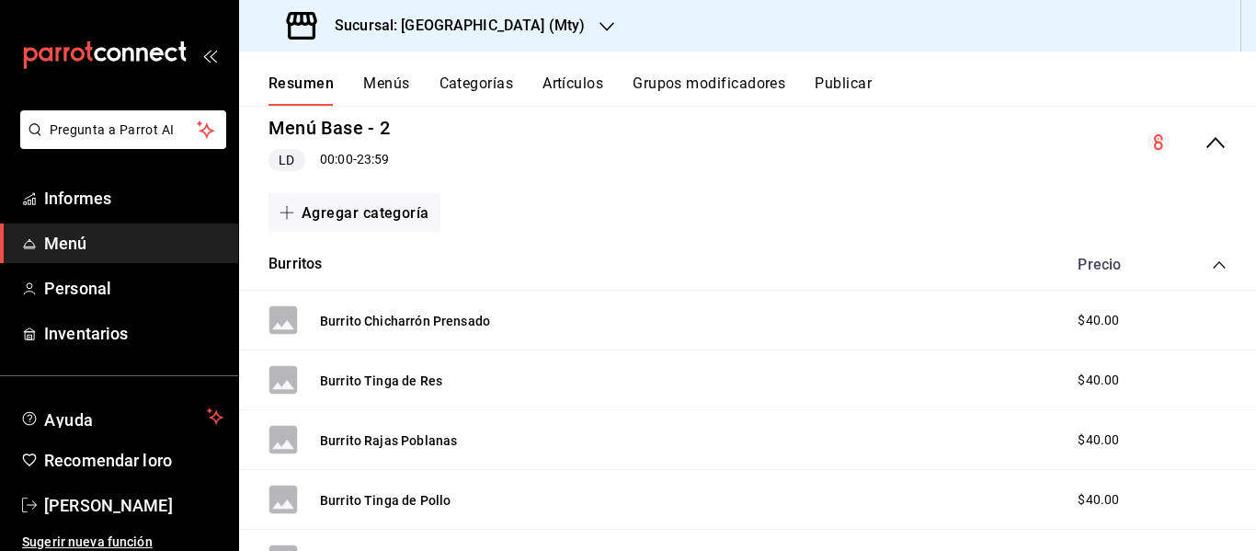
scroll to position [572, 0]
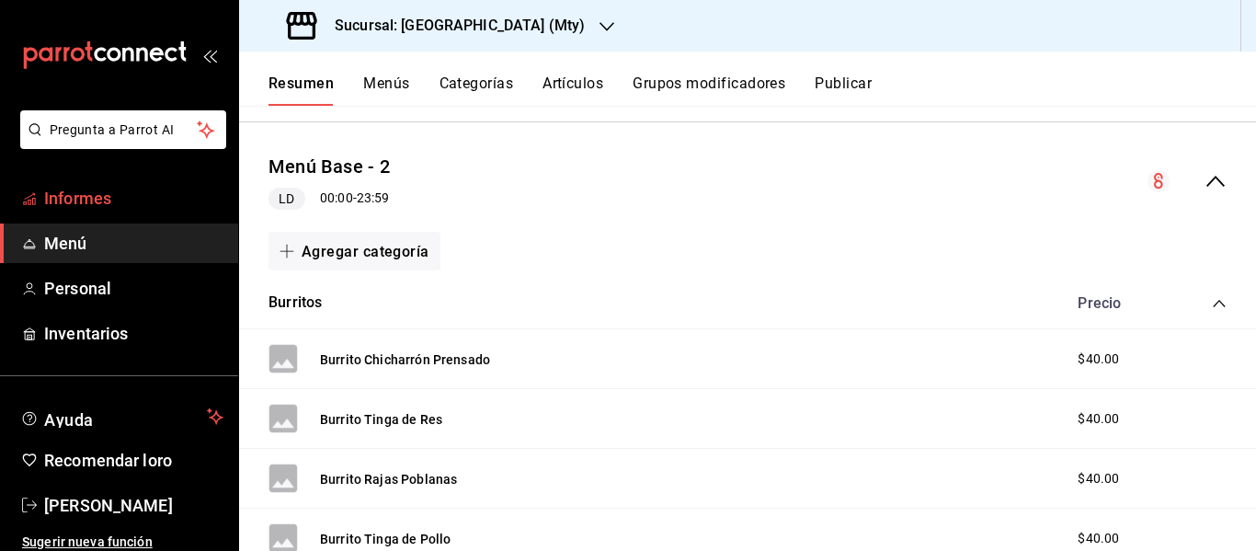
click at [57, 205] on font "Informes" at bounding box center [77, 198] width 67 height 19
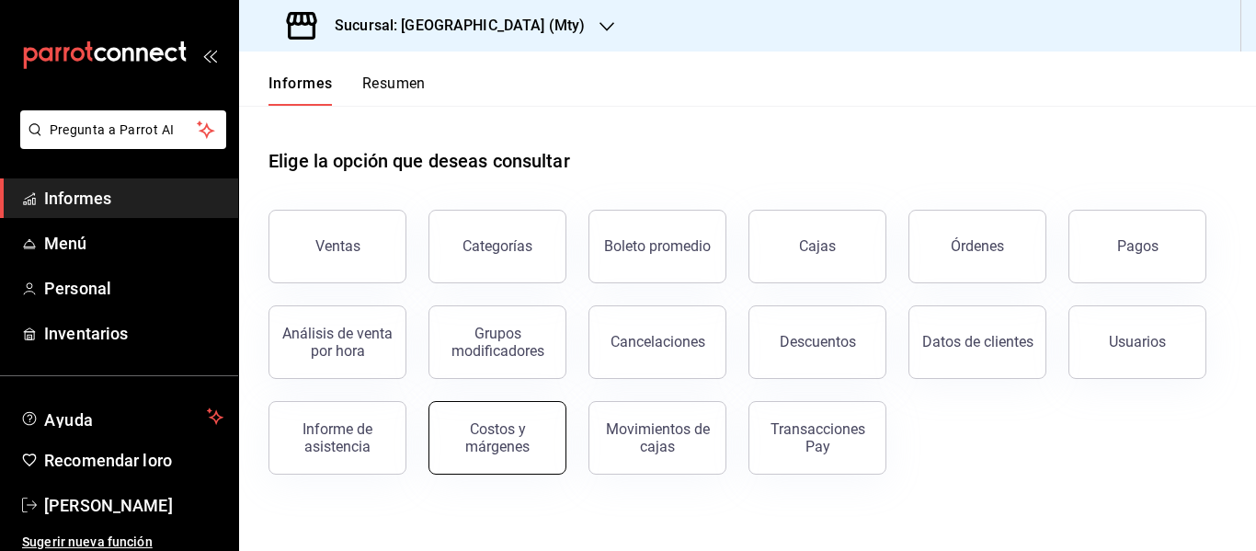
click at [468, 444] on font "Costos y márgenes" at bounding box center [497, 437] width 64 height 35
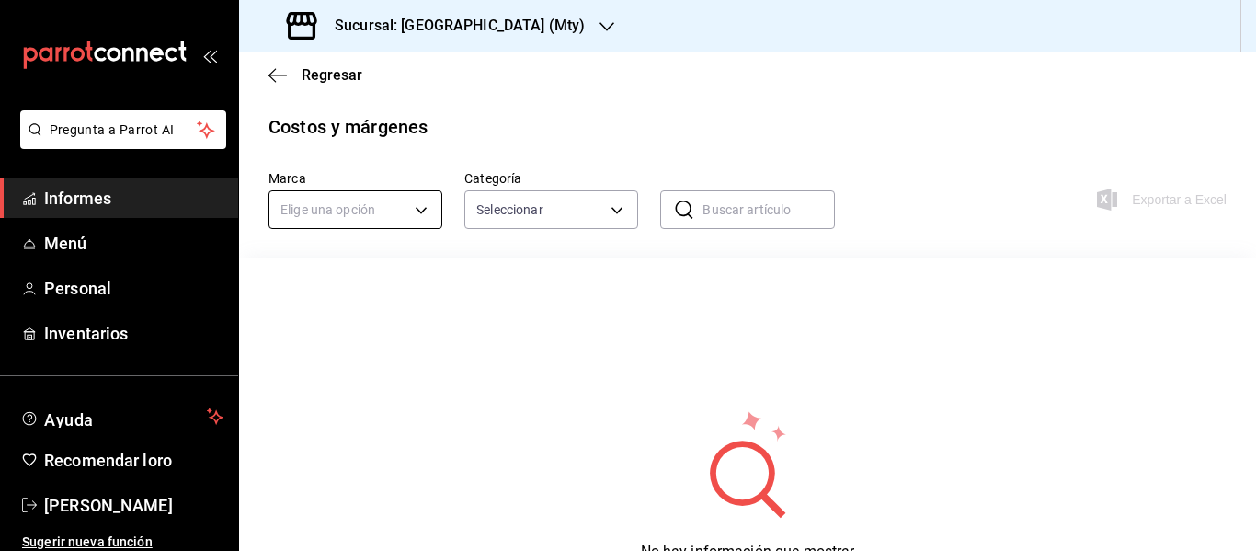
click at [411, 200] on body "Pregunta a Parrot AI Informes Menú Personal Inventarios Ayuda Recomendar loro E…" at bounding box center [628, 275] width 1256 height 551
click at [379, 305] on font "Las Quekas - Mty" at bounding box center [334, 298] width 100 height 15
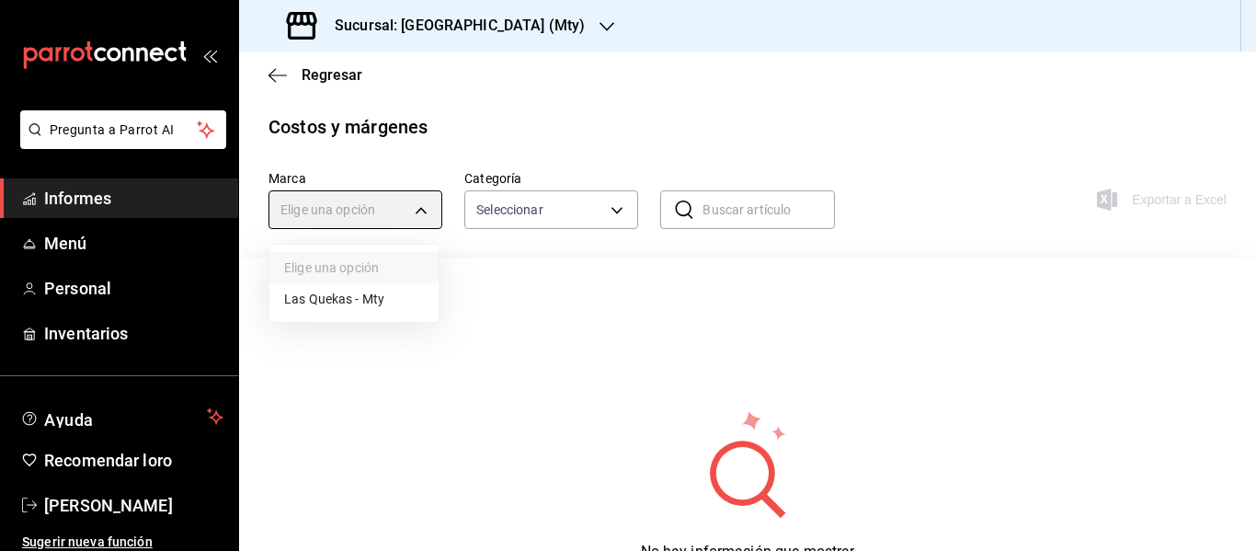
type input "eeb6ea17-fe7d-4f68-9932-f33fb42bf8d1"
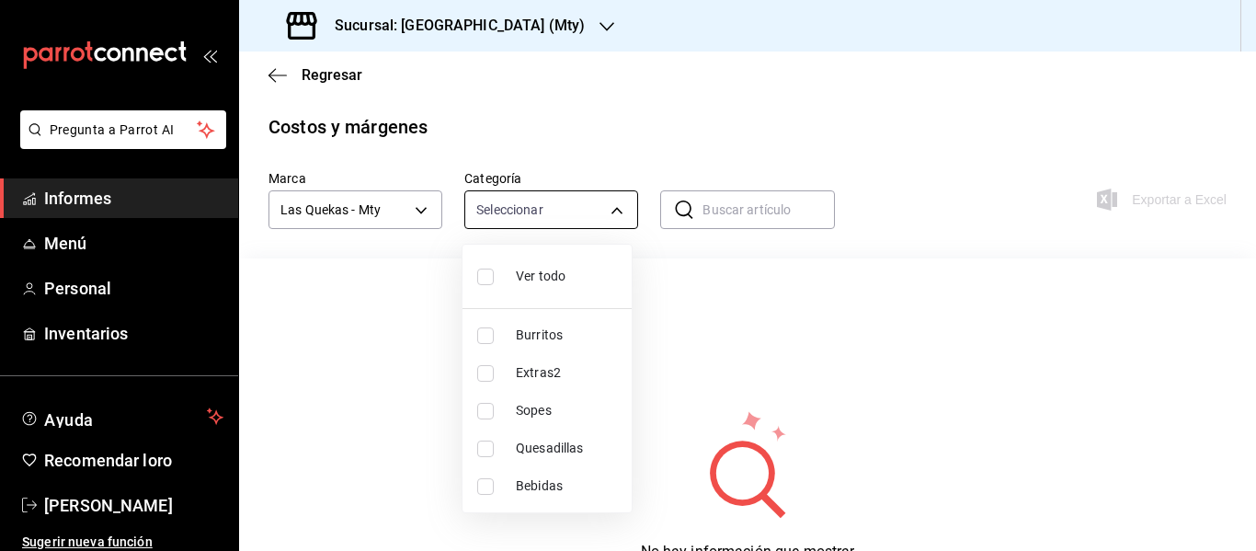
click at [623, 211] on body "Pregunta a Parrot AI Informes Menú Personal Inventarios Ayuda Recomendar loro E…" at bounding box center [628, 275] width 1256 height 551
click at [530, 447] on font "Quesadillas" at bounding box center [549, 447] width 67 height 15
type input "f24bf205-937d-4720-8f67-9b5fa0fcba5d"
checkbox input "true"
click at [747, 392] on div at bounding box center [628, 275] width 1256 height 551
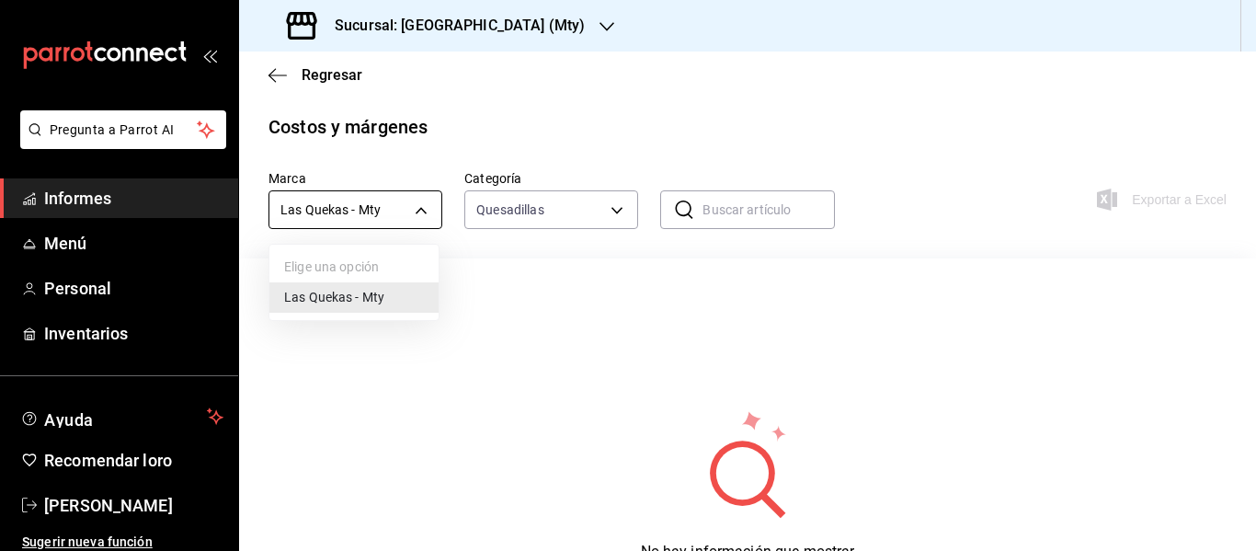
click at [426, 209] on body "Pregunta a Parrot AI Informes Menú Personal Inventarios Ayuda Recomendar loro E…" at bounding box center [628, 275] width 1256 height 551
click at [572, 216] on div at bounding box center [628, 275] width 1256 height 551
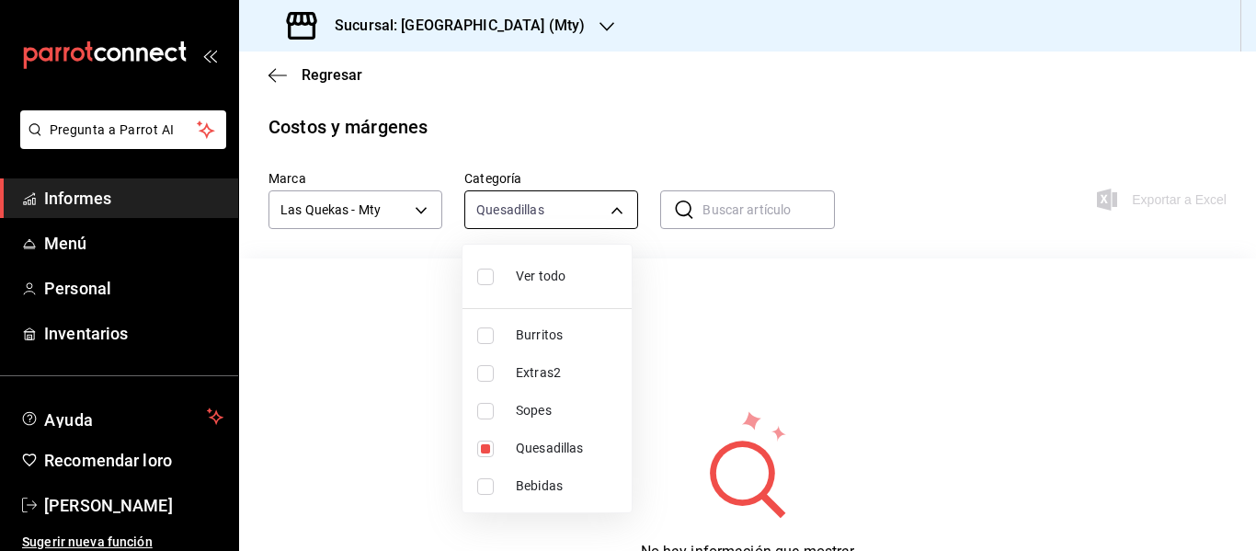
click at [618, 213] on body "Pregunta a Parrot AI Informes Menú Personal Inventarios Ayuda Recomendar loro E…" at bounding box center [628, 275] width 1256 height 551
click at [284, 76] on div at bounding box center [628, 275] width 1256 height 551
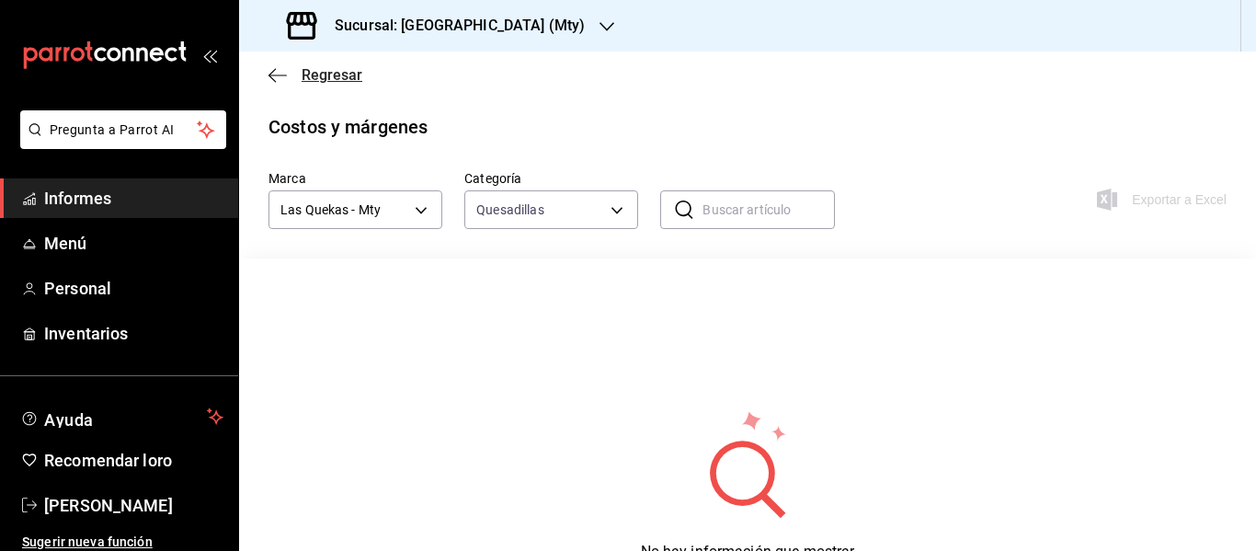
click at [275, 77] on icon "button" at bounding box center [278, 75] width 18 height 17
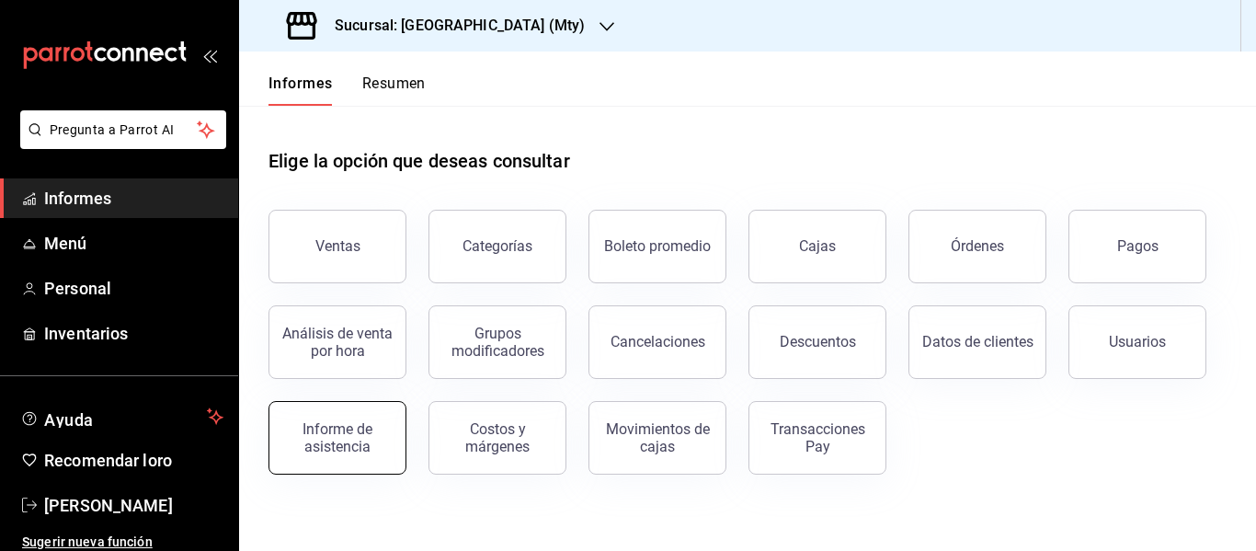
click at [384, 440] on div "Informe de asistencia" at bounding box center [337, 437] width 114 height 35
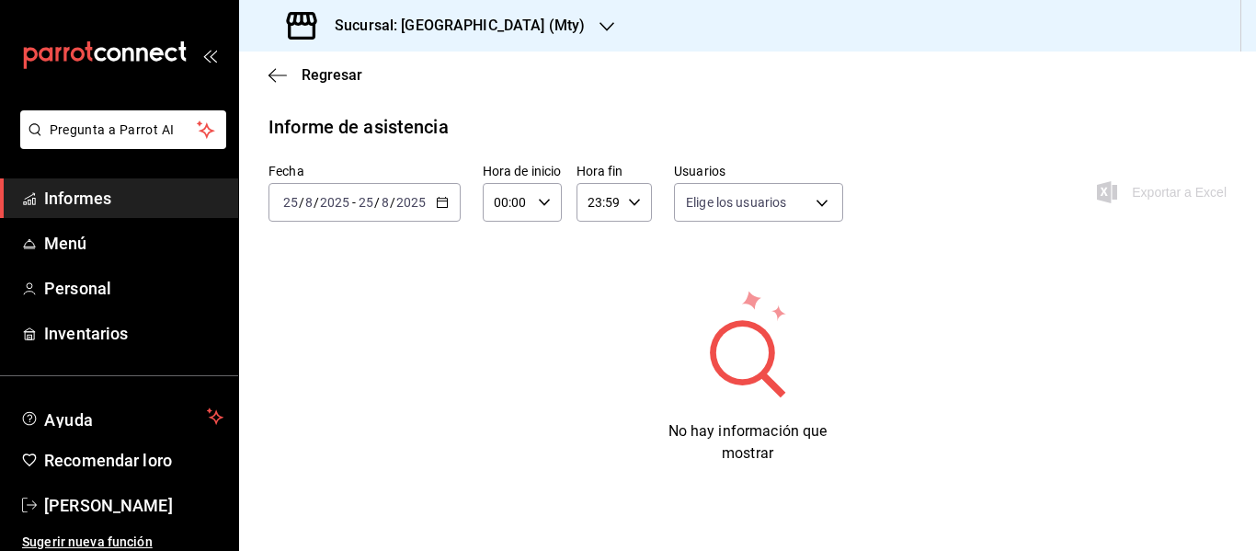
type input "4efb5ea9-680d-47cc-ba04-48a64ff9be41,4315e5d4-00f9-4945-8cb7-b7393e468207,eea09…"
click at [275, 81] on icon "button" at bounding box center [272, 75] width 7 height 14
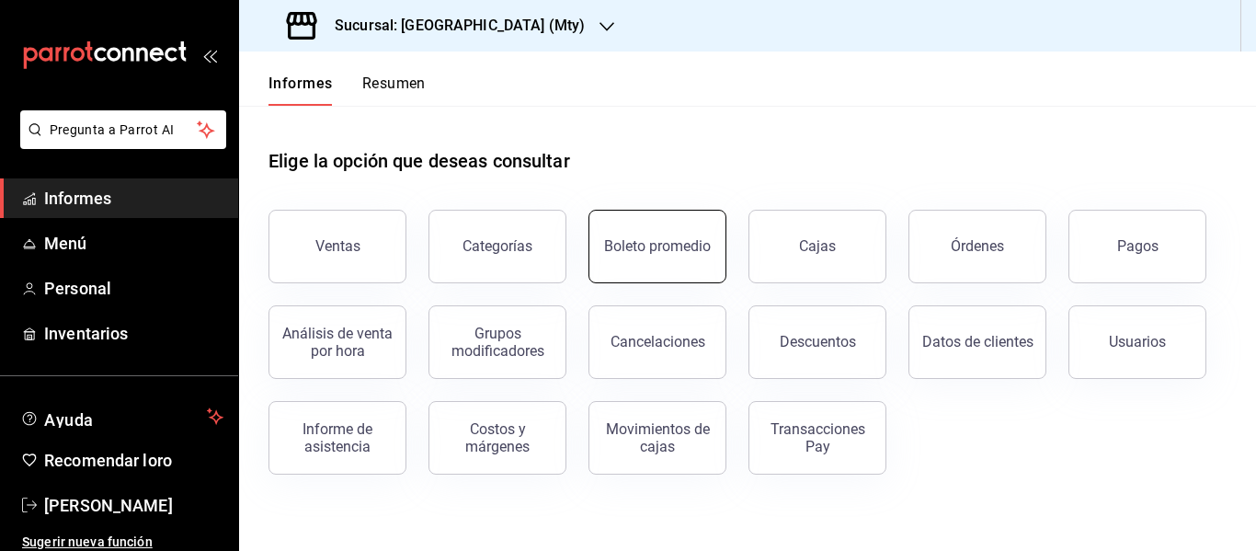
click at [607, 234] on button "Boleto promedio" at bounding box center [657, 247] width 138 height 74
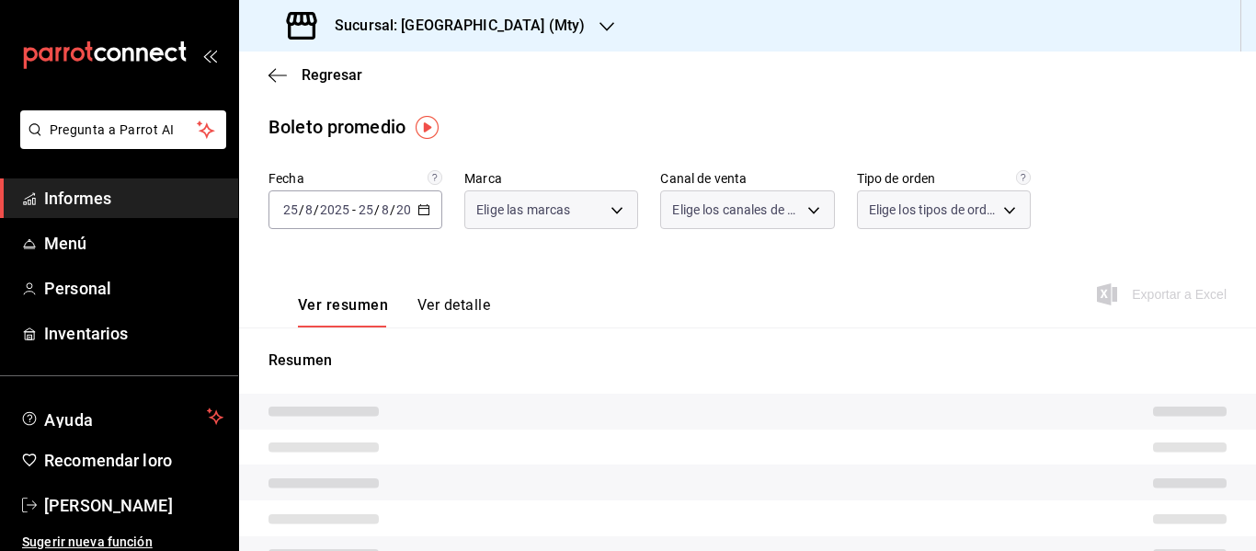
type input "eeb6ea17-fe7d-4f68-9932-f33fb42bf8d1"
type input "PARROT,UBER_EATS,RAPPI,DIDI_FOOD,ONLINE"
type input "5970a2f3-8e3a-48a5-9e07-2049224fb44a,e17f9ce6-ee0b-48e6-a449-0d5d6e47c1b9,0d227…"
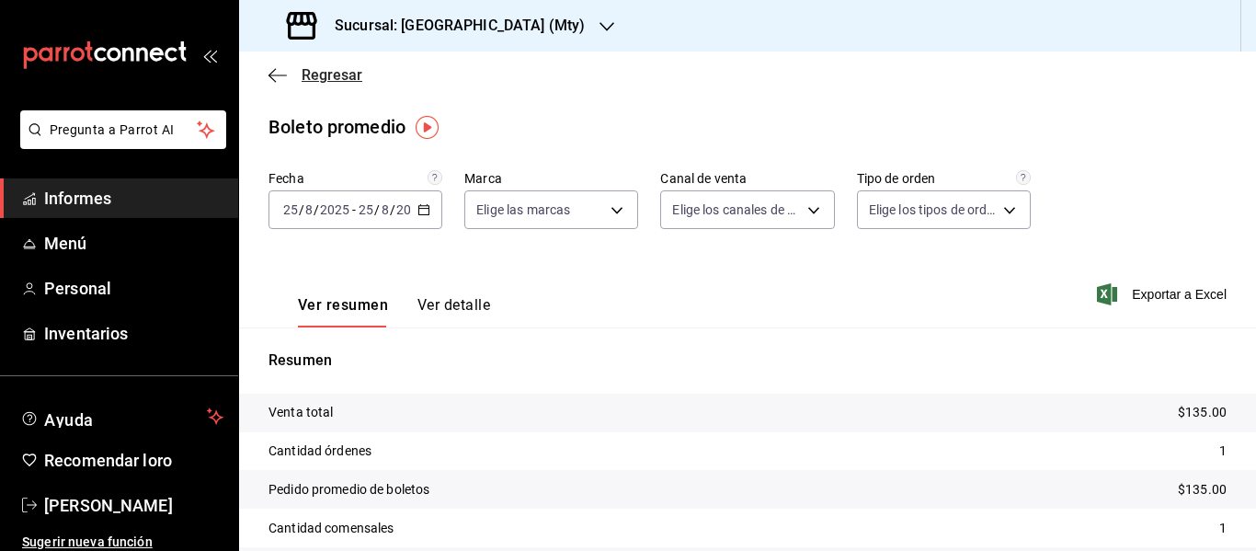
click at [274, 79] on icon "button" at bounding box center [272, 75] width 7 height 14
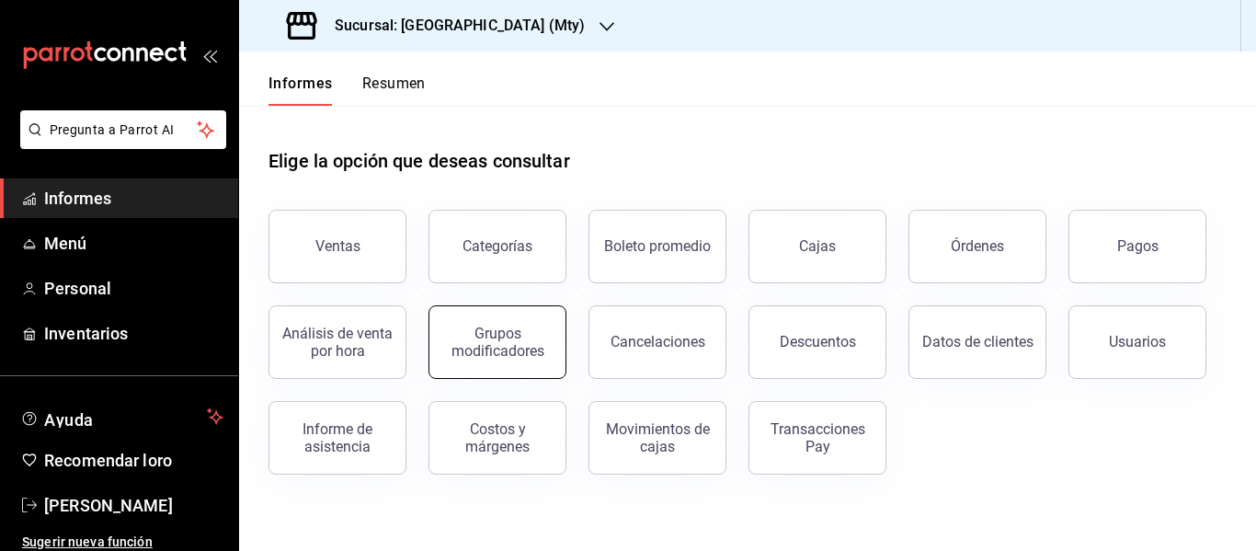
click at [518, 356] on font "Grupos modificadores" at bounding box center [497, 342] width 93 height 35
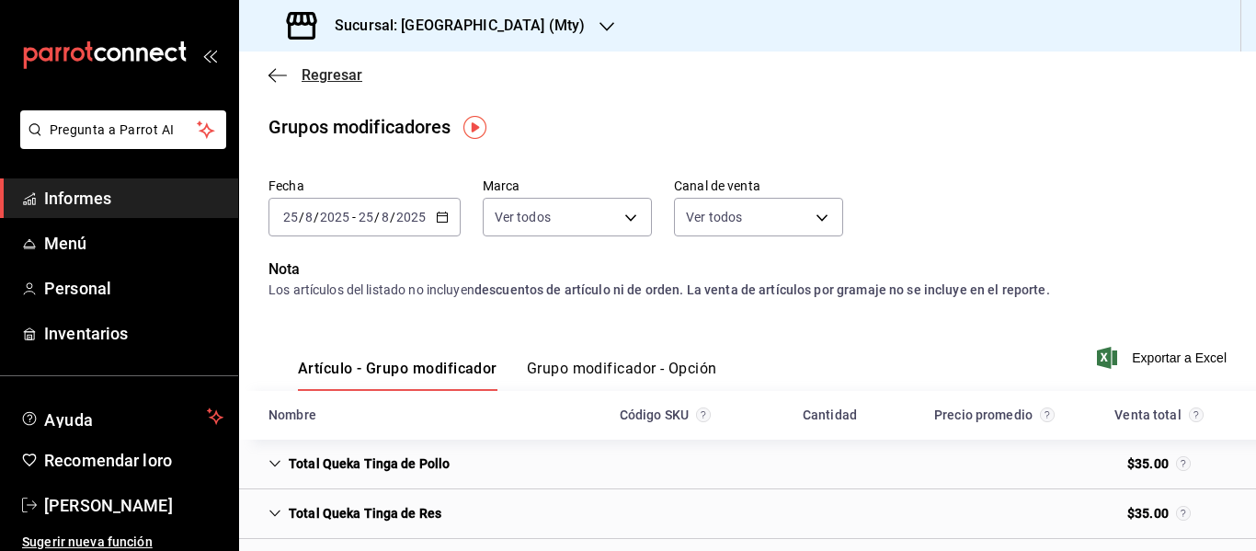
click at [274, 82] on icon "button" at bounding box center [278, 75] width 18 height 17
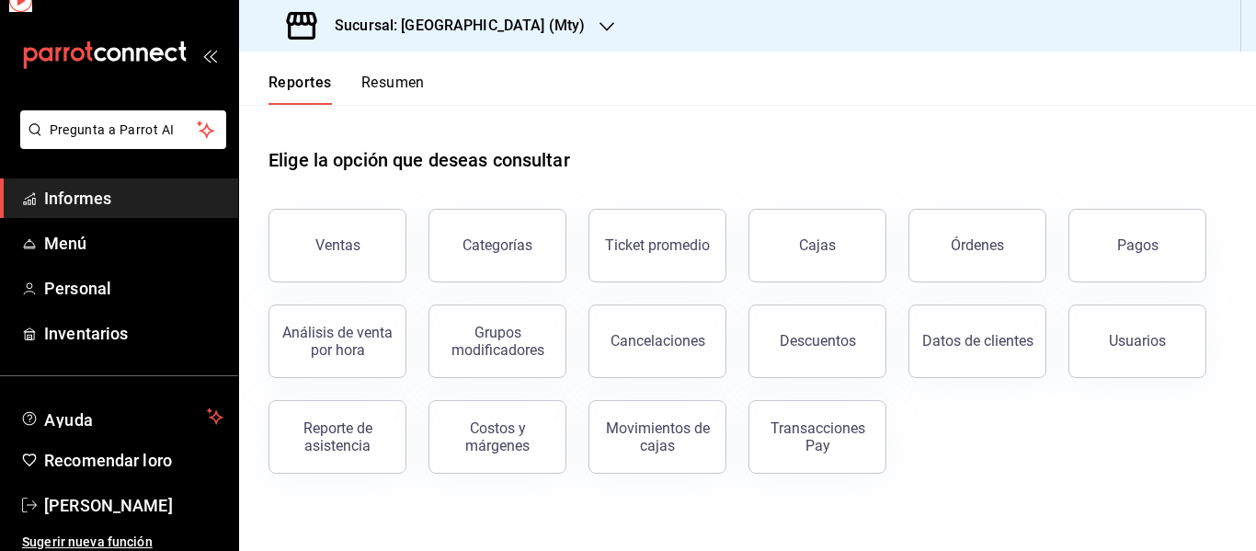
click at [274, 82] on button "Reportes" at bounding box center [300, 89] width 63 height 31
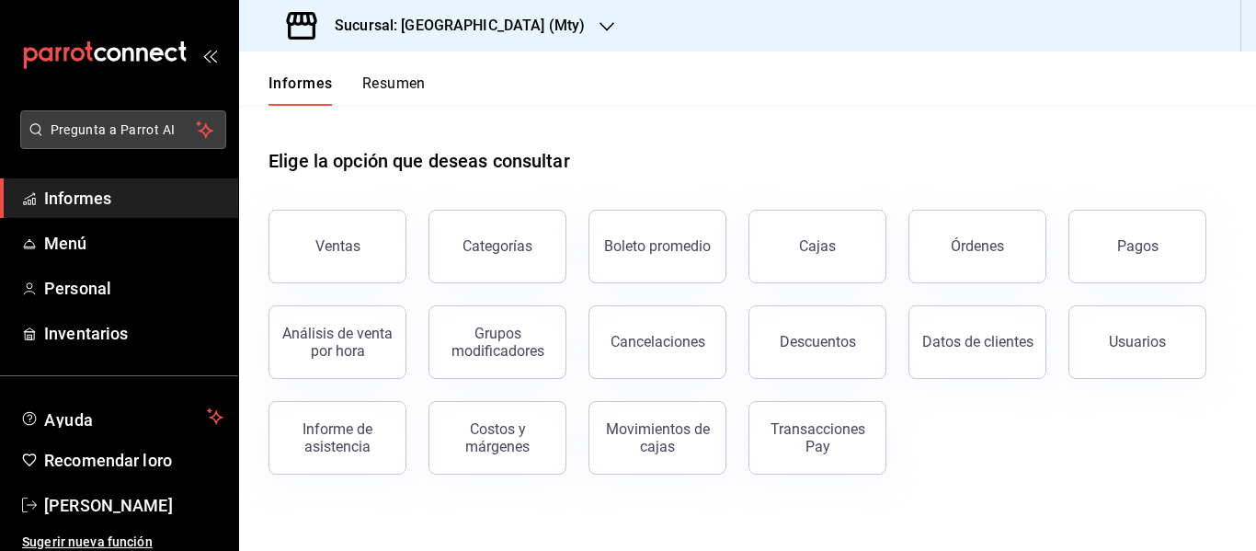
click at [127, 136] on font "Pregunta a Parrot AI" at bounding box center [113, 129] width 125 height 15
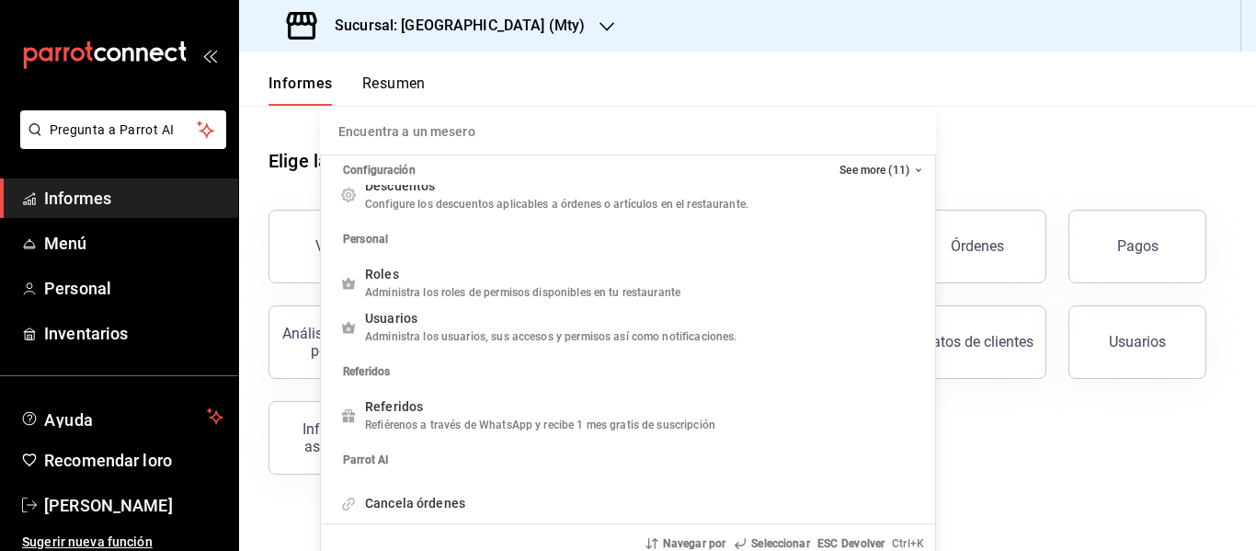
scroll to position [359, 0]
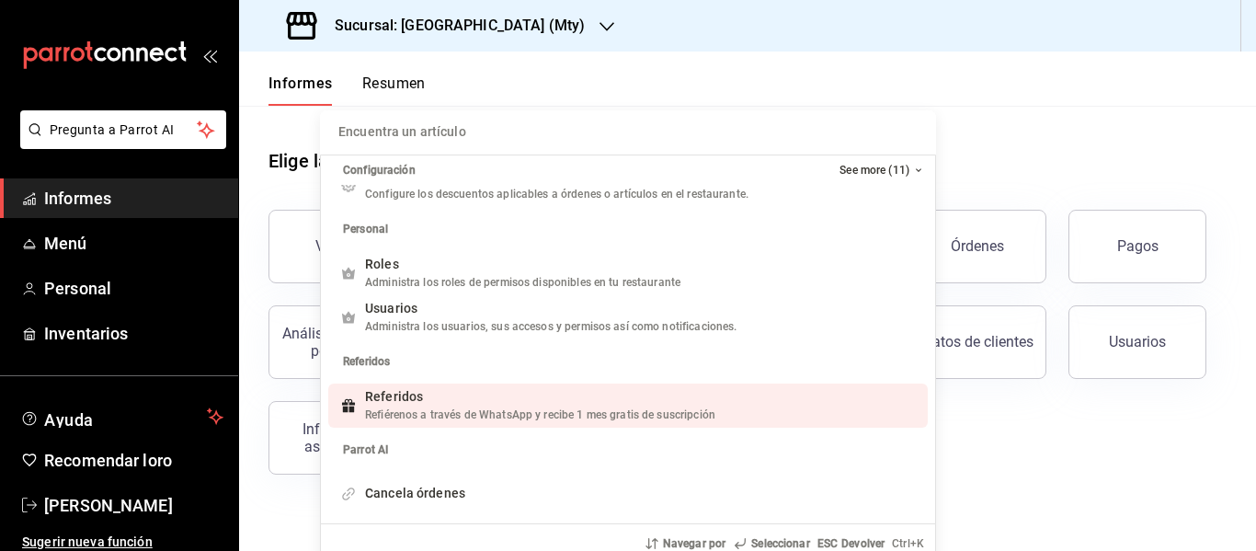
click at [972, 460] on div "Encuentra un artículo Configuración See more (11) Ventas Venta de artículos agr…" at bounding box center [628, 275] width 1256 height 551
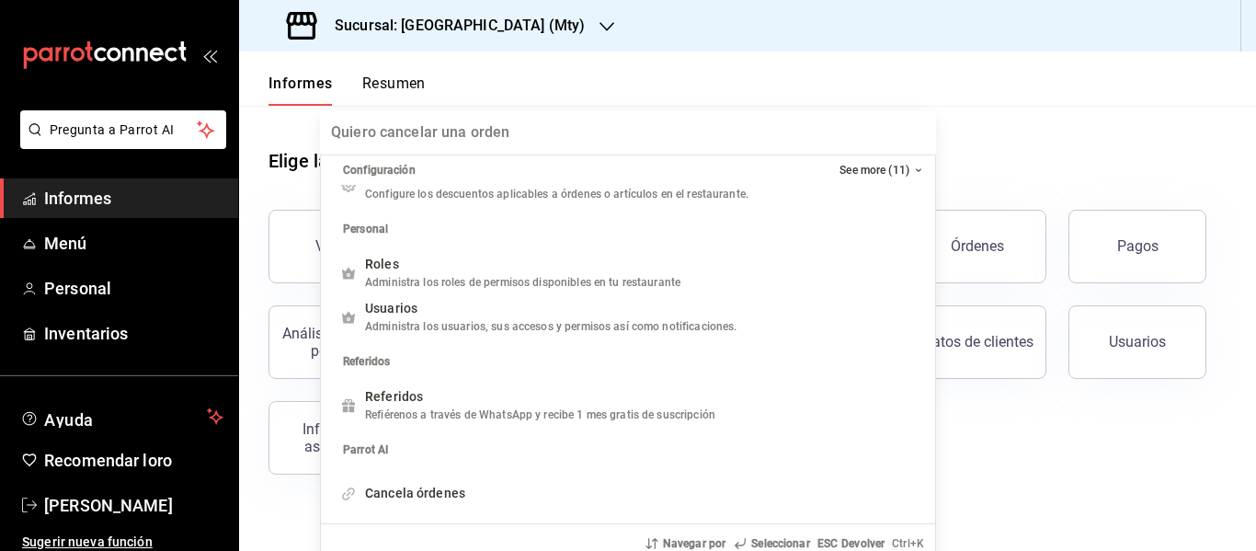
scroll to position [313, 0]
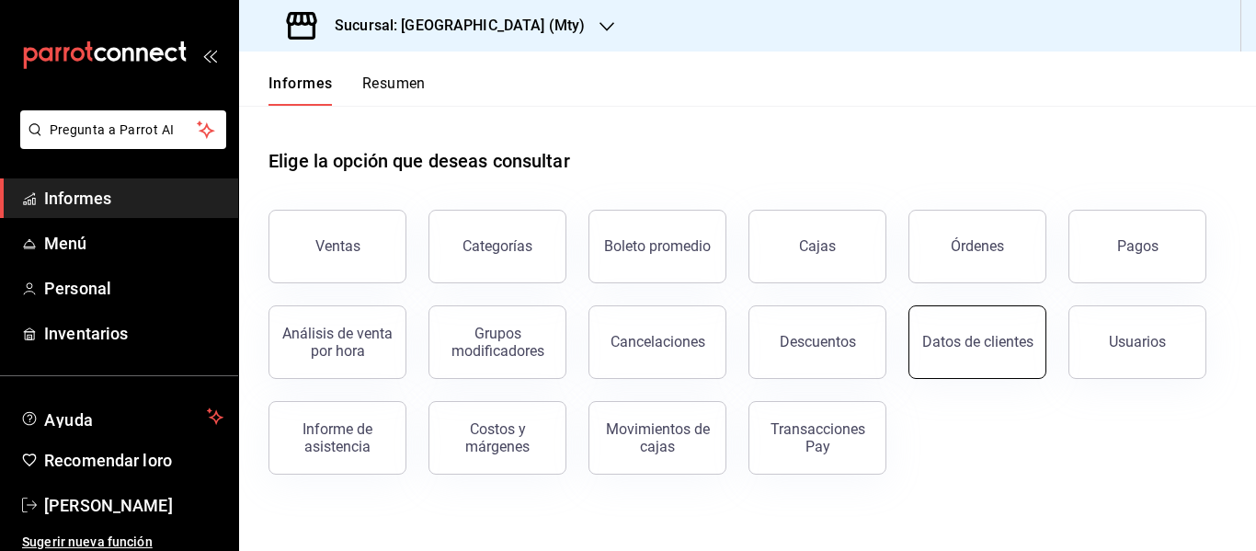
click at [987, 341] on font "Datos de clientes" at bounding box center [977, 341] width 111 height 17
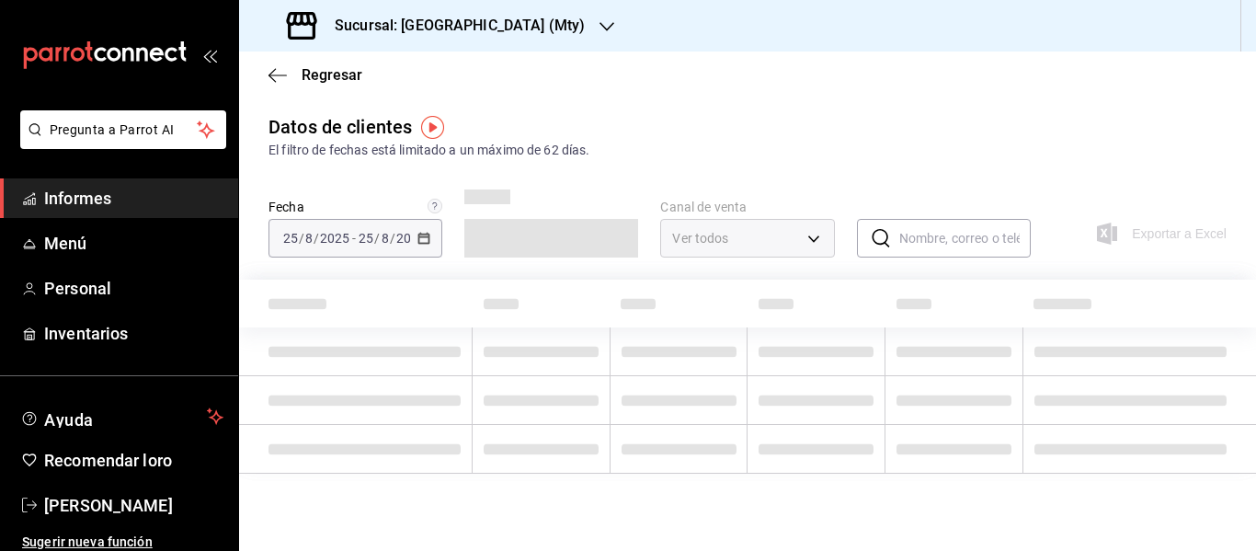
type input "PARROT,DIDI_FOOD,ONLINE"
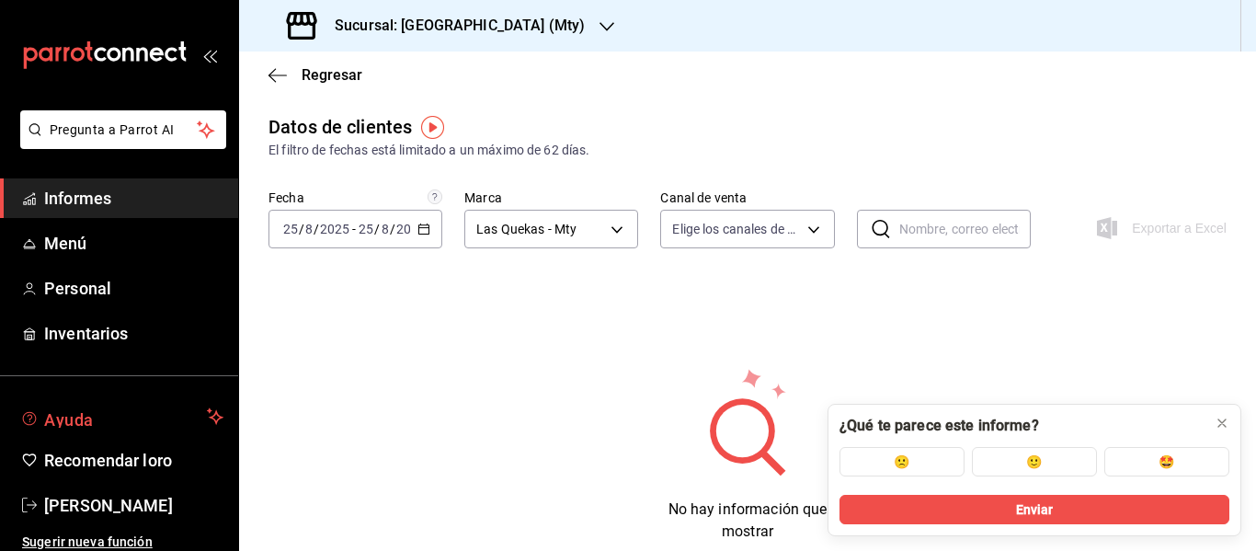
click at [173, 417] on span "Ayuda" at bounding box center [121, 417] width 155 height 22
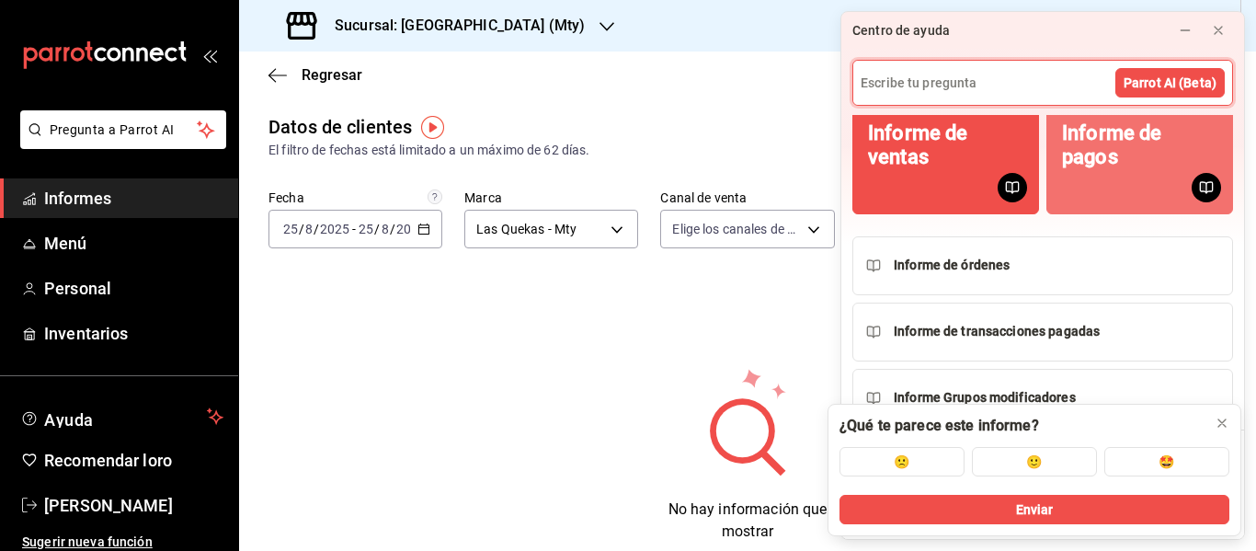
scroll to position [90, 0]
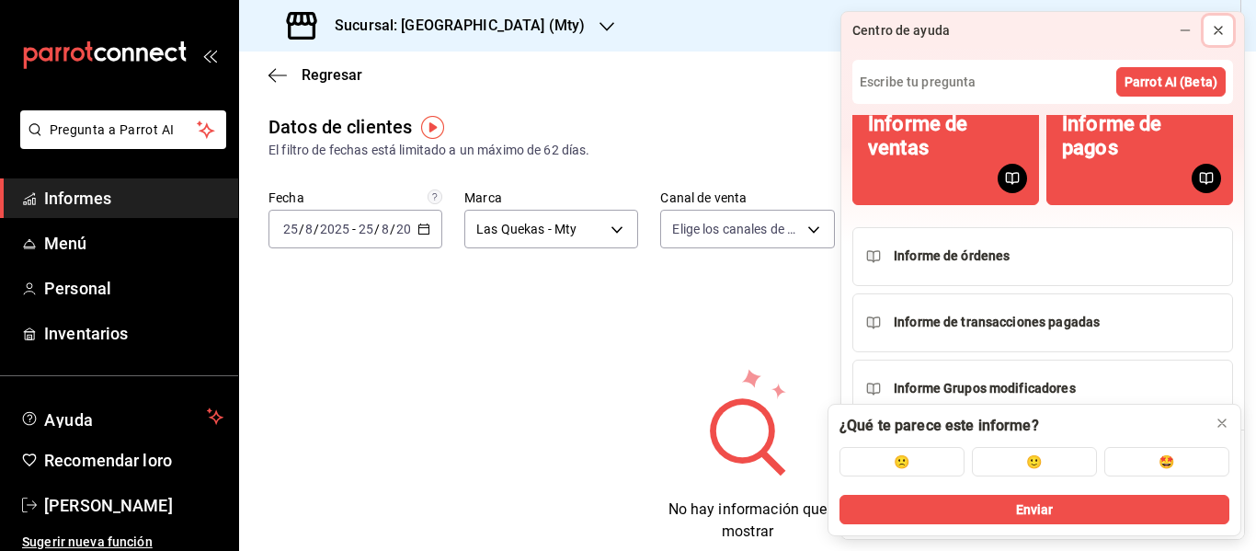
click at [1211, 30] on icon at bounding box center [1218, 30] width 15 height 15
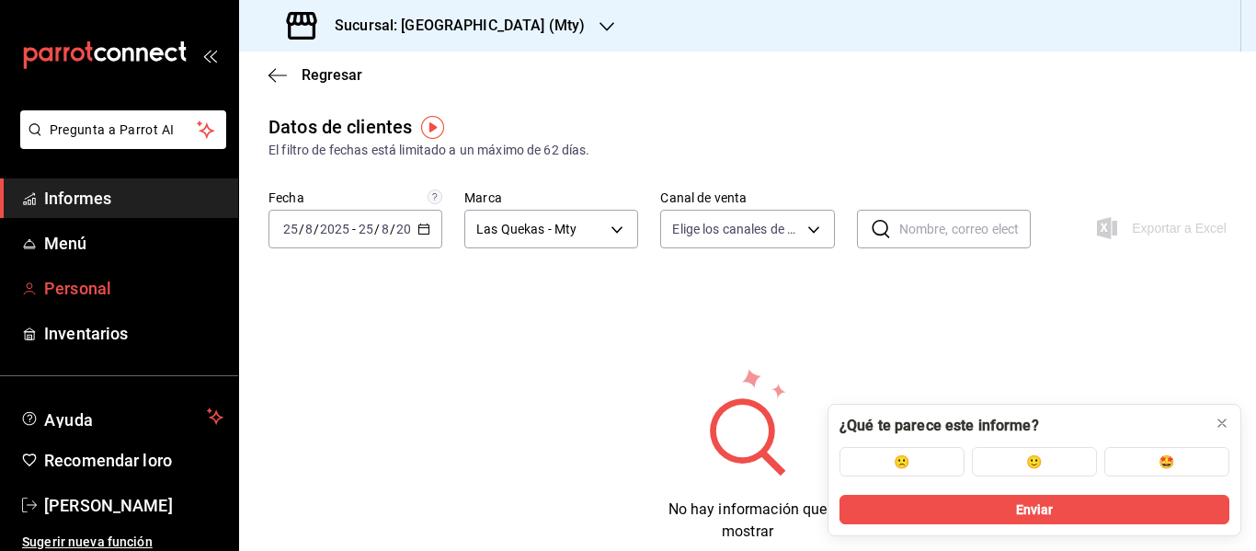
click at [73, 276] on span "Personal" at bounding box center [133, 288] width 179 height 25
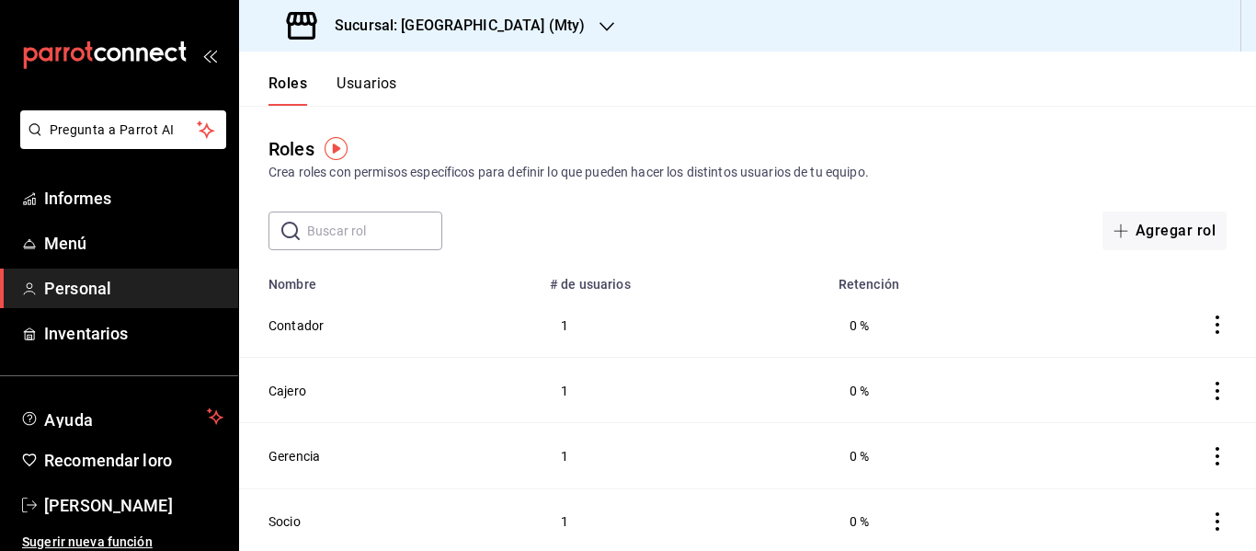
click at [496, 400] on td "Cajero" at bounding box center [389, 389] width 300 height 65
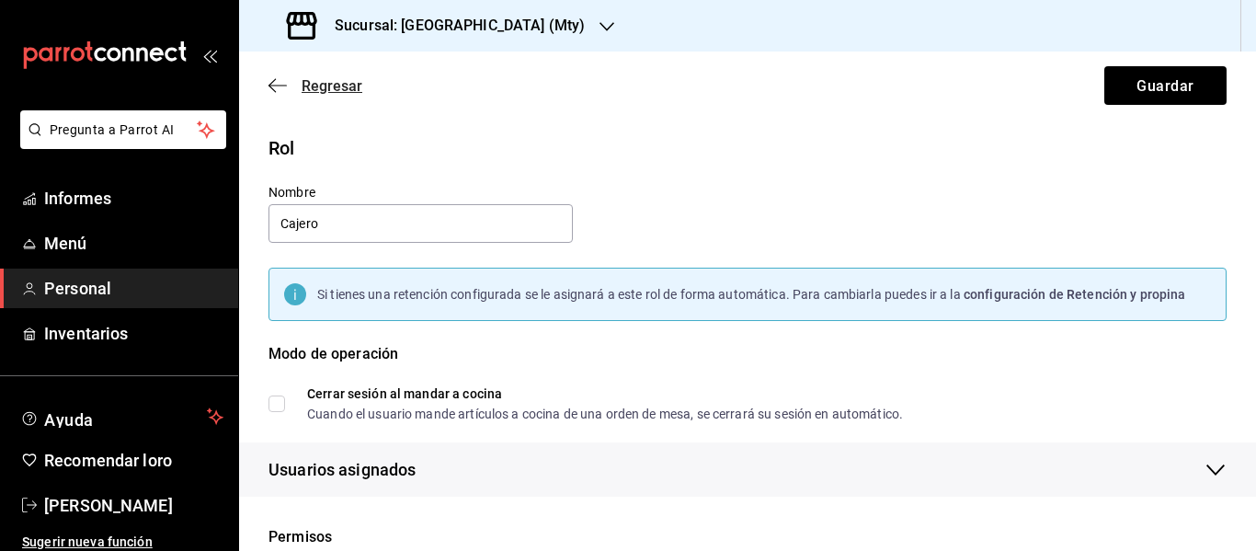
click at [272, 85] on icon "button" at bounding box center [278, 85] width 18 height 17
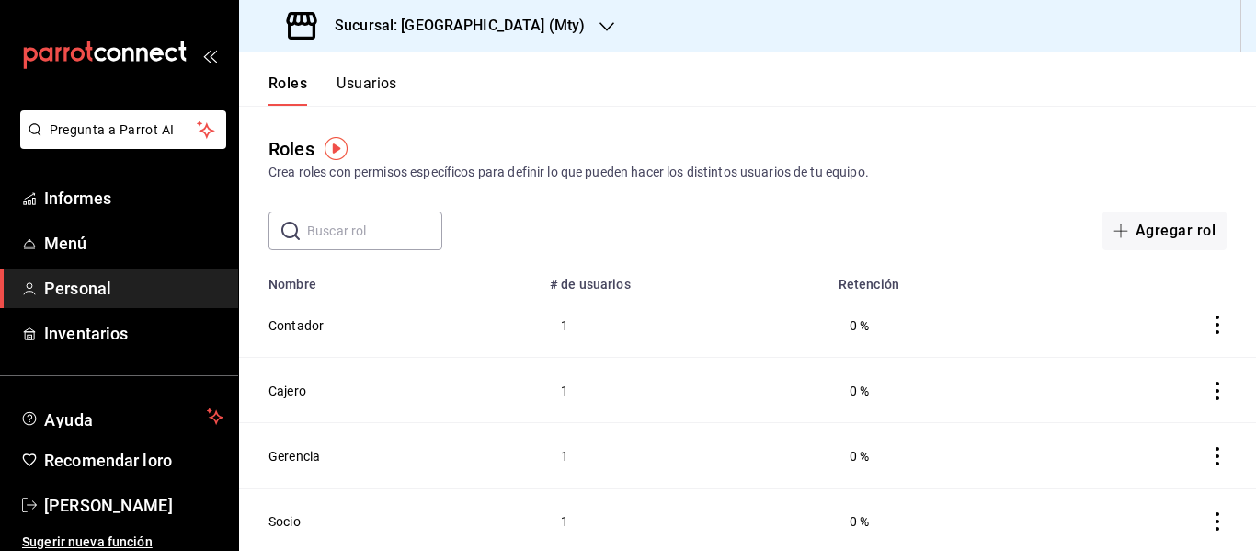
click at [157, 58] on icon "carpetas de buzón" at bounding box center [105, 55] width 166 height 28
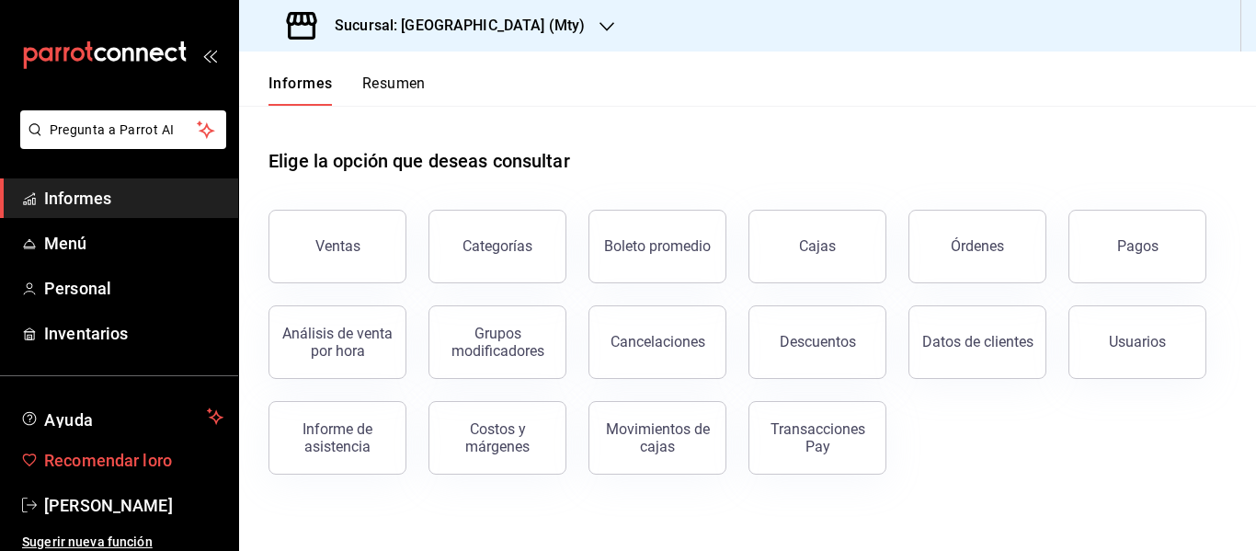
click at [127, 459] on font "Recomendar loro" at bounding box center [108, 460] width 128 height 19
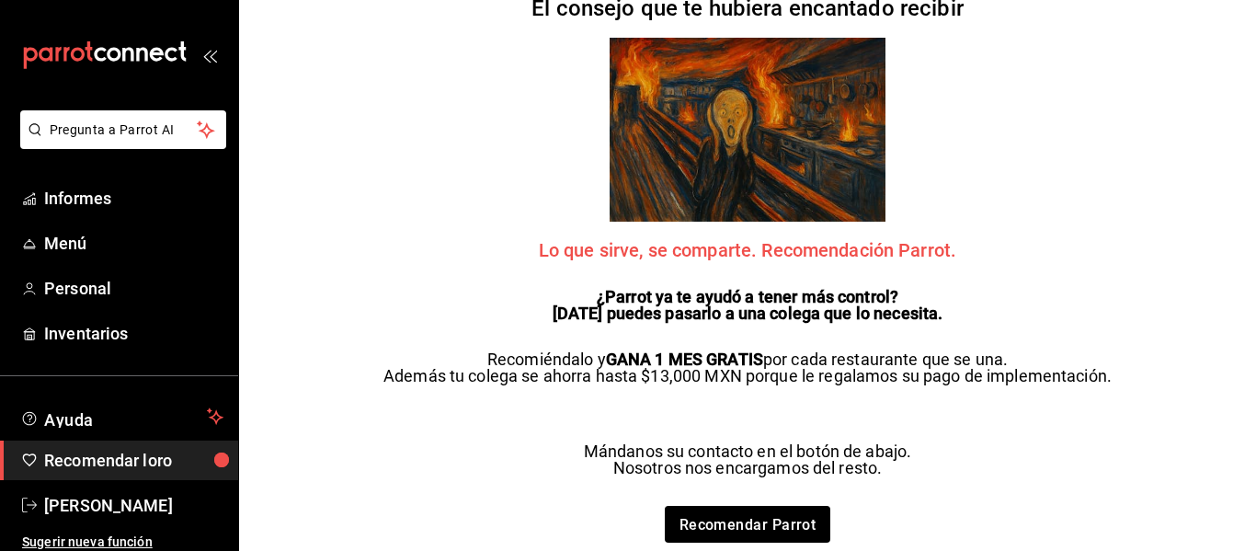
click at [202, 58] on icon "abrir_cajón_menú" at bounding box center [209, 55] width 15 height 15
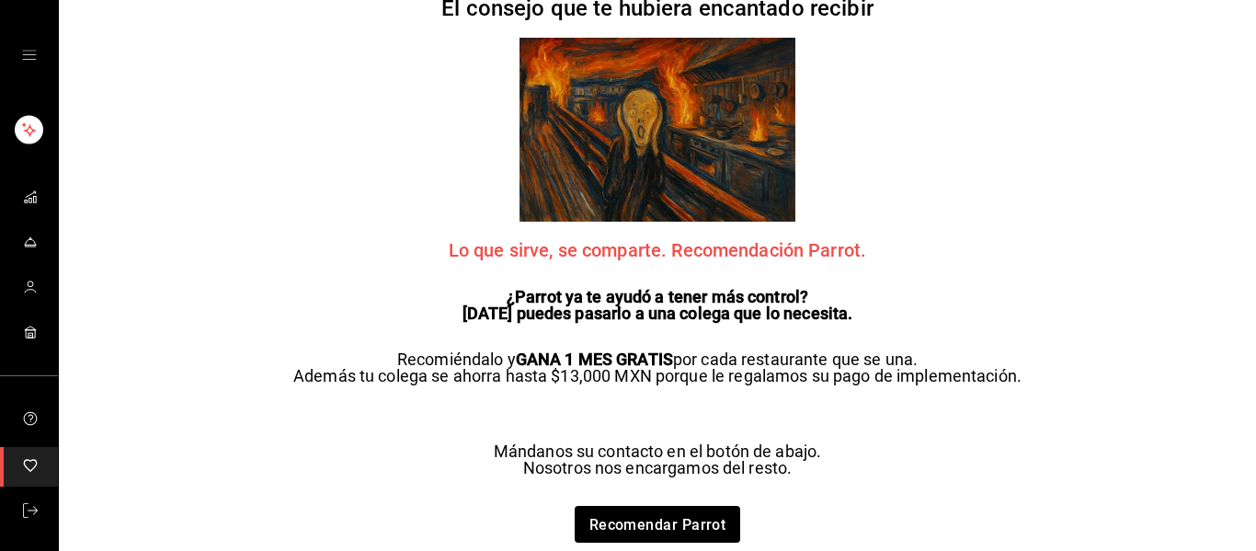
click at [26, 49] on icon "open drawer" at bounding box center [29, 55] width 15 height 15
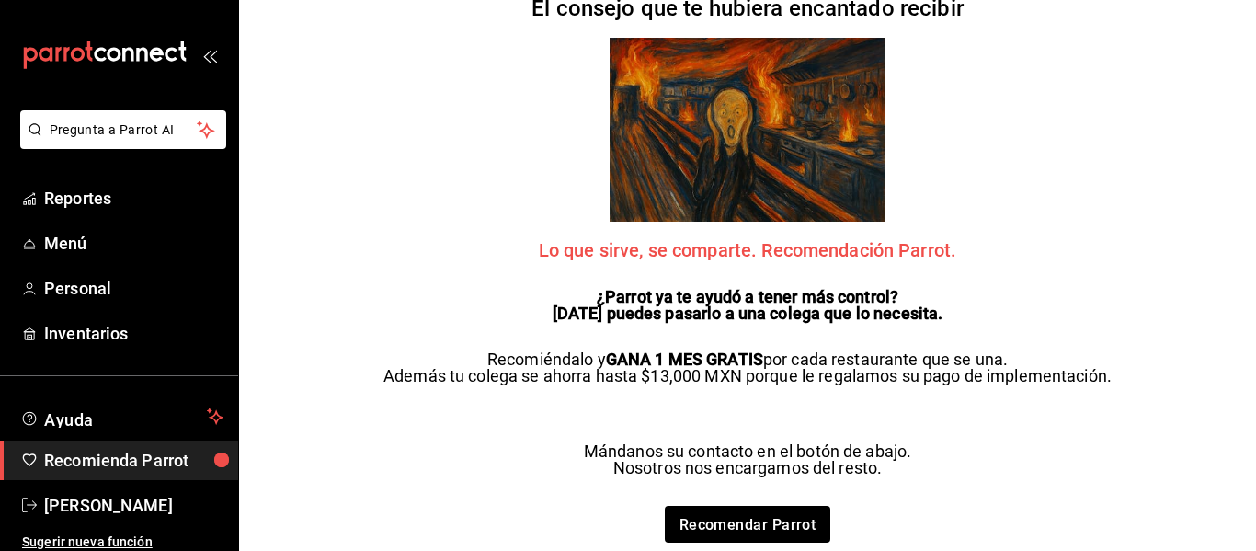
click at [26, 49] on icon "carpetas de buzón" at bounding box center [30, 57] width 14 height 21
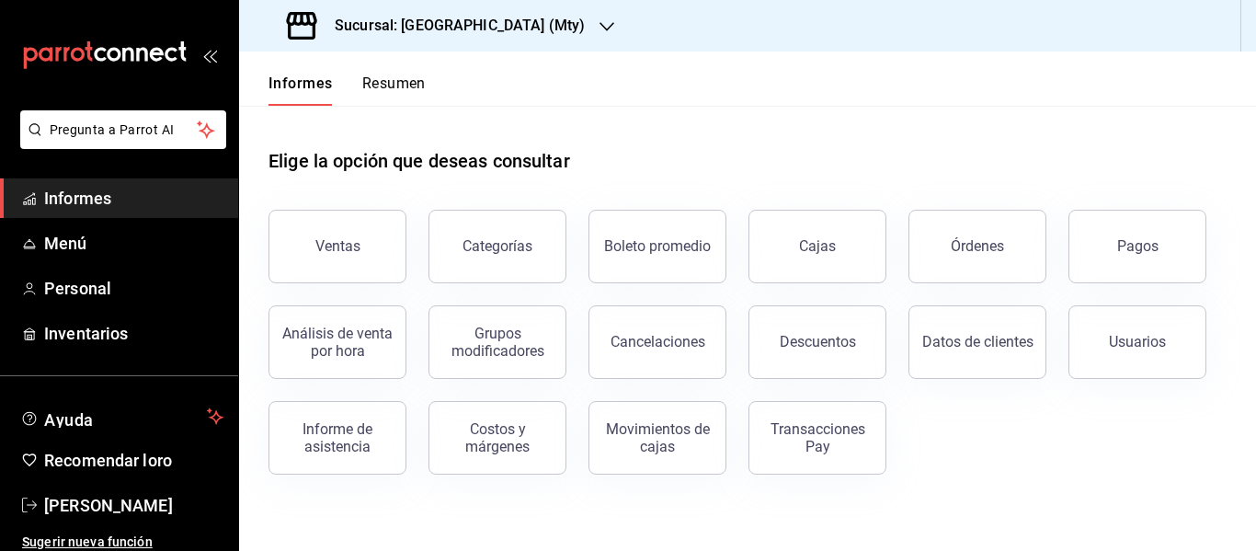
click at [400, 86] on font "Resumen" at bounding box center [393, 82] width 63 height 17
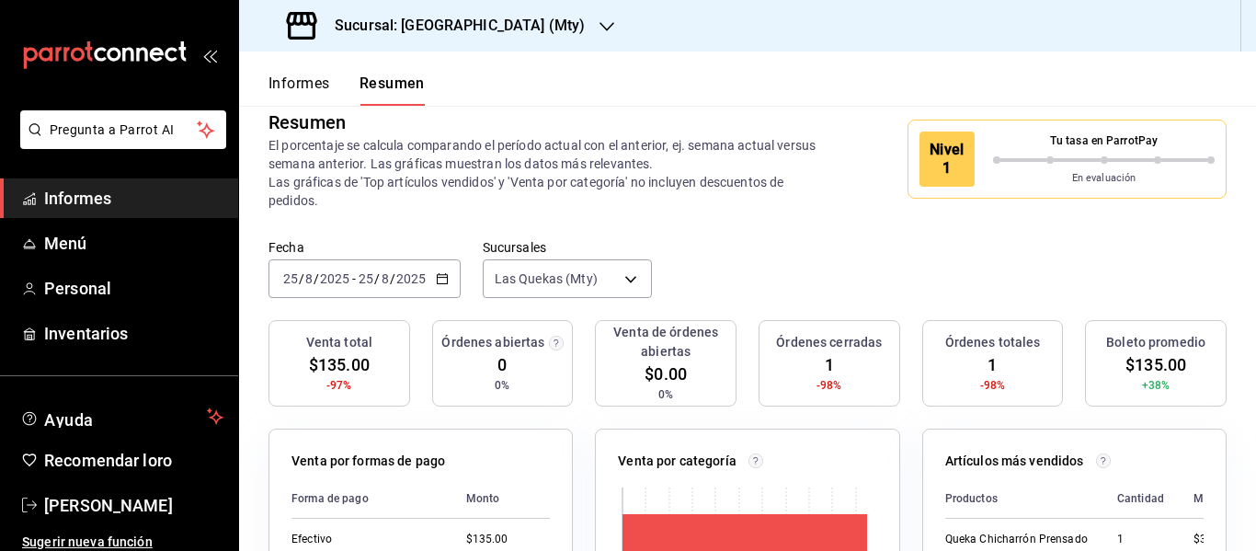
scroll to position [26, 0]
click at [320, 281] on input "2025" at bounding box center [334, 279] width 31 height 15
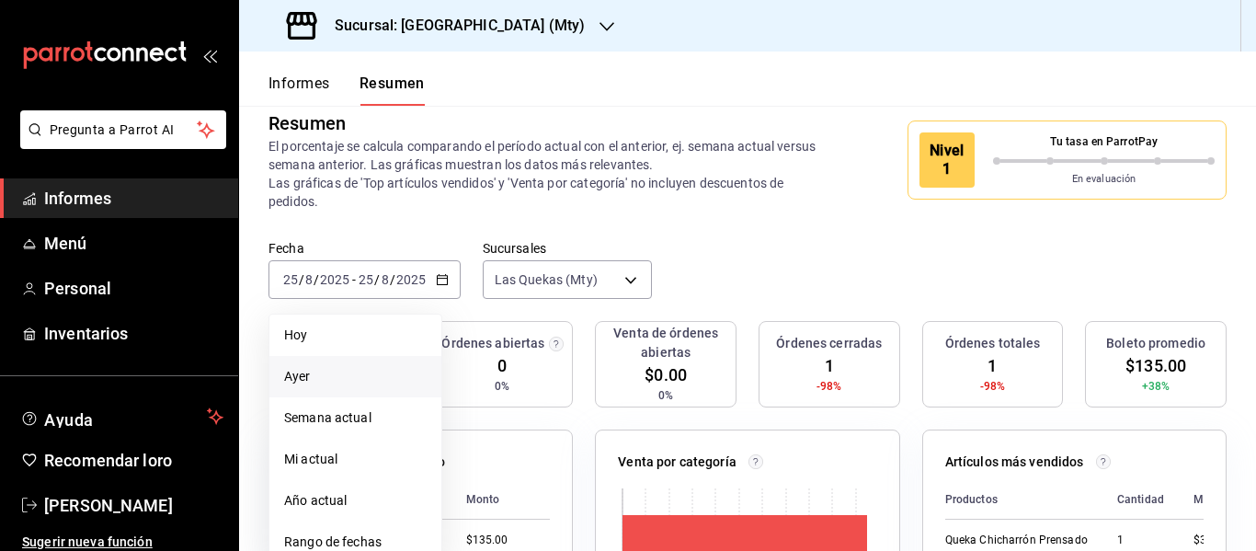
click at [310, 373] on font "Ayer" at bounding box center [297, 376] width 27 height 15
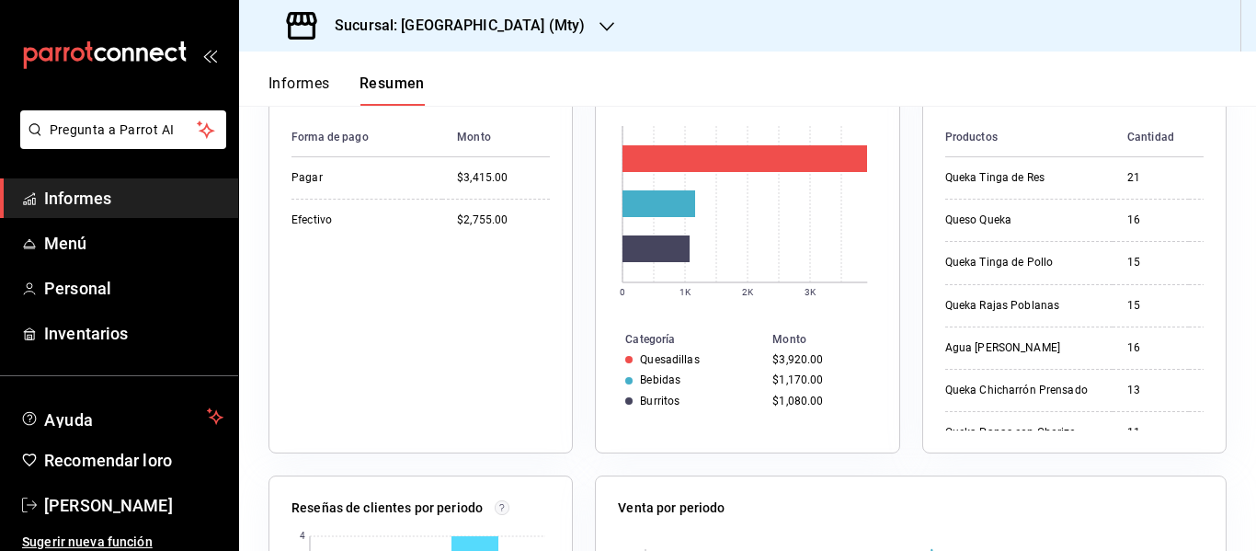
scroll to position [392, 0]
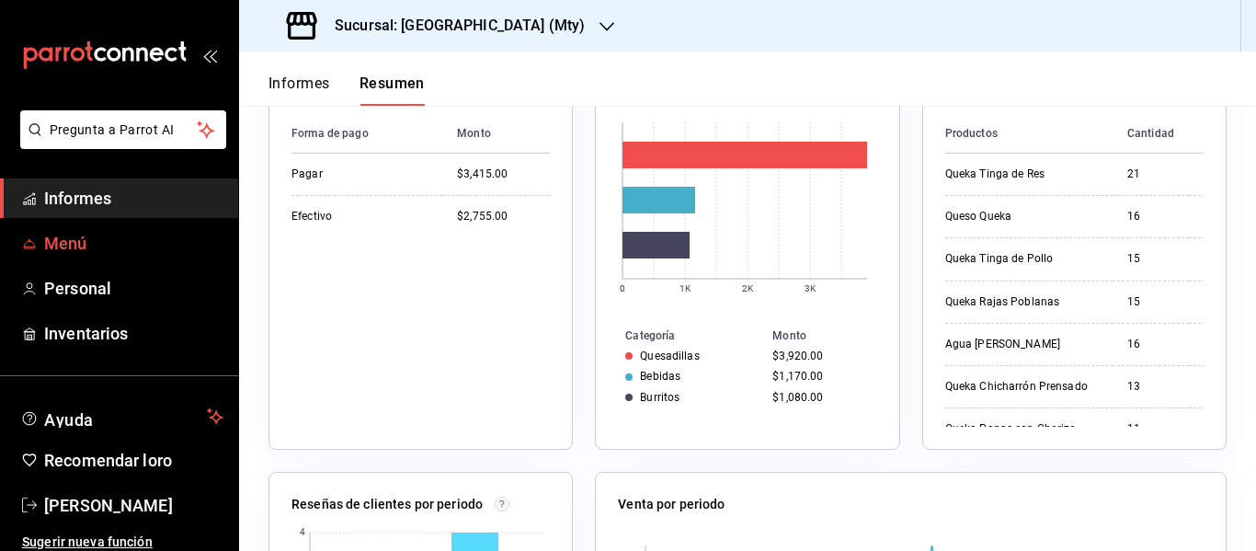
click at [38, 234] on link "Menú" at bounding box center [119, 243] width 238 height 40
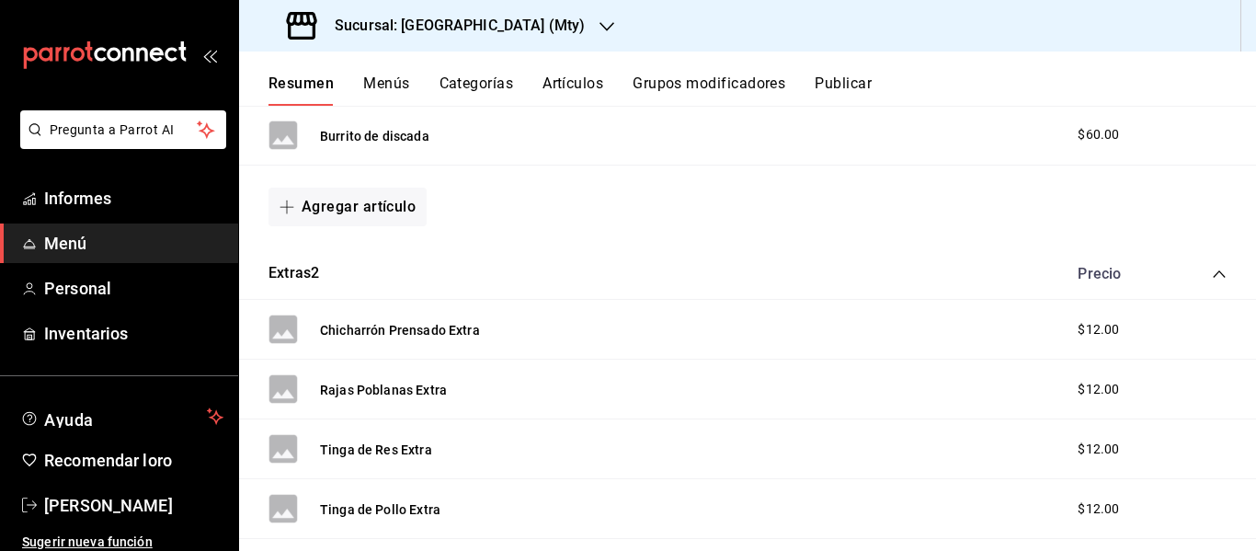
scroll to position [973, 0]
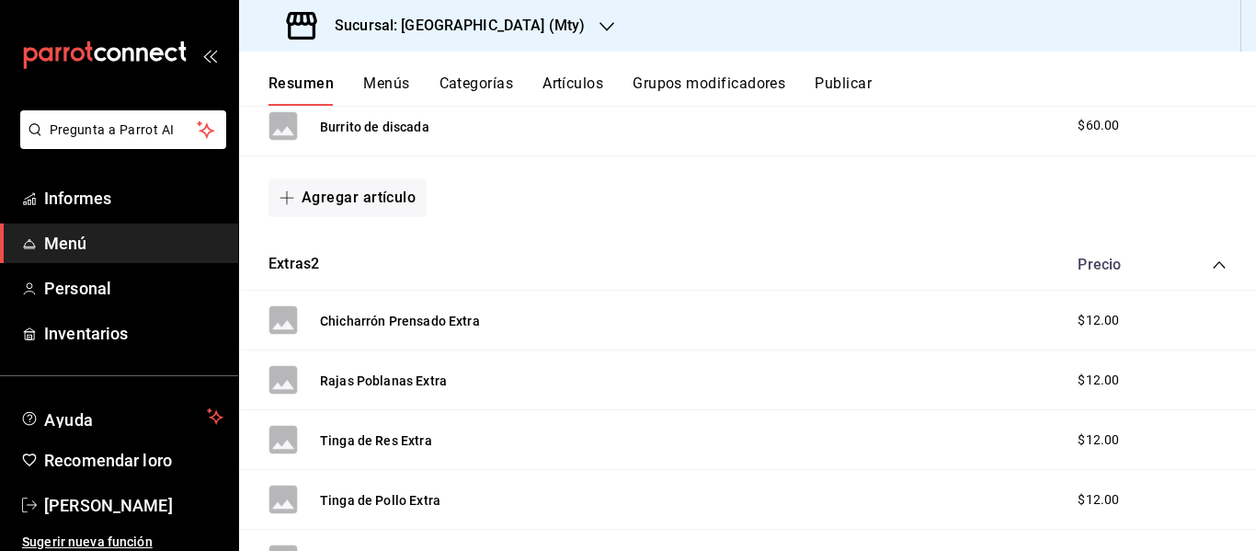
click at [1212, 264] on icon "colapsar-categoría-fila" at bounding box center [1219, 264] width 15 height 15
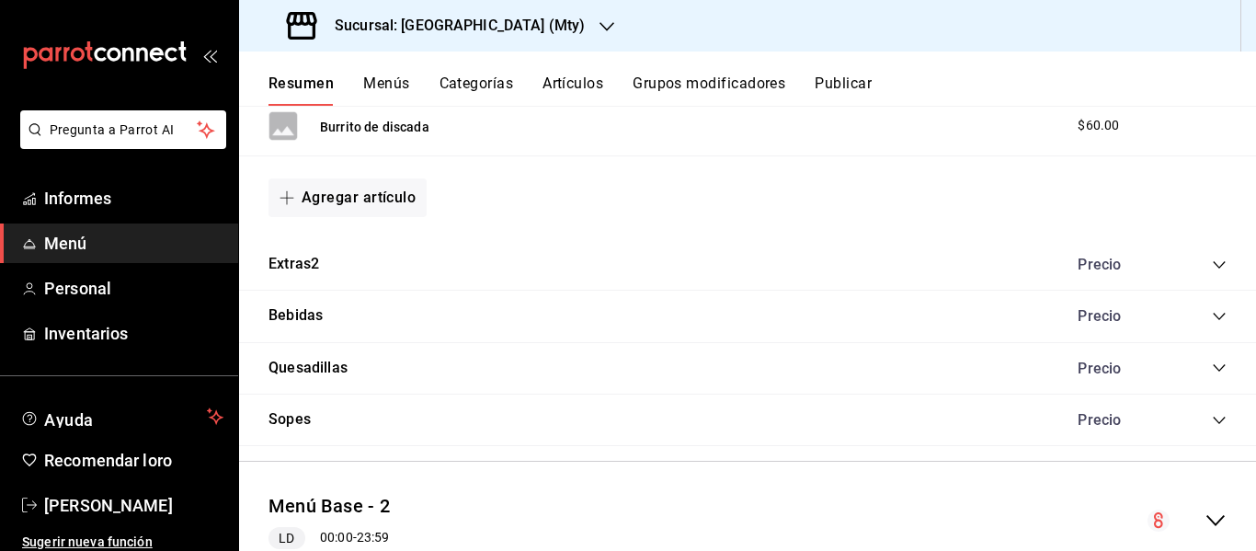
click at [1212, 314] on icon "colapsar-categoría-fila" at bounding box center [1219, 316] width 15 height 15
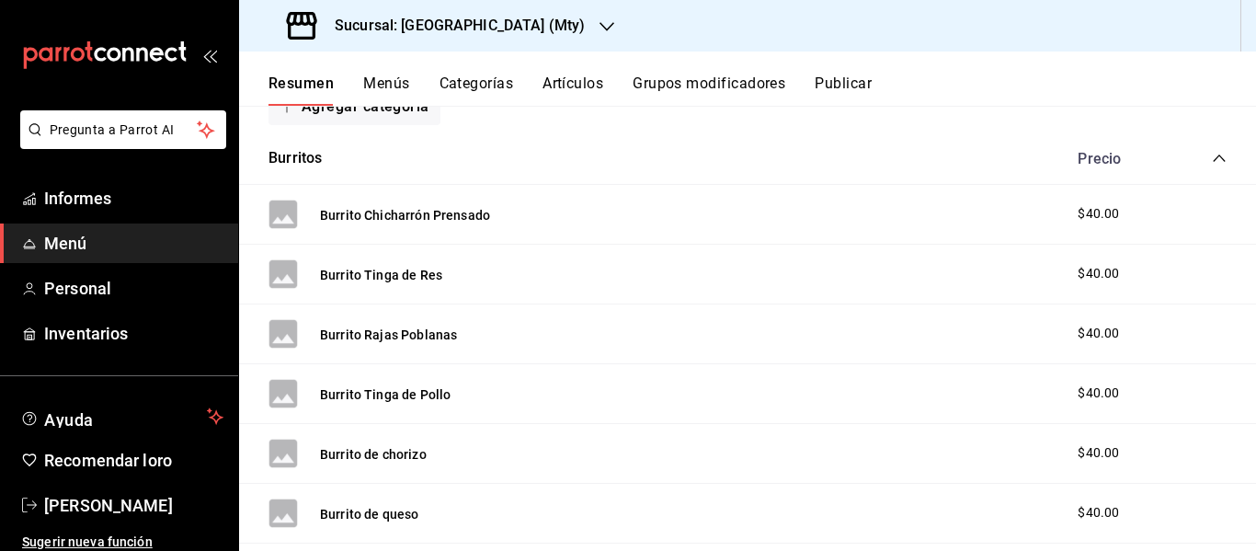
scroll to position [246, 0]
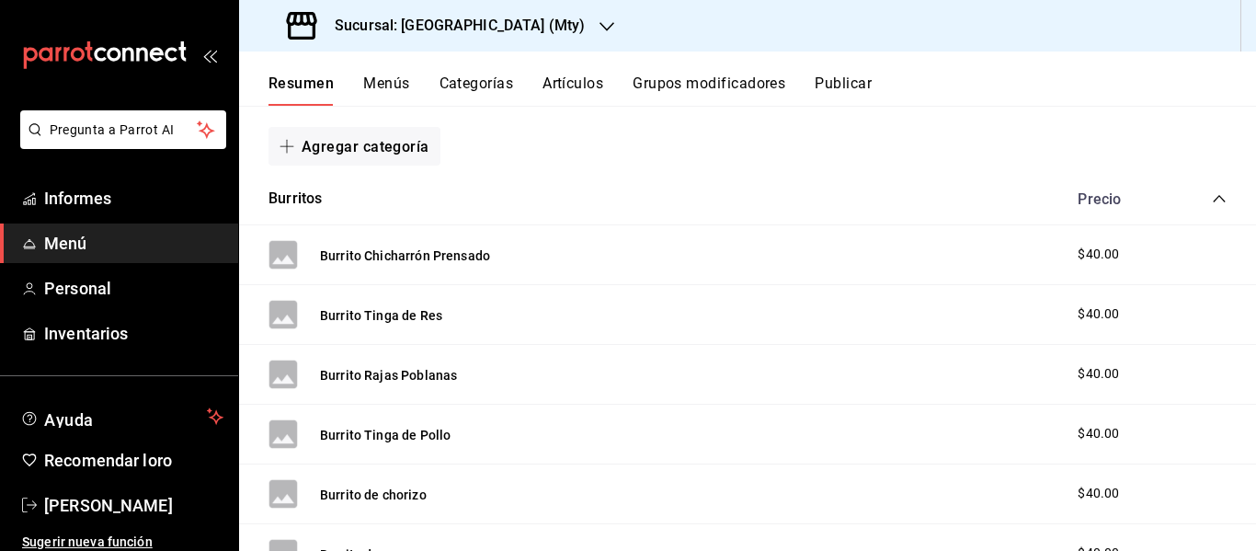
click at [1212, 202] on icon "colapsar-categoría-fila" at bounding box center [1219, 198] width 15 height 15
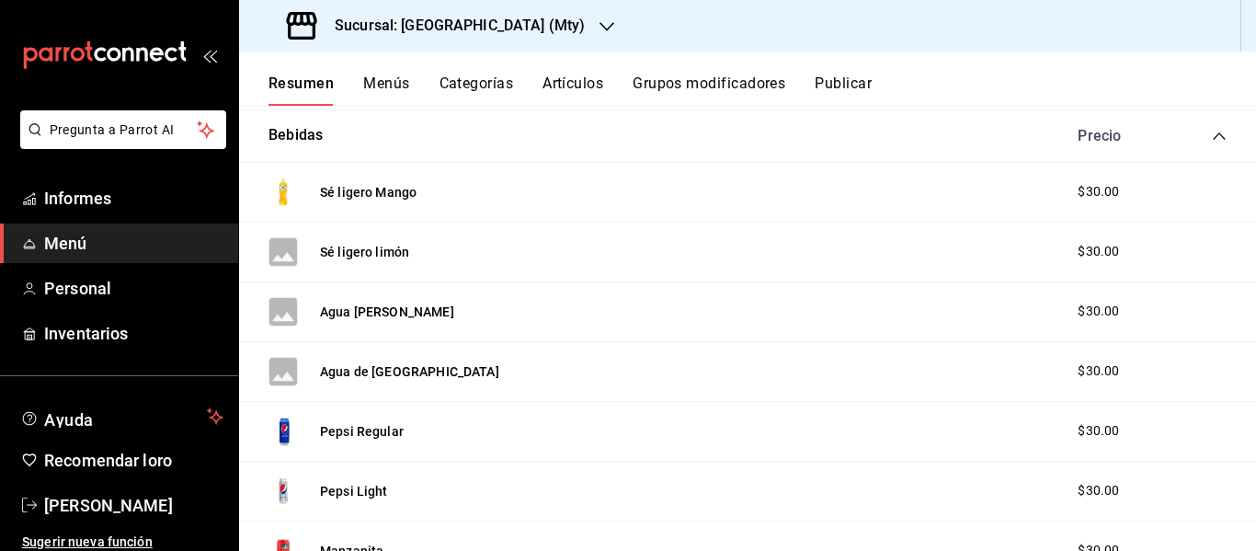
scroll to position [412, 0]
click at [361, 308] on font "Agua de Limón" at bounding box center [387, 313] width 134 height 15
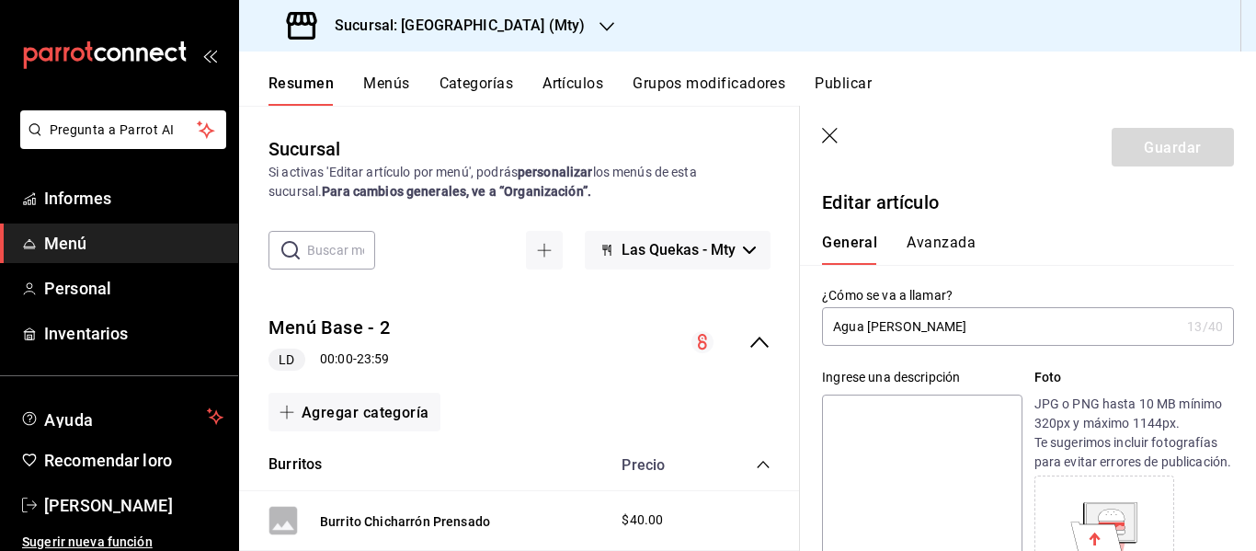
click at [935, 323] on input "Agua [PERSON_NAME]" at bounding box center [1001, 326] width 358 height 37
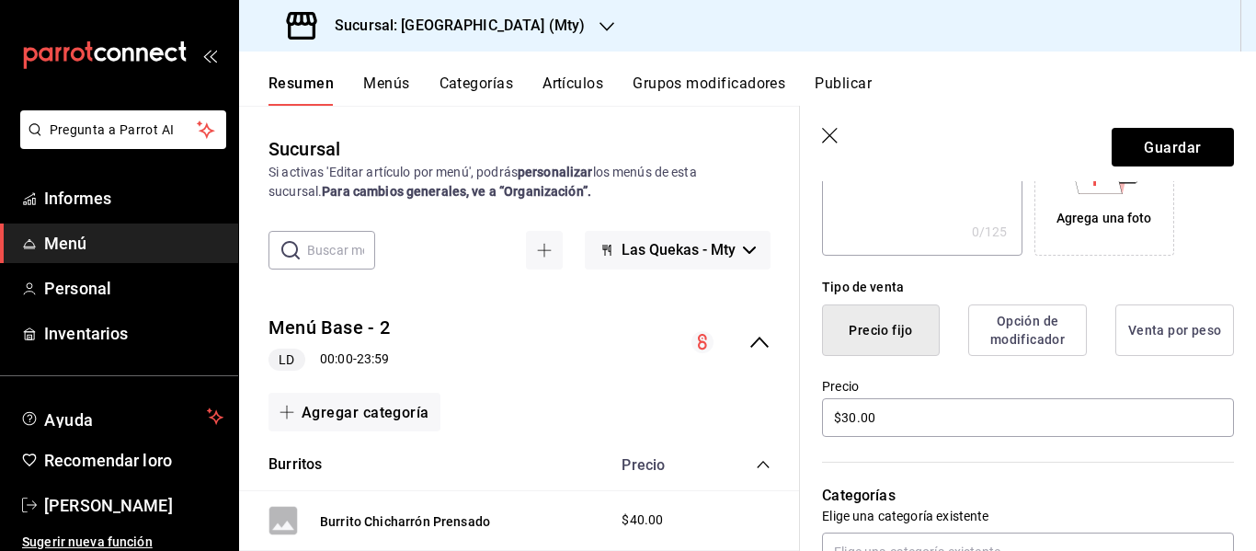
scroll to position [368, 0]
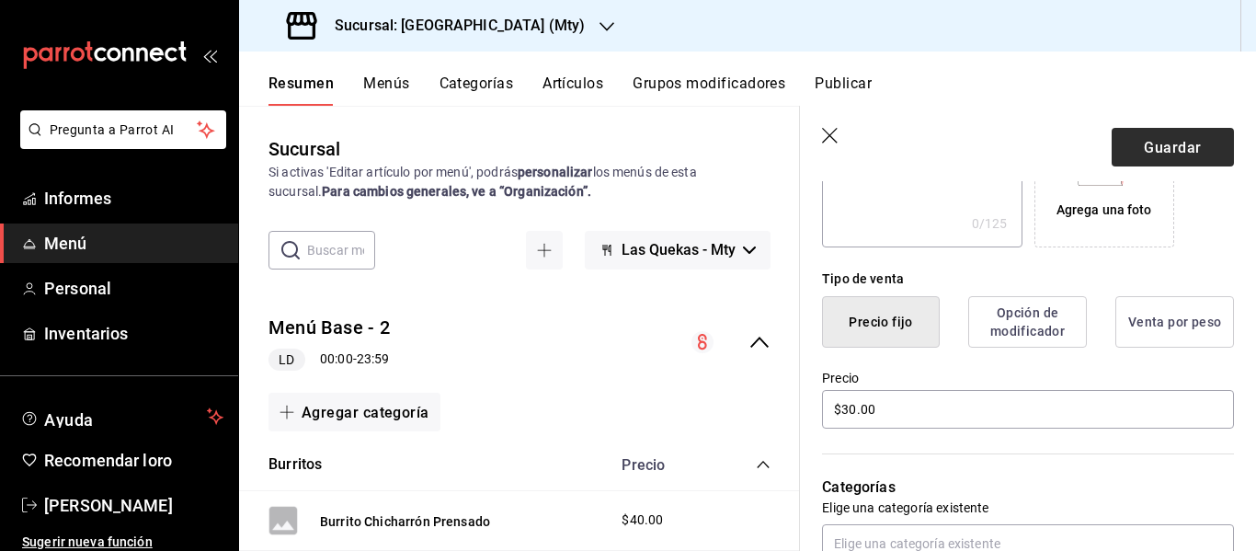
type input "Agua [PERSON_NAME] con pepino"
click at [1144, 144] on font "Guardar" at bounding box center [1172, 146] width 57 height 17
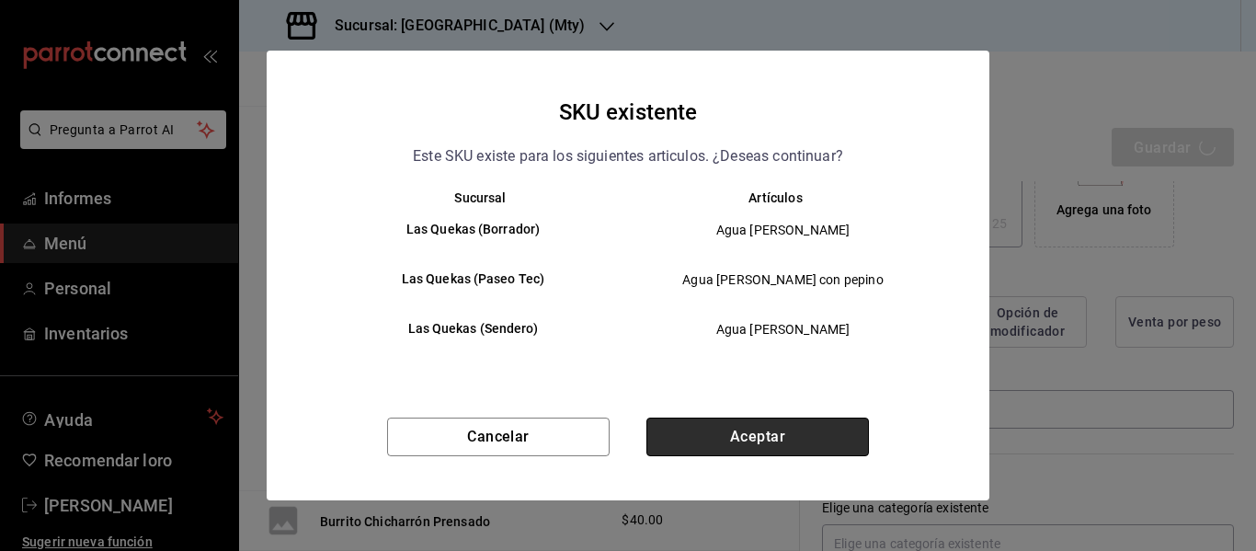
click at [697, 442] on button "Aceptar" at bounding box center [757, 436] width 223 height 39
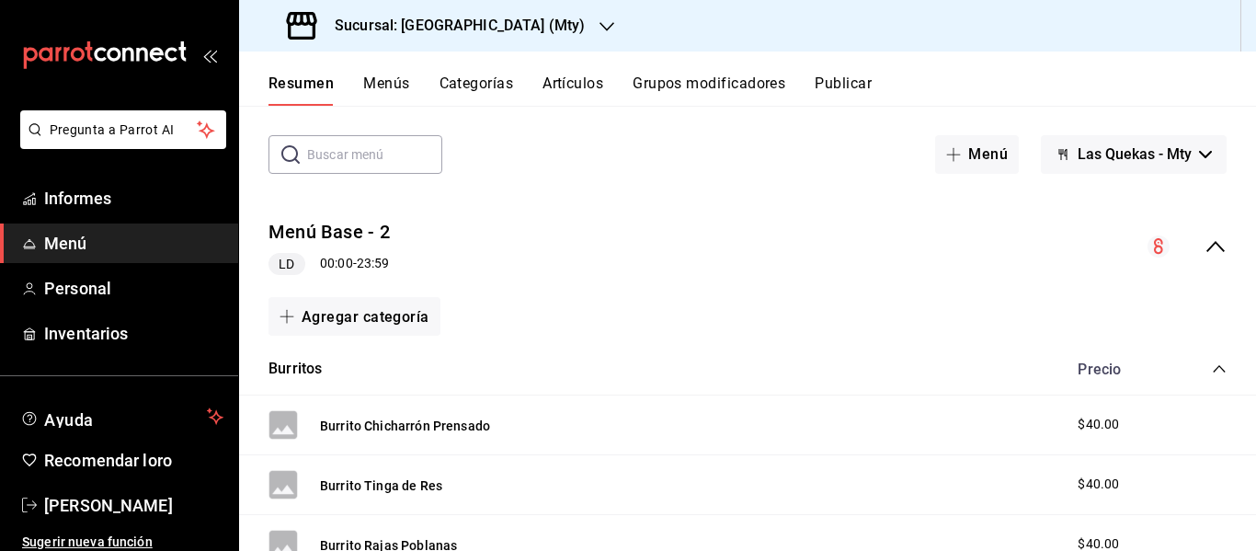
scroll to position [78, 0]
click at [1212, 364] on icon "colapsar-categoría-fila" at bounding box center [1219, 367] width 15 height 15
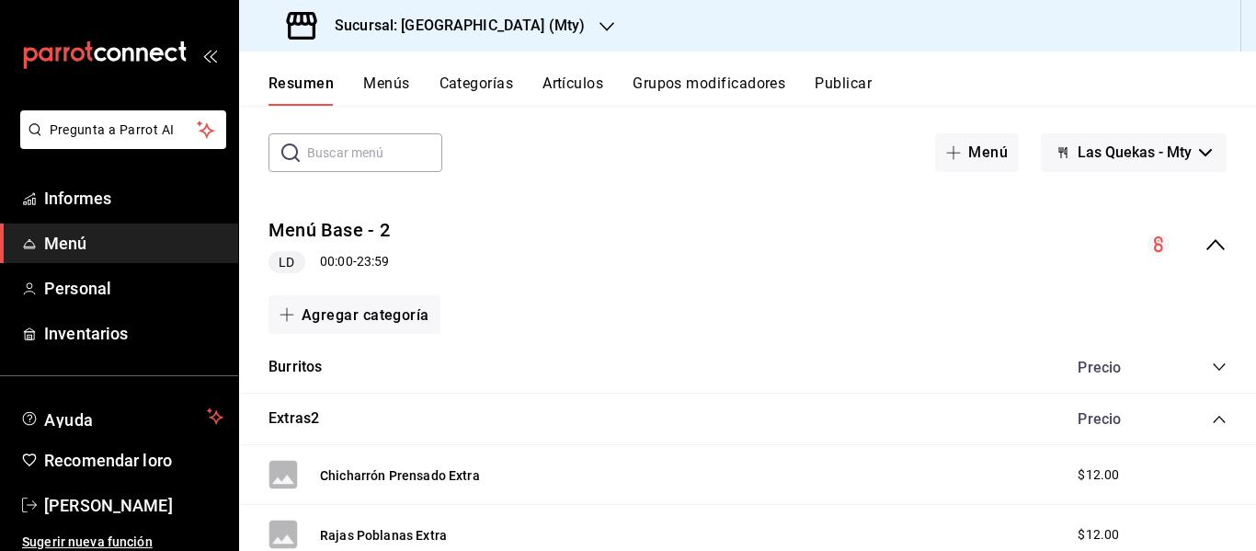
click at [1212, 417] on icon "colapsar-categoría-fila" at bounding box center [1219, 419] width 15 height 15
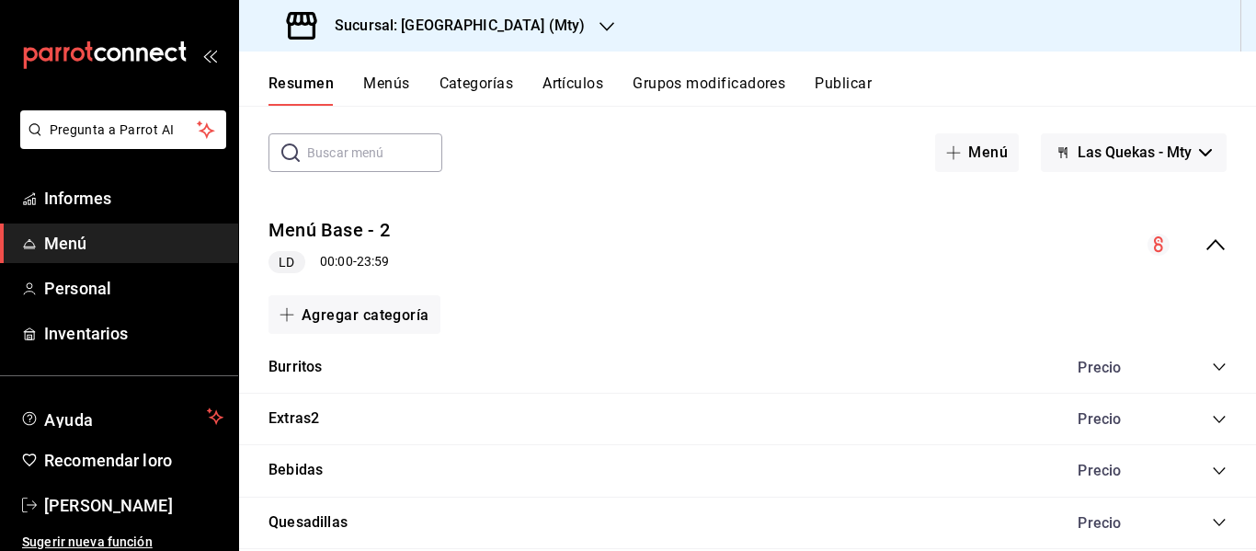
click at [1212, 468] on icon "colapsar-categoría-fila" at bounding box center [1219, 470] width 15 height 15
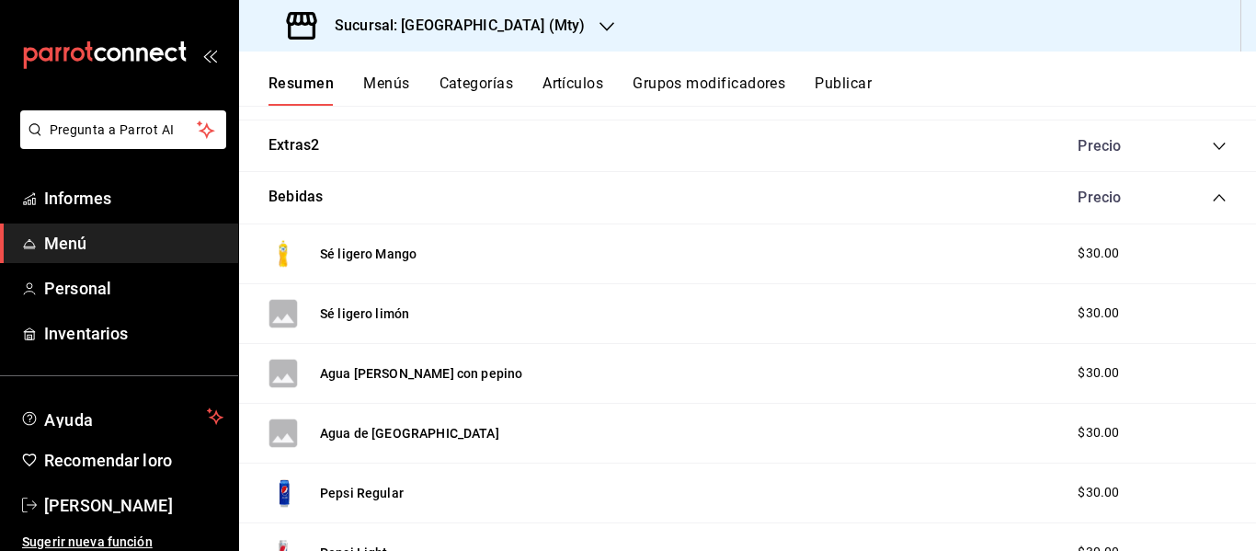
scroll to position [368, 0]
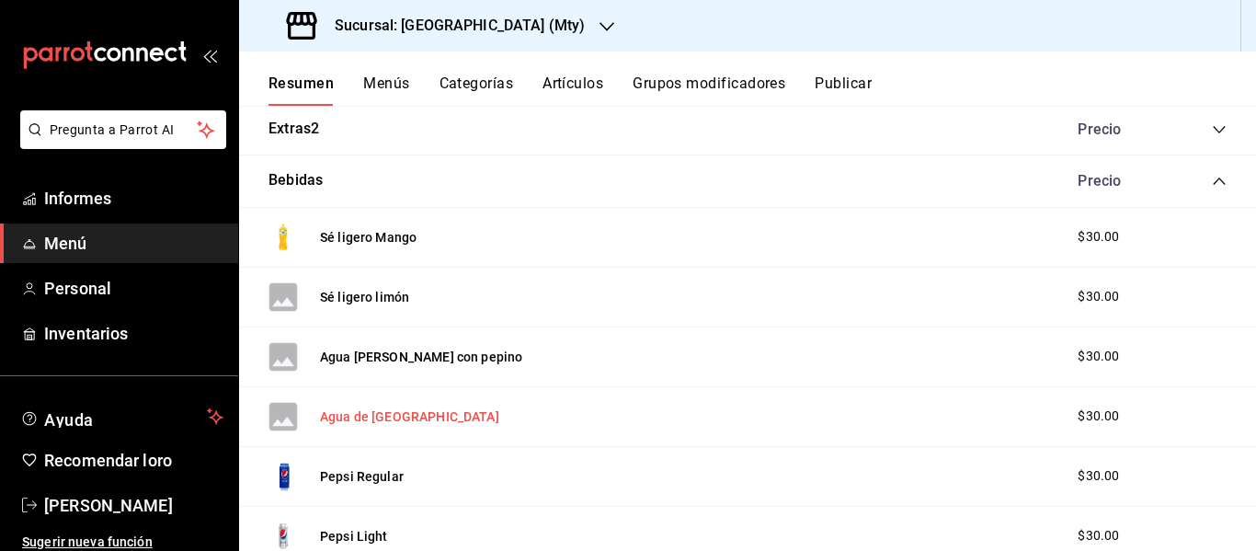
click at [374, 419] on font "Agua de [GEOGRAPHIC_DATA]" at bounding box center [409, 417] width 179 height 15
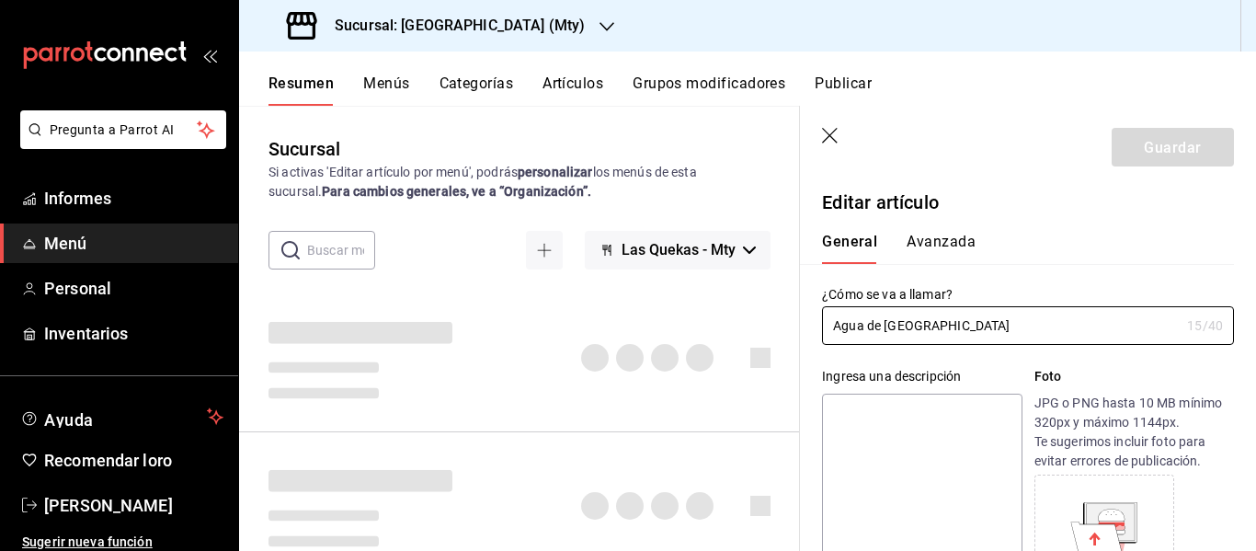
type input "$30.00"
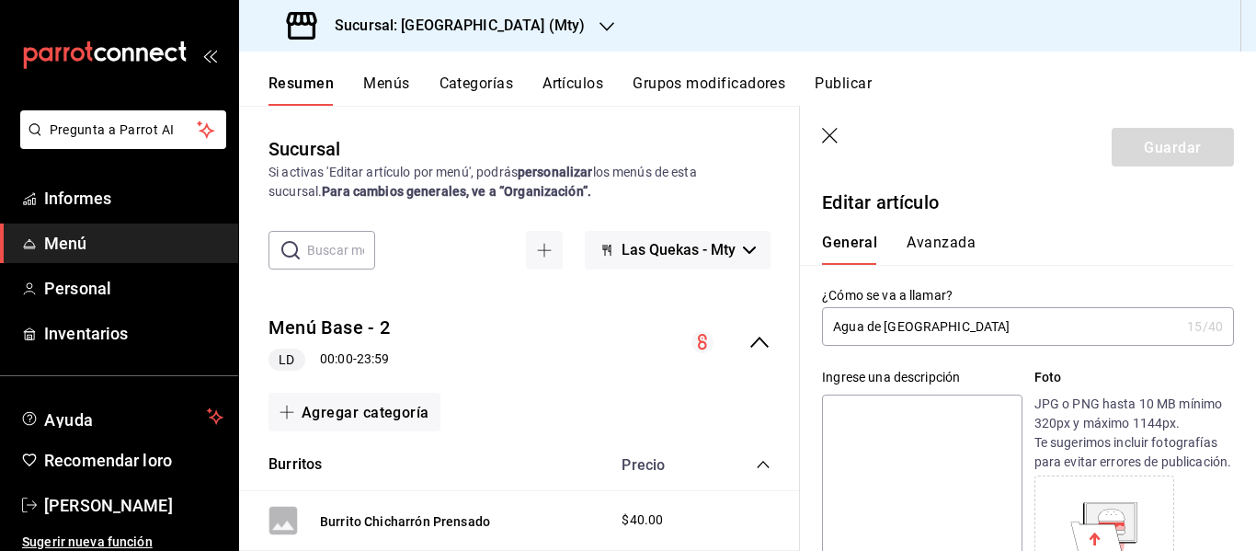
click at [993, 330] on input "Agua de [GEOGRAPHIC_DATA]" at bounding box center [1001, 326] width 358 height 37
click at [932, 326] on input "Agua de Jamaica guayaba y canela" at bounding box center [1001, 326] width 358 height 37
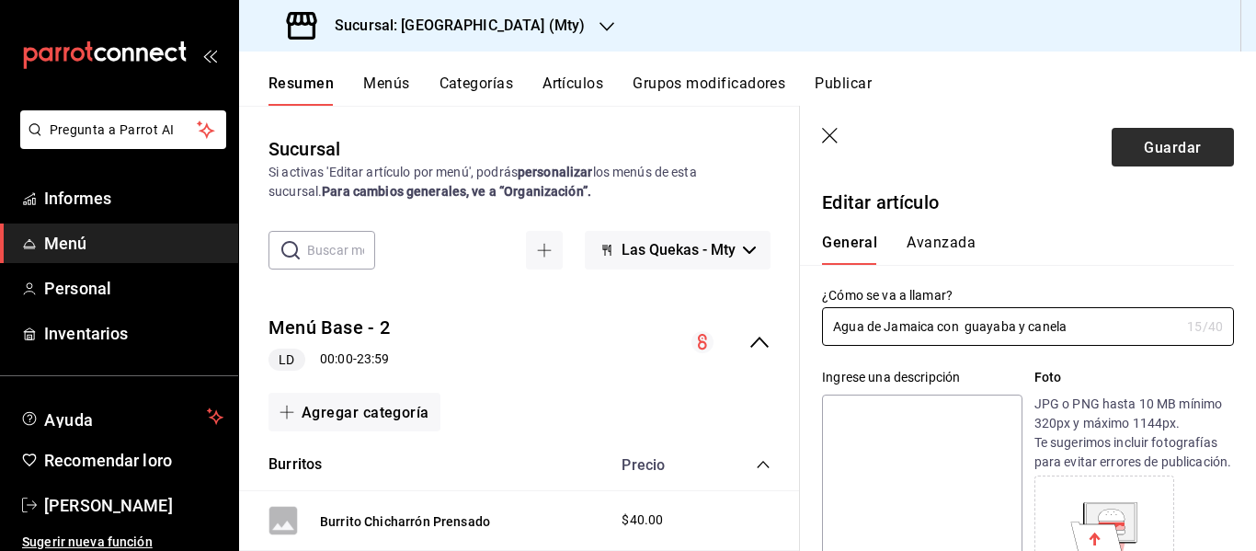
type input "Agua de Jamaica con guayaba y canela"
click at [1128, 156] on button "Guardar" at bounding box center [1173, 147] width 122 height 39
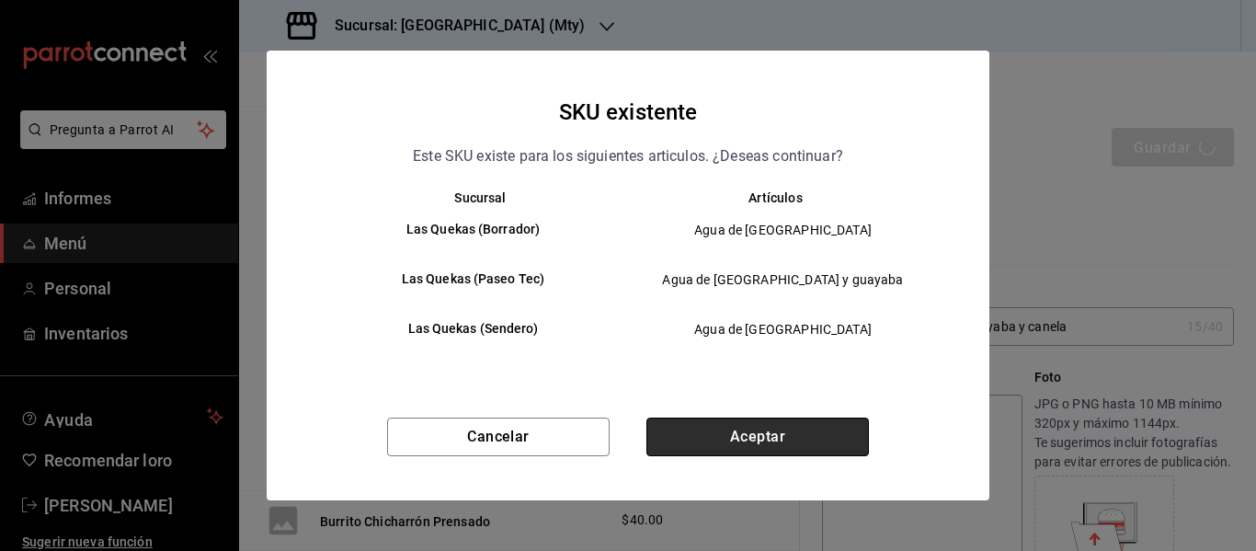
click at [741, 435] on button "Aceptar" at bounding box center [757, 436] width 223 height 39
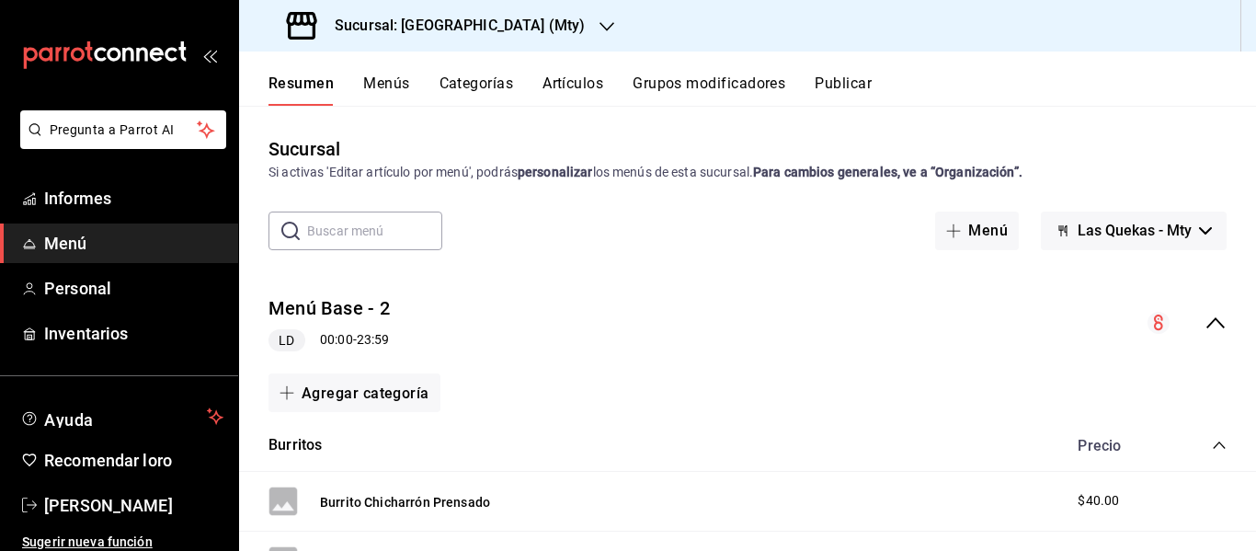
click at [1212, 445] on icon "colapsar-categoría-fila" at bounding box center [1219, 445] width 15 height 15
click at [1212, 497] on icon "colapsar-categoría-fila" at bounding box center [1219, 497] width 15 height 15
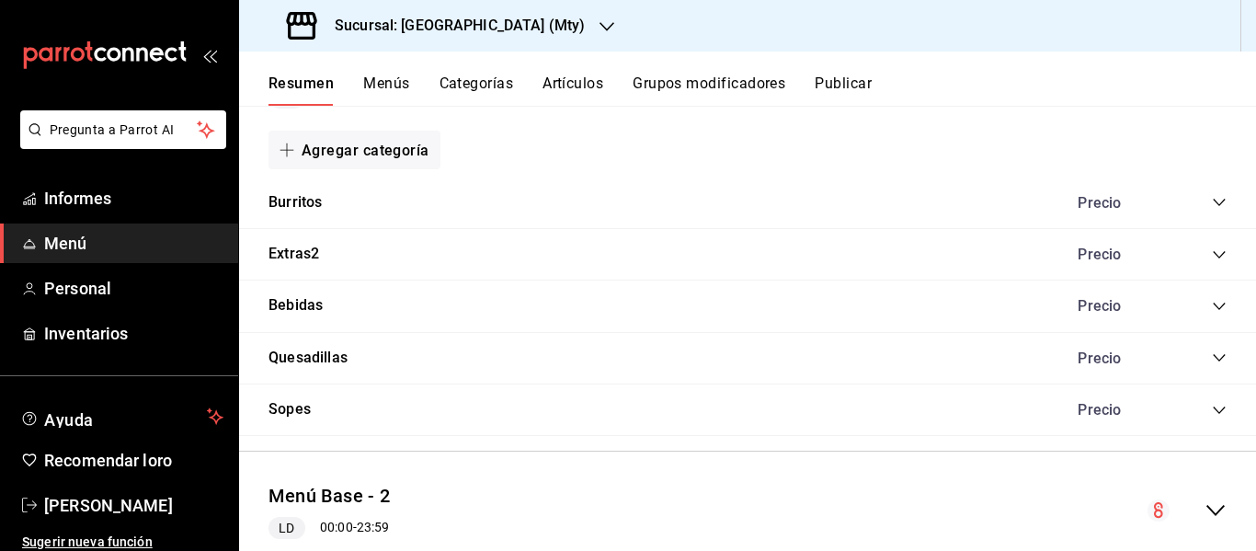
scroll to position [251, 0]
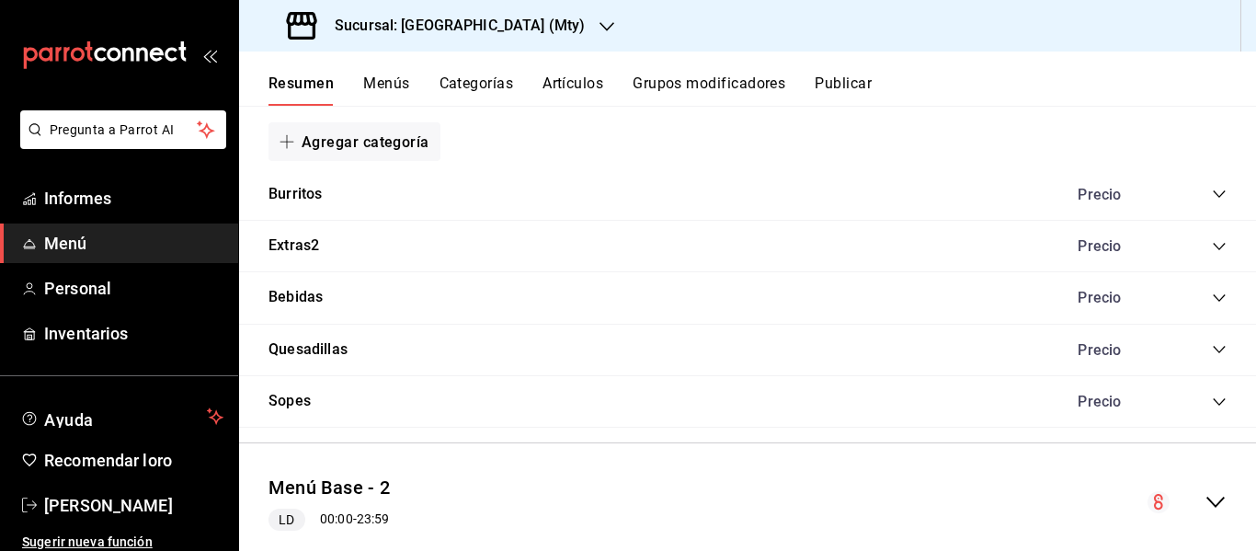
click at [1212, 298] on icon "colapsar-categoría-fila" at bounding box center [1219, 298] width 15 height 15
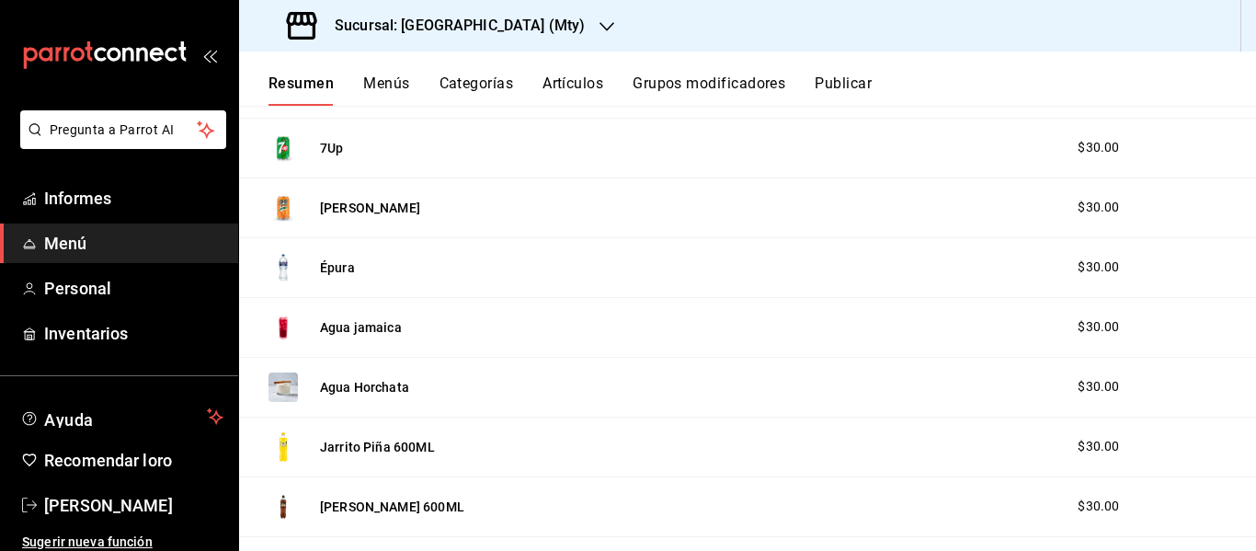
scroll to position [878, 0]
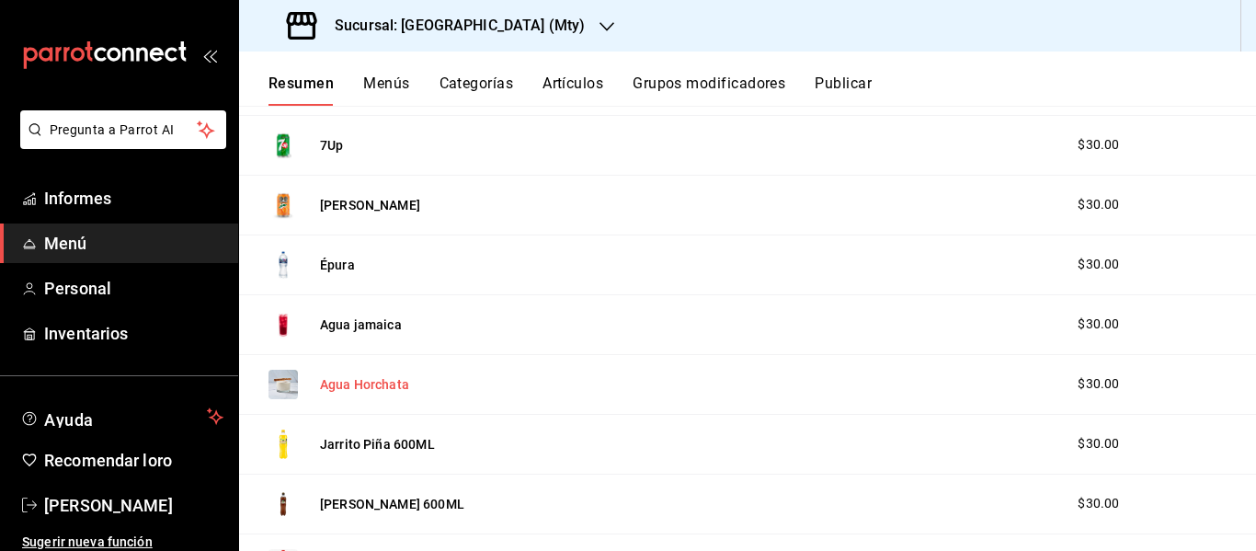
click at [387, 384] on font "Agua Horchata" at bounding box center [364, 385] width 89 height 15
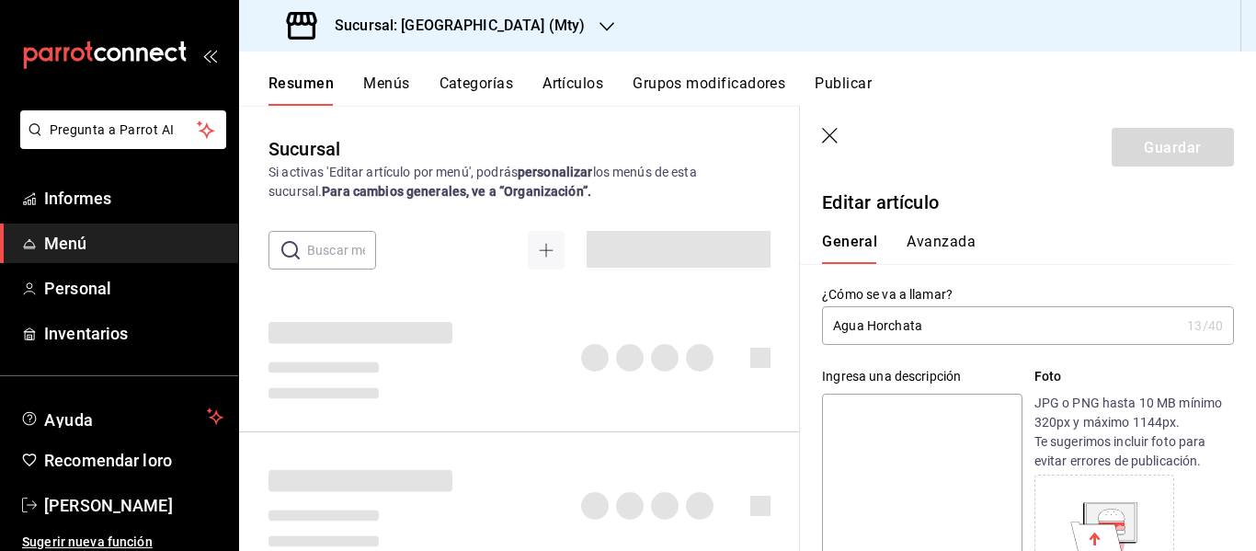
type input "$30.00"
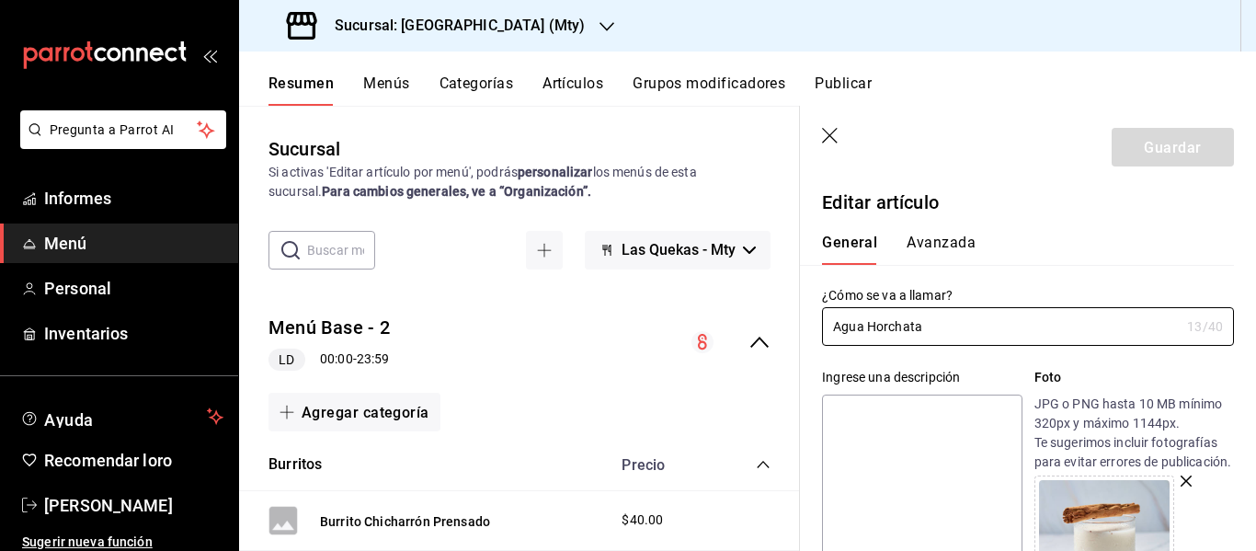
click at [1182, 486] on icon "button" at bounding box center [1186, 480] width 11 height 11
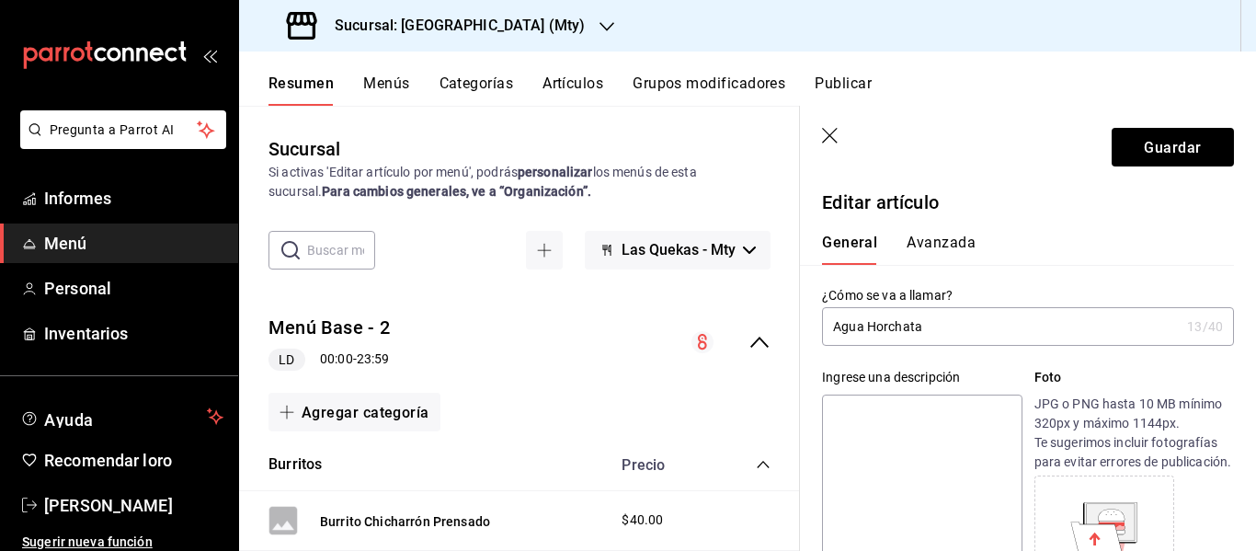
click at [947, 328] on input "Agua Horchata" at bounding box center [1001, 326] width 358 height 37
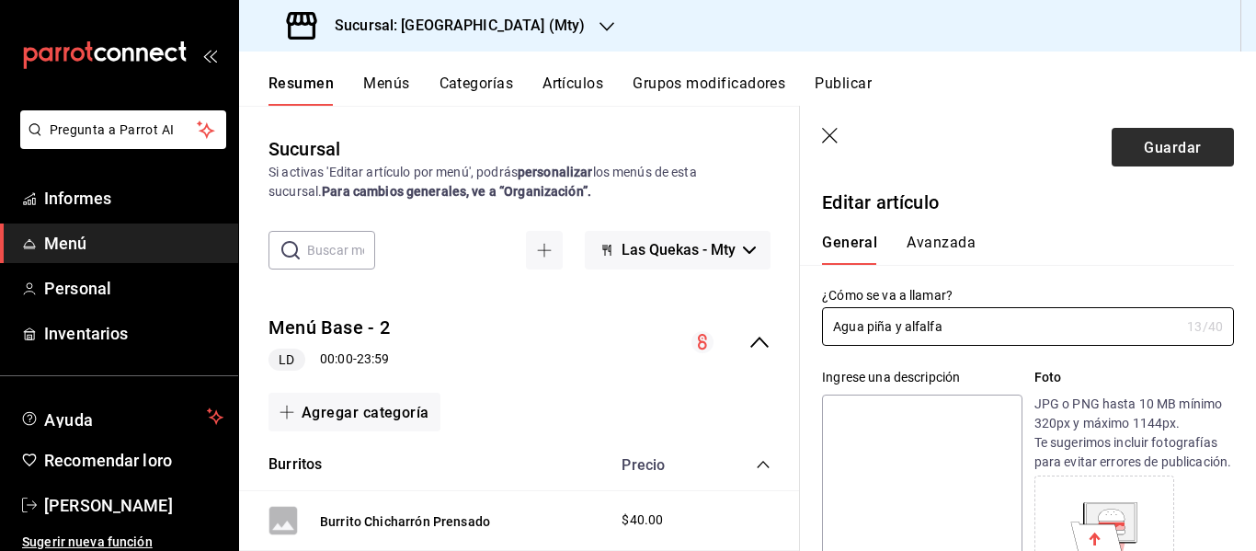
type input "Agua piña y alfalfa"
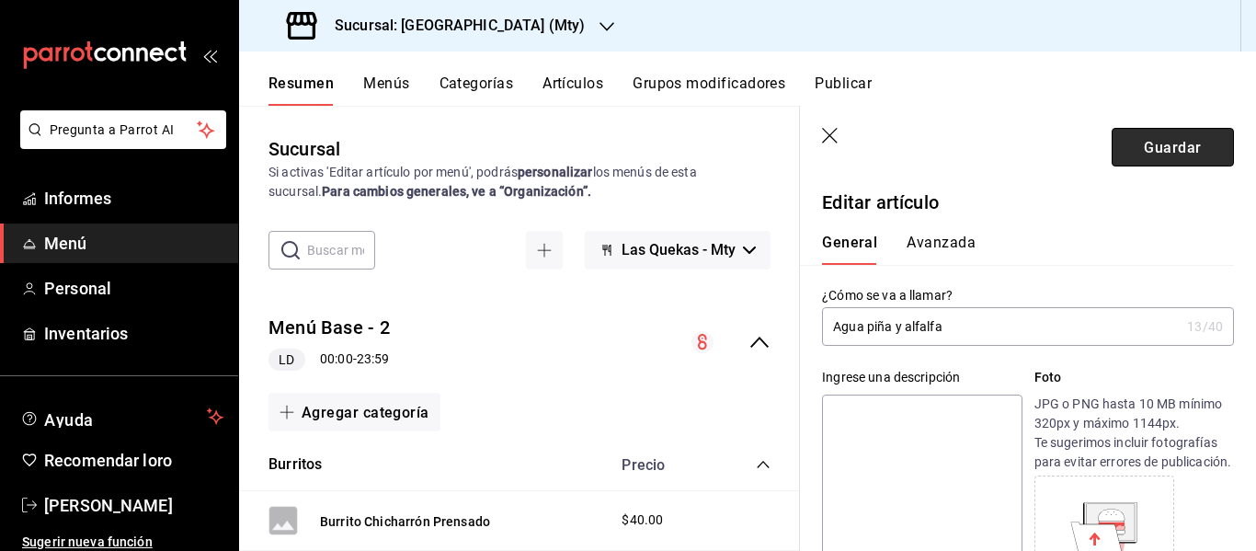
click at [1144, 143] on font "Guardar" at bounding box center [1172, 146] width 57 height 17
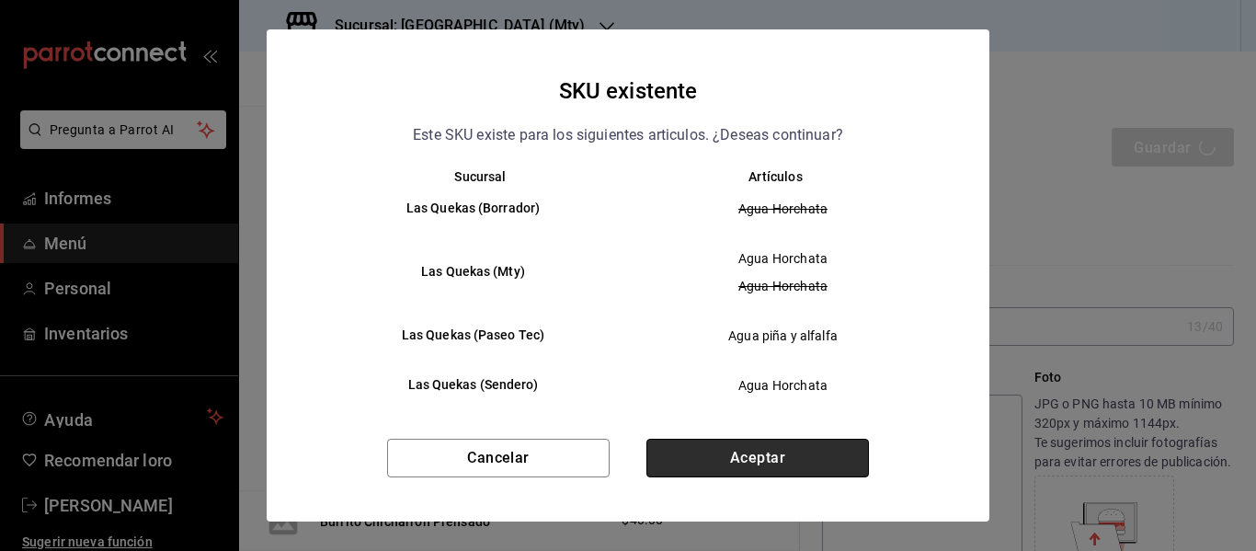
click at [744, 456] on button "Aceptar" at bounding box center [757, 458] width 223 height 39
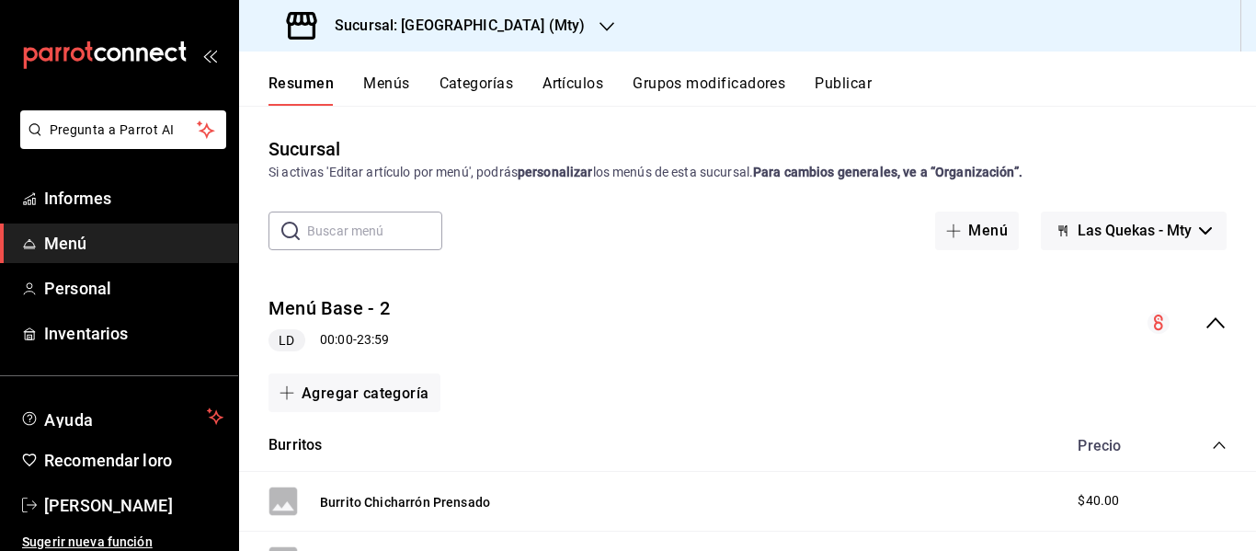
click at [1212, 449] on icon "colapsar-categoría-fila" at bounding box center [1219, 445] width 15 height 15
click at [1204, 508] on div "Extras2 Precio" at bounding box center [747, 497] width 1017 height 51
click at [1213, 496] on icon "colapsar-categoría-fila" at bounding box center [1219, 497] width 12 height 7
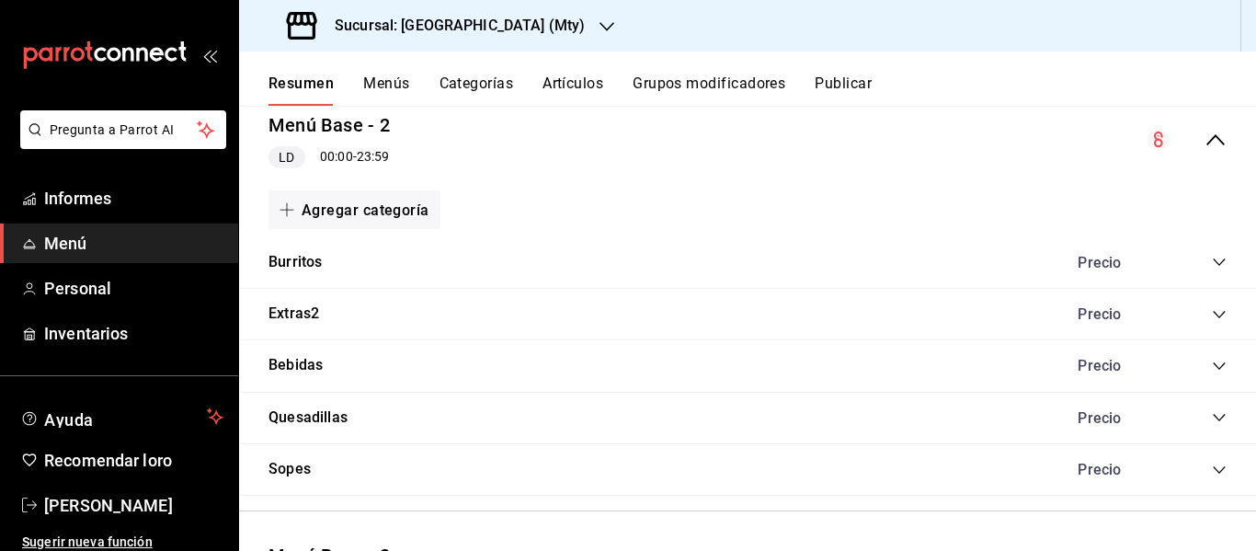
scroll to position [184, 0]
click at [1212, 361] on icon "colapsar-categoría-fila" at bounding box center [1219, 365] width 15 height 15
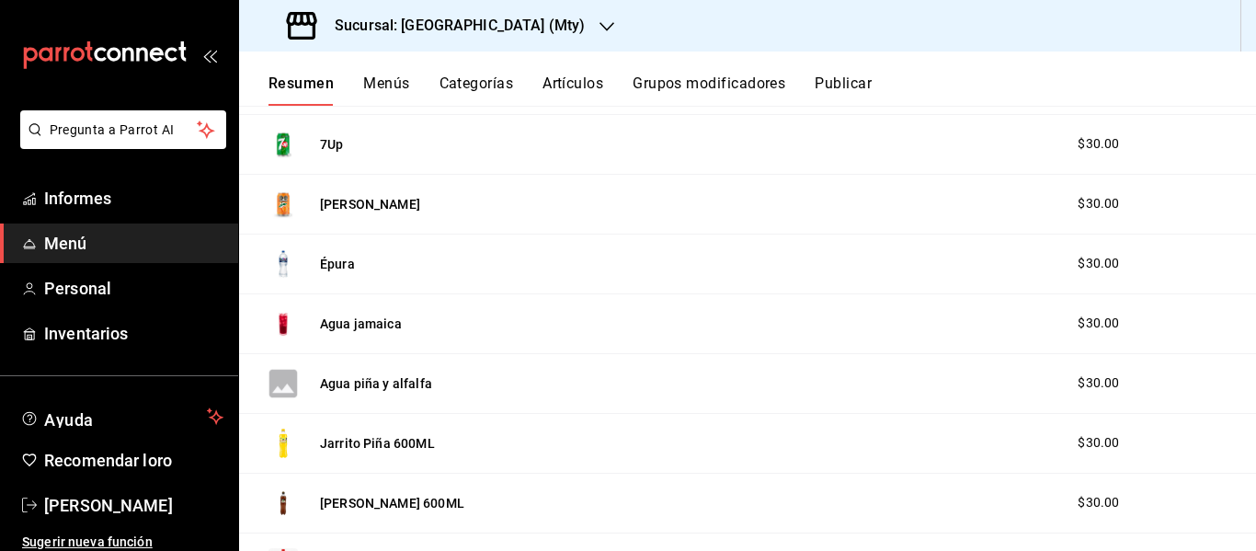
scroll to position [890, 0]
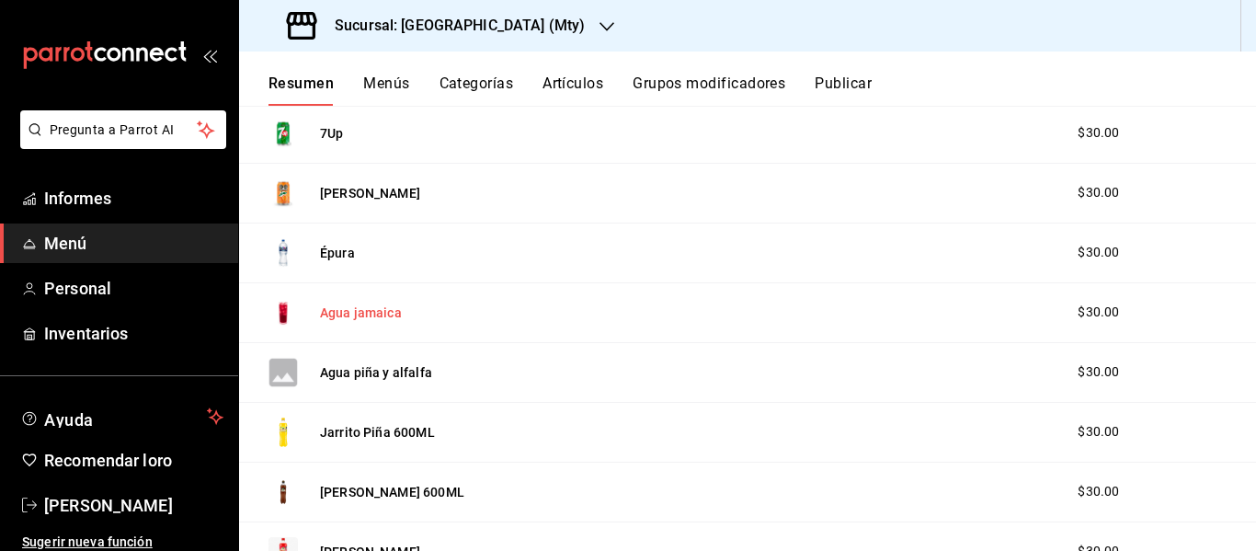
click at [365, 319] on font "Agua jamaica" at bounding box center [361, 313] width 82 height 15
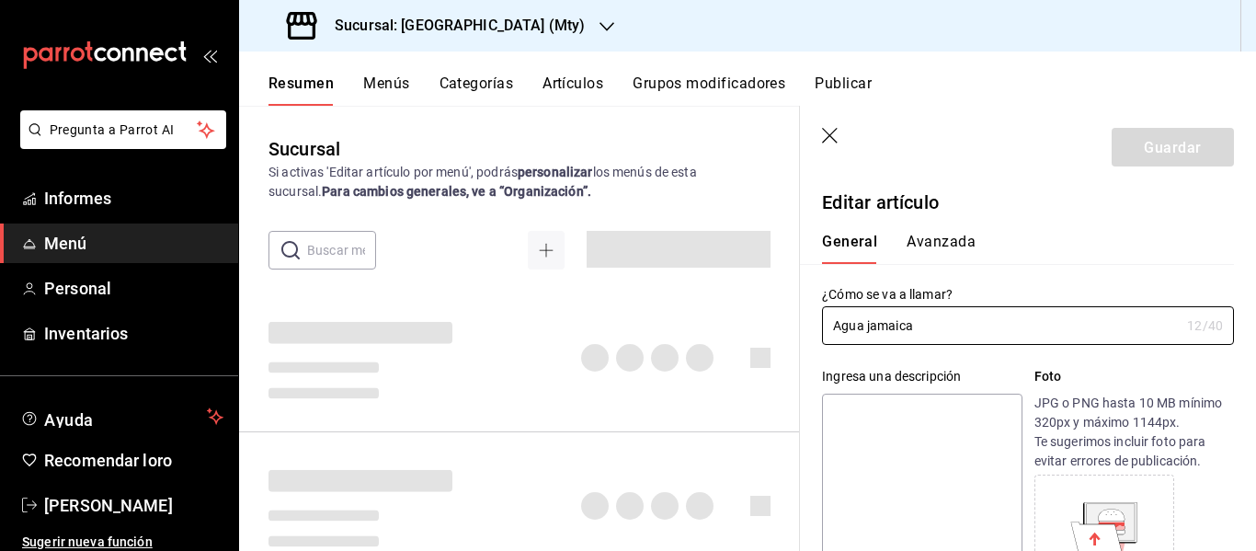
type input "$30.00"
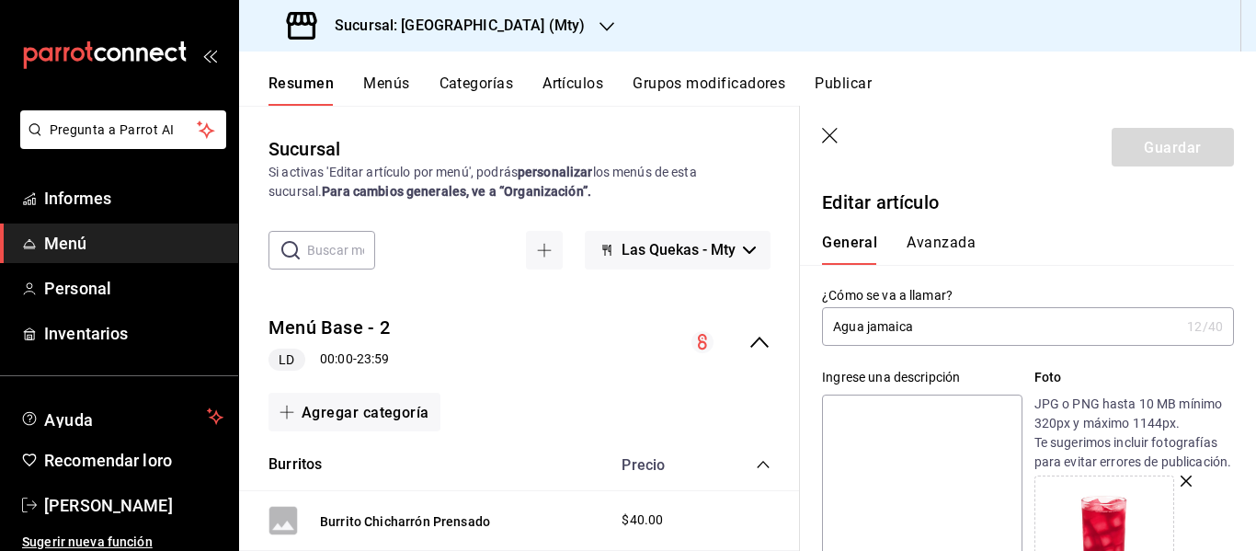
click at [953, 332] on input "Agua jamaica" at bounding box center [1001, 326] width 358 height 37
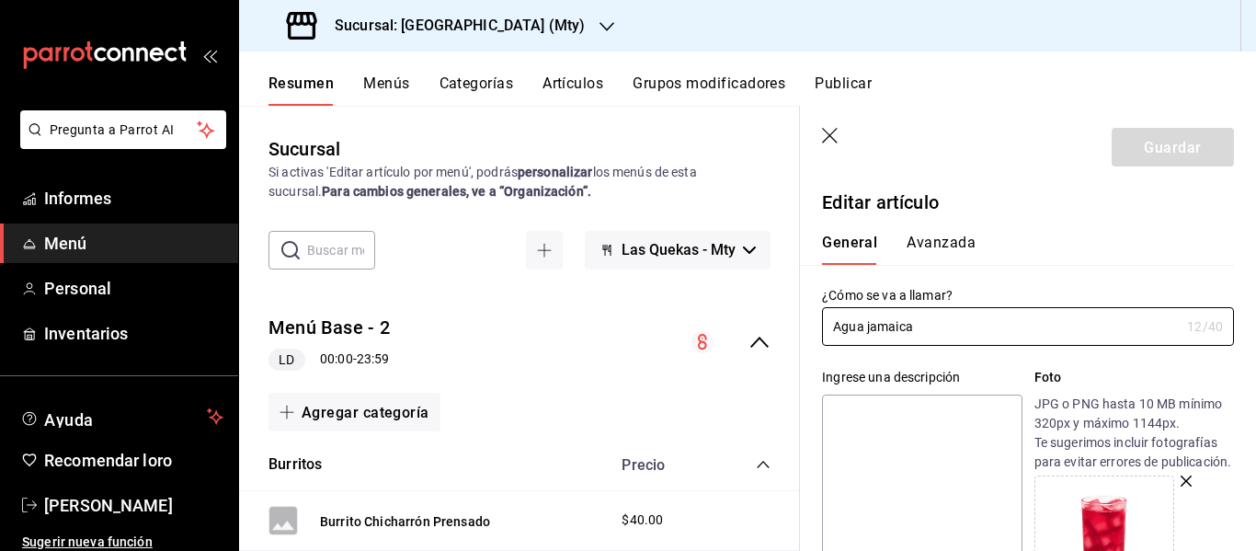
click at [1181, 486] on icon "button" at bounding box center [1186, 480] width 11 height 11
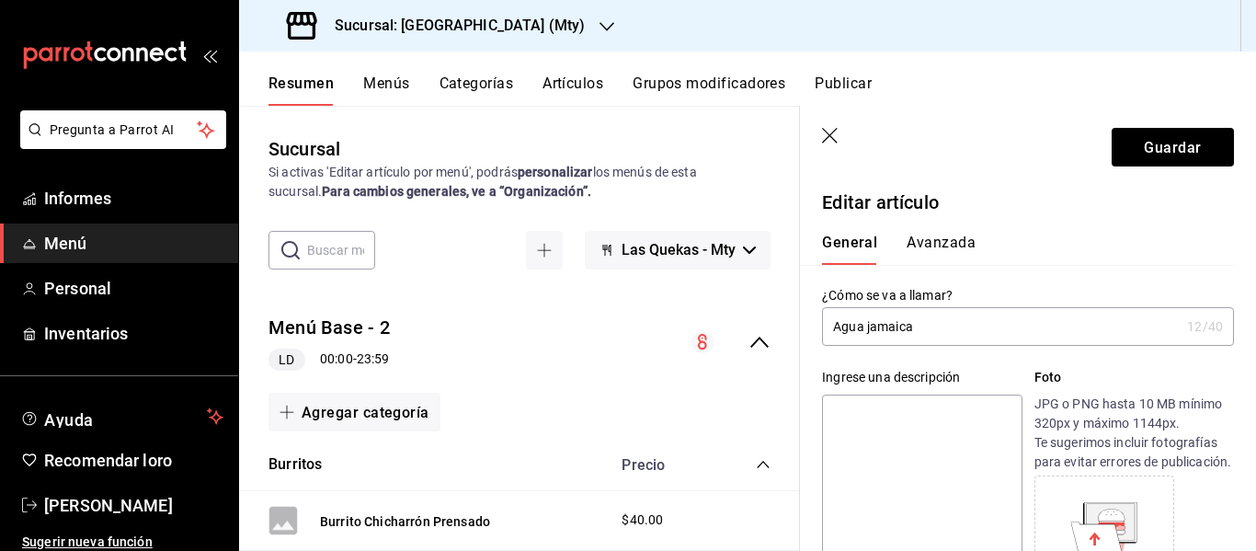
click at [944, 318] on input "Agua jamaica" at bounding box center [1001, 326] width 358 height 37
click at [943, 326] on input "Agua jamaica" at bounding box center [1001, 326] width 358 height 37
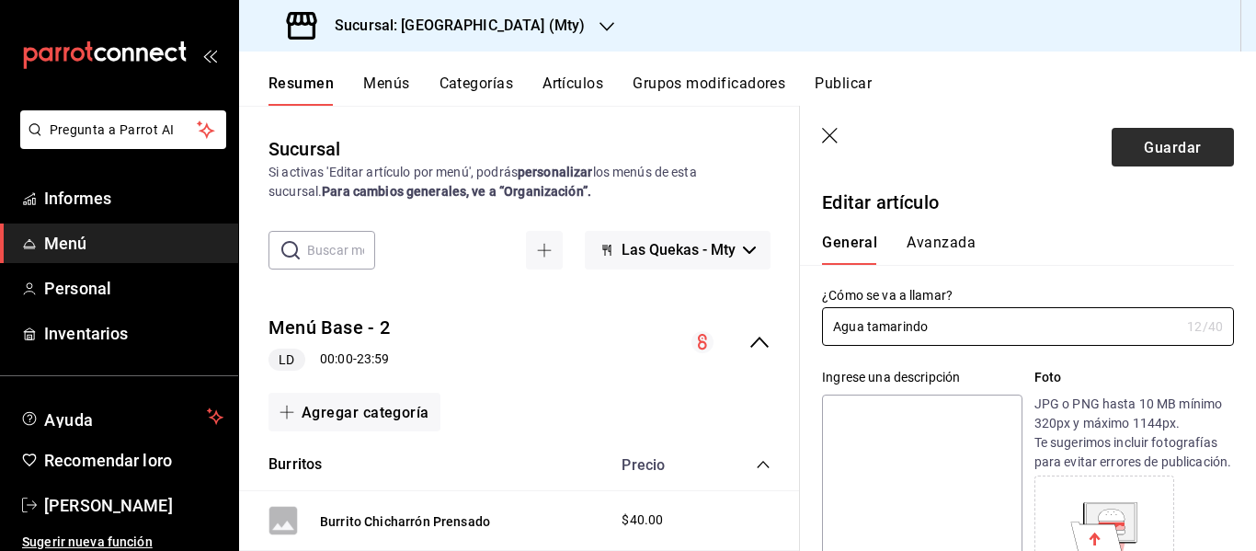
type input "Agua tamarindo"
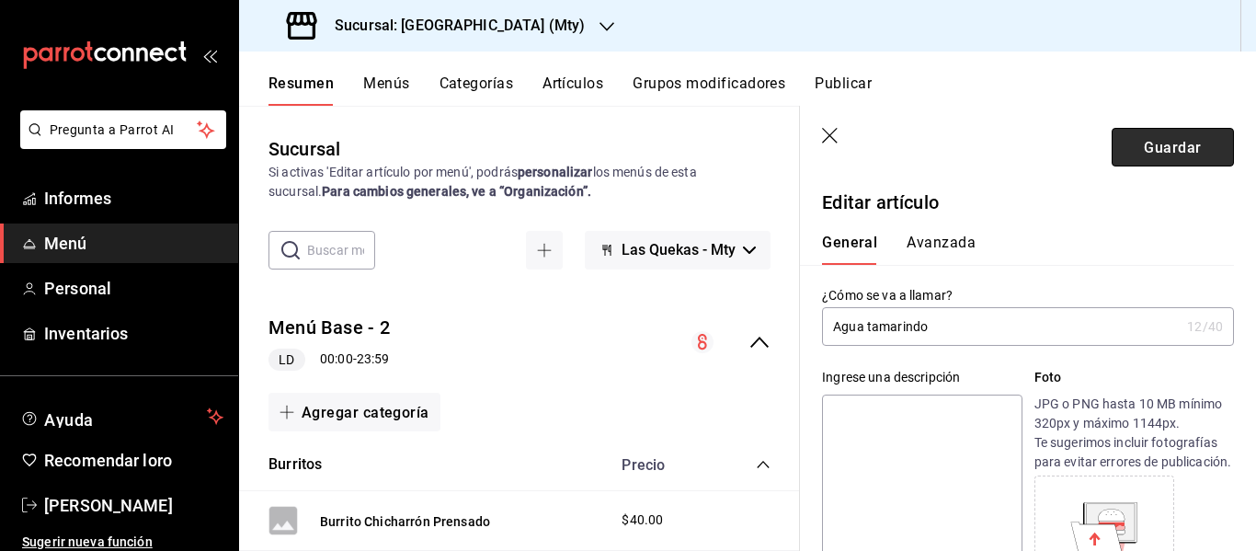
click at [1144, 144] on font "Guardar" at bounding box center [1172, 146] width 57 height 17
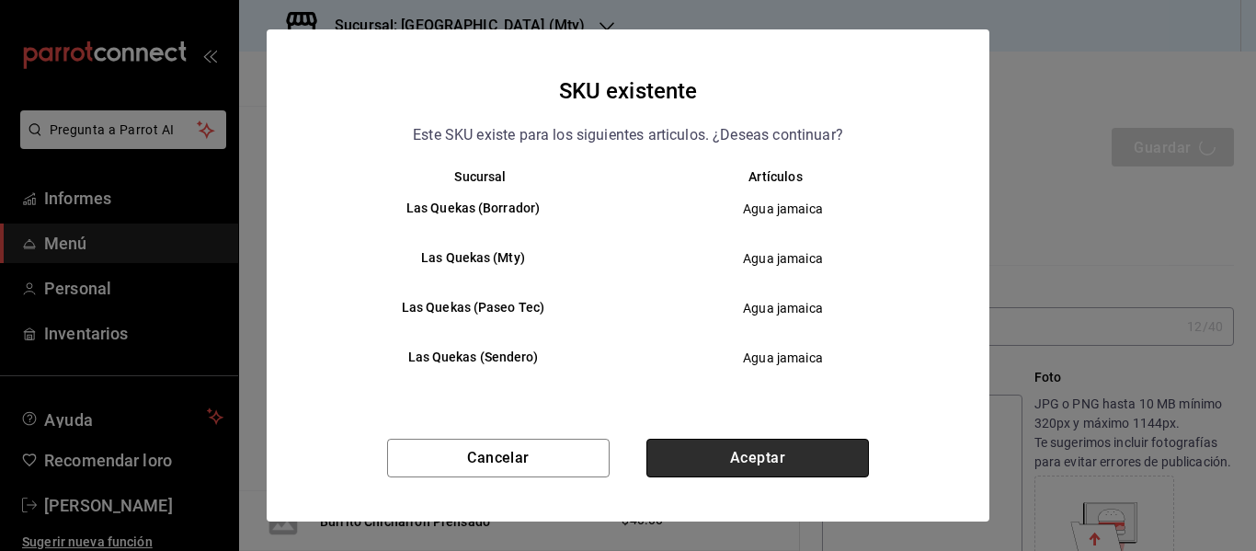
click at [755, 457] on button "Aceptar" at bounding box center [757, 458] width 223 height 39
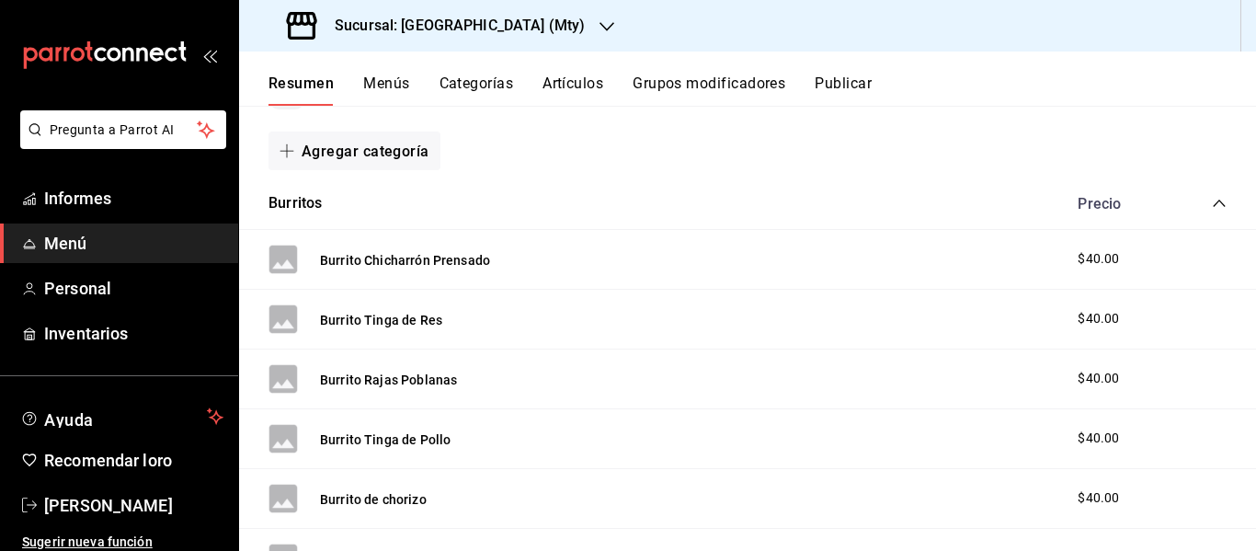
scroll to position [285, 0]
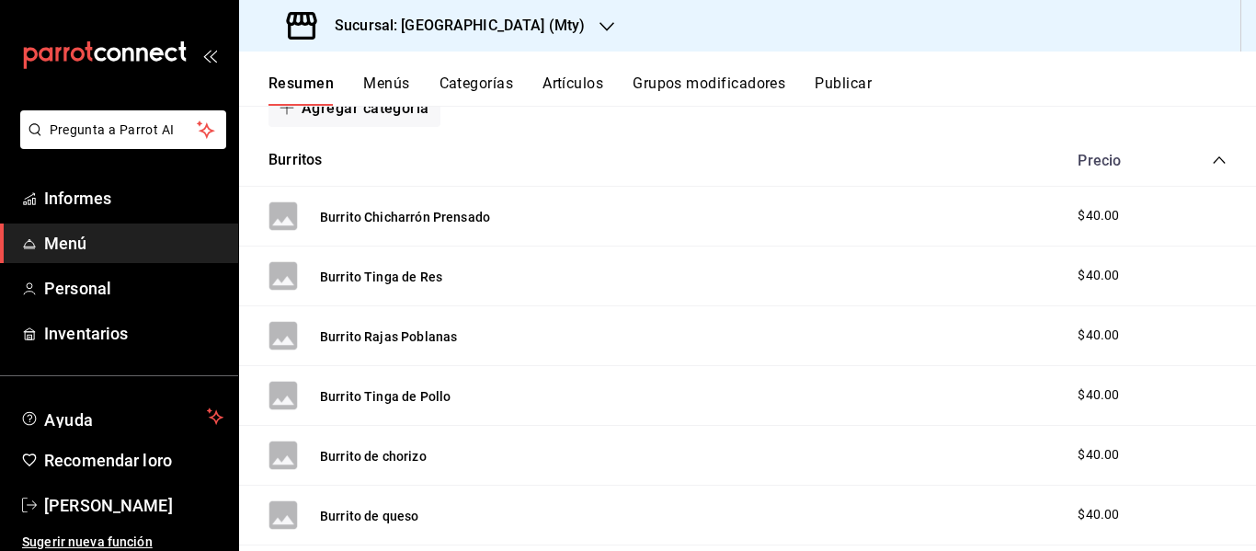
click at [1212, 166] on icon "colapsar-categoría-fila" at bounding box center [1219, 160] width 15 height 15
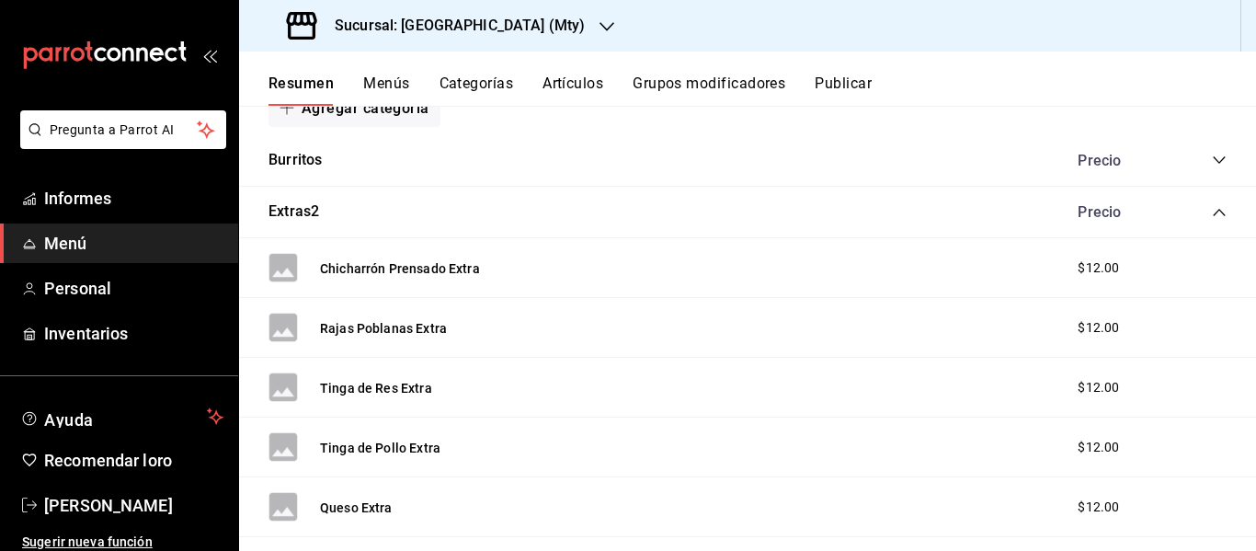
click at [1212, 214] on icon "colapsar-categoría-fila" at bounding box center [1219, 212] width 15 height 15
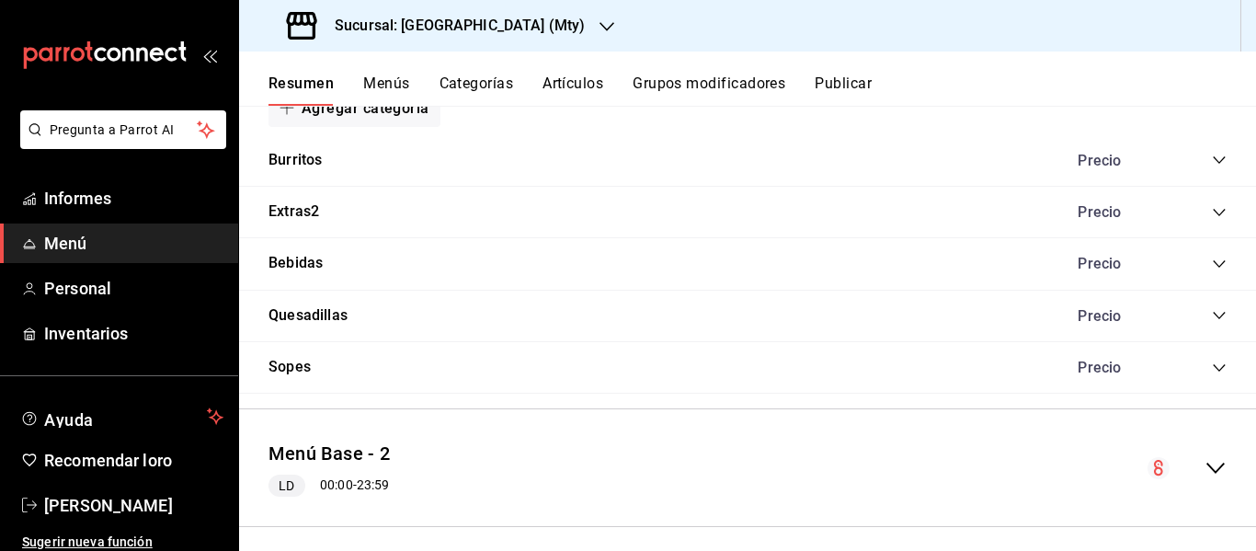
click at [1212, 262] on icon "colapsar-categoría-fila" at bounding box center [1219, 264] width 15 height 15
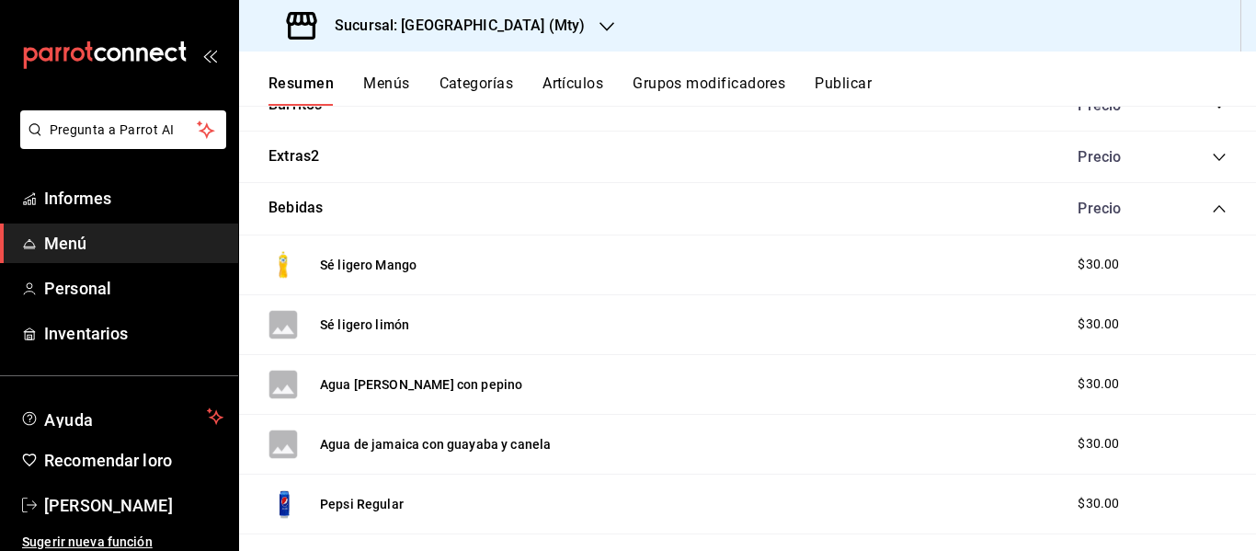
scroll to position [338, 0]
click at [448, 350] on div "Sé ligero limón $30.00" at bounding box center [747, 327] width 1017 height 60
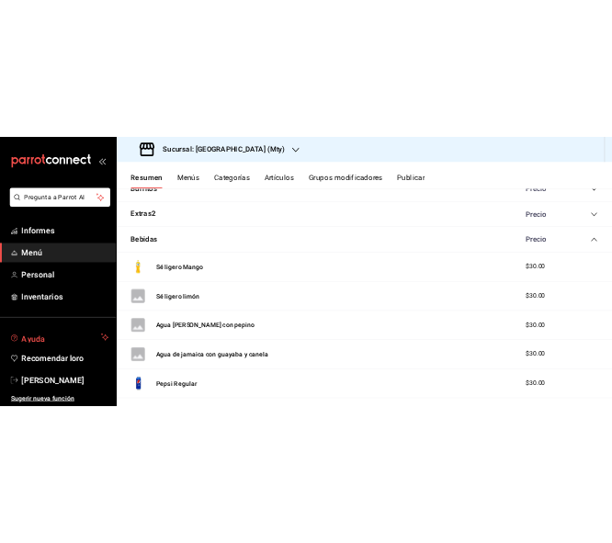
scroll to position [8, 0]
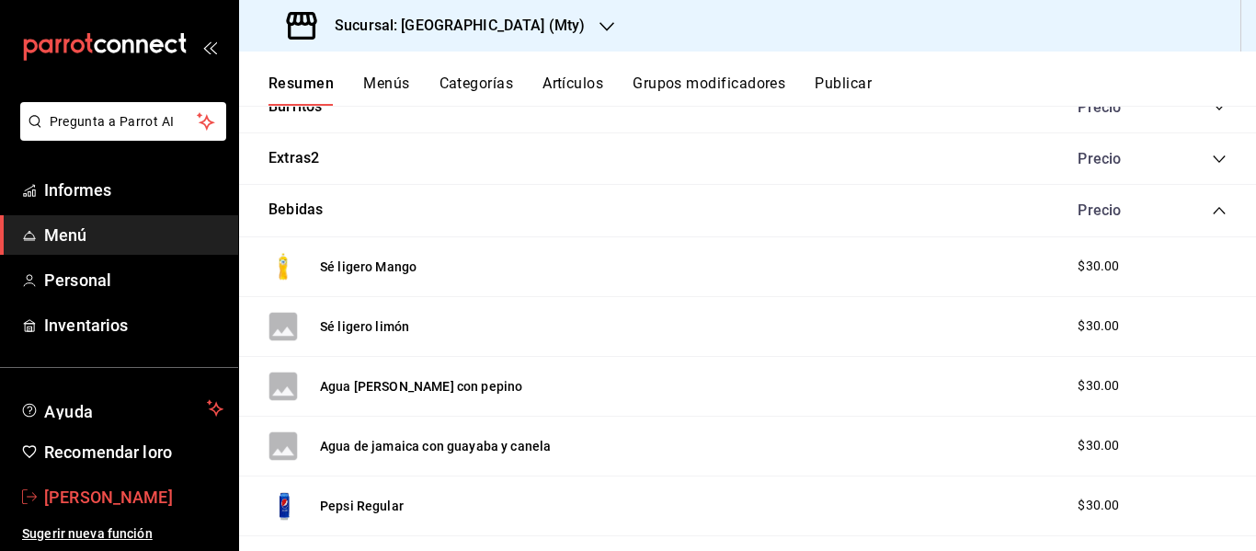
click at [108, 488] on font "[PERSON_NAME]" at bounding box center [108, 496] width 129 height 19
